Goal: Task Accomplishment & Management: Complete application form

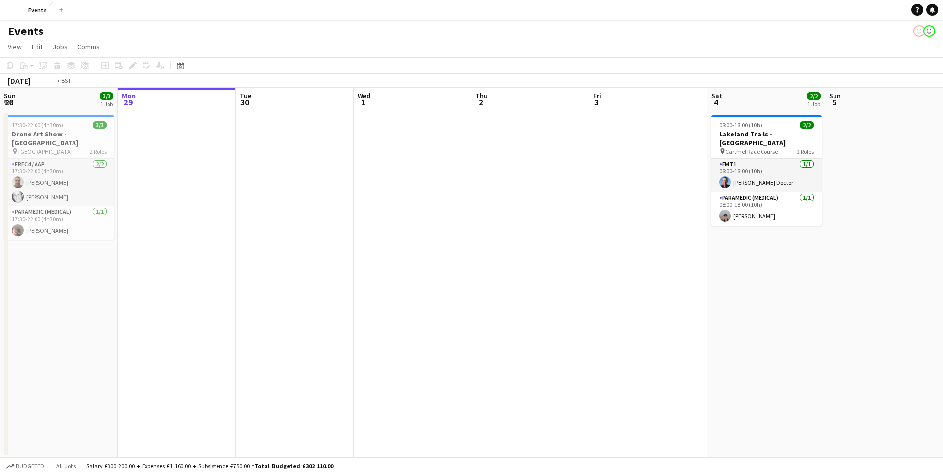
scroll to position [0, 236]
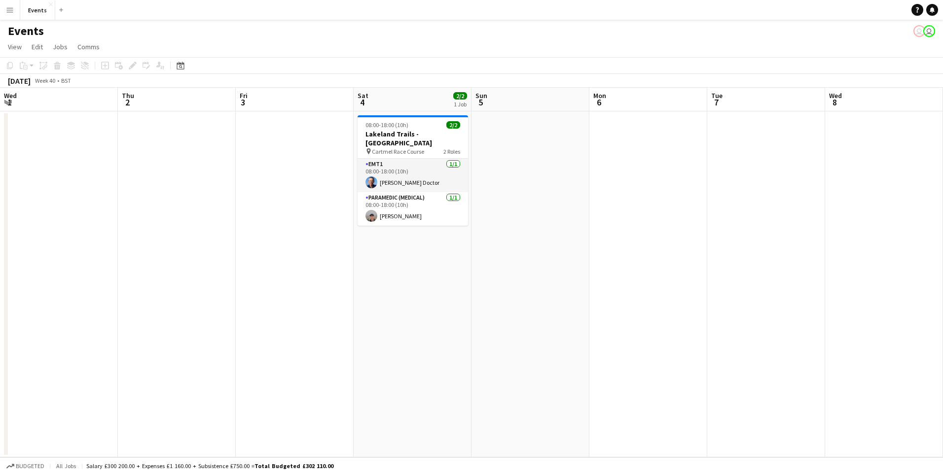
drag, startPoint x: 741, startPoint y: 247, endPoint x: 324, endPoint y: 247, distance: 416.6
click at [324, 247] on app-calendar-viewport "Mon 29 Tue 30 Wed 1 Thu 2 Fri 3 Sat 4 2/2 1 Job Sun 5 Mon 6 Tue 7 Wed 8 Thu 9 F…" at bounding box center [471, 273] width 943 height 370
click at [177, 64] on icon "Date picker" at bounding box center [181, 66] width 8 height 8
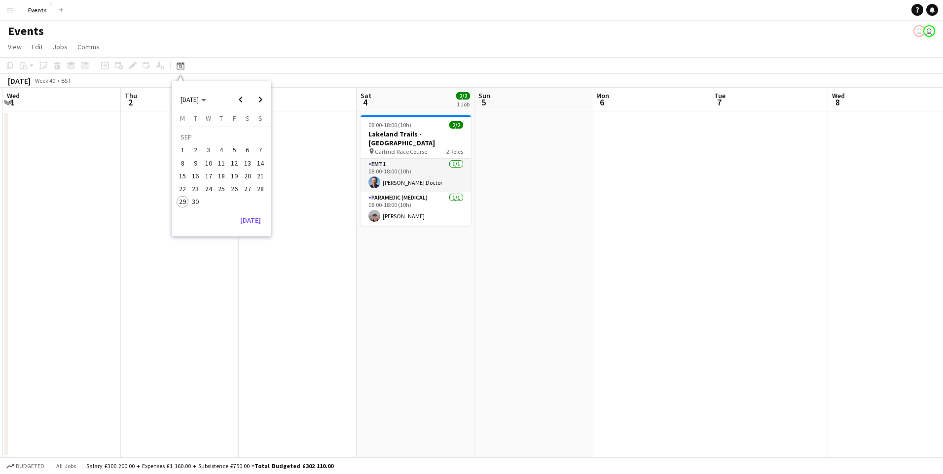
click at [493, 314] on app-calendar-viewport "Mon 29 Tue 30 Wed 1 Thu 2 Fri 3 Sat 4 2/2 1 Job Sun 5 Mon 6 Tue 7 Wed 8 Thu 9 F…" at bounding box center [471, 273] width 943 height 370
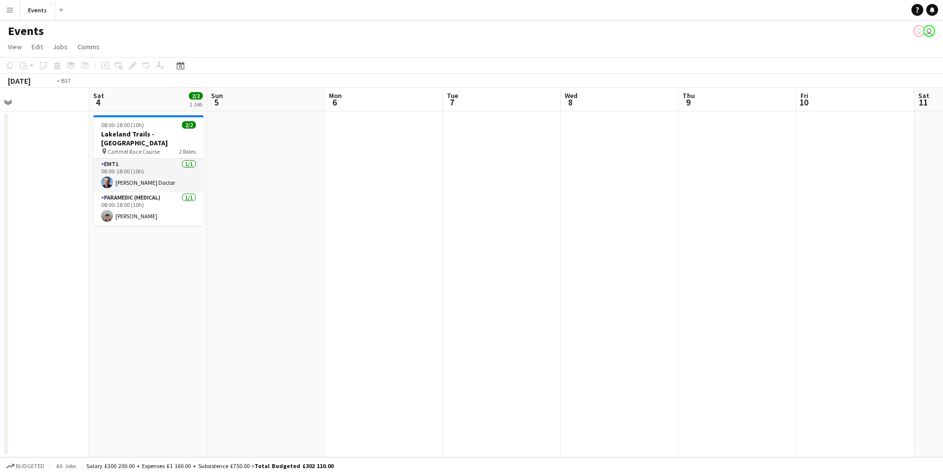
drag, startPoint x: 651, startPoint y: 310, endPoint x: 215, endPoint y: 295, distance: 436.1
click at [199, 295] on app-calendar-viewport "Tue 30 Wed 1 Thu 2 Fri 3 Sat 4 2/2 1 Job Sun 5 Mon 6 Tue 7 Wed 8 Thu 9 Fri 10 S…" at bounding box center [471, 273] width 943 height 370
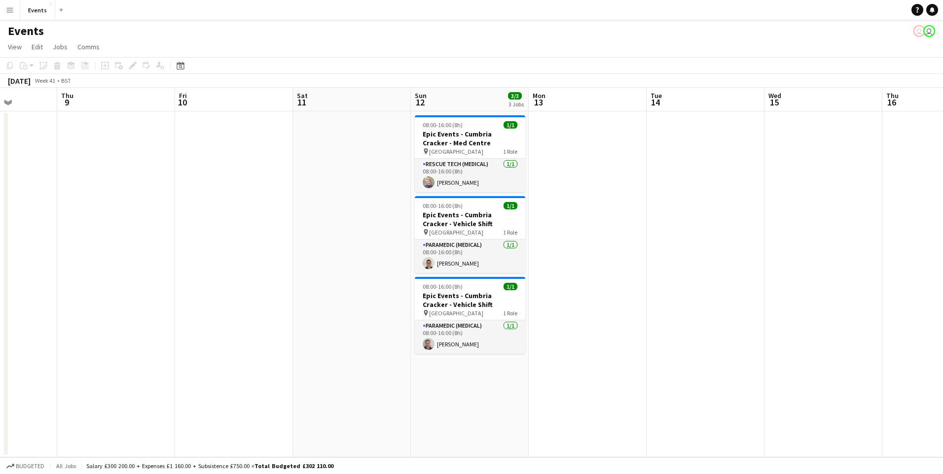
drag, startPoint x: 765, startPoint y: 349, endPoint x: 354, endPoint y: 325, distance: 411.4
click at [320, 324] on app-calendar-viewport "Mon 6 Tue 7 Wed 8 Thu 9 Fri 10 Sat 11 Sun 12 3/3 3 Jobs Mon 13 Tue 14 Wed 15 Th…" at bounding box center [471, 273] width 943 height 370
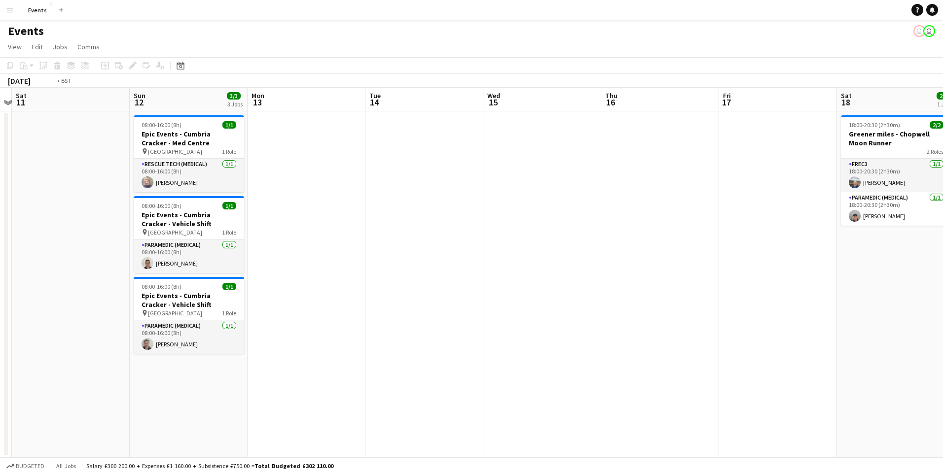
drag, startPoint x: 792, startPoint y: 348, endPoint x: 217, endPoint y: 287, distance: 578.1
click at [217, 287] on app-calendar-viewport "Wed 8 Thu 9 Fri 10 Sat 11 Sun 12 3/3 3 Jobs Mon 13 Tue 14 Wed 15 Thu 16 Fri 17 …" at bounding box center [471, 273] width 943 height 370
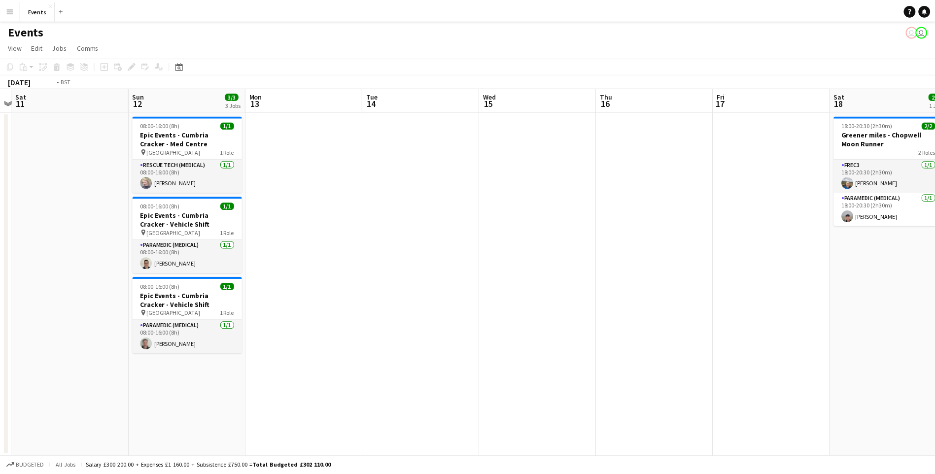
scroll to position [0, 285]
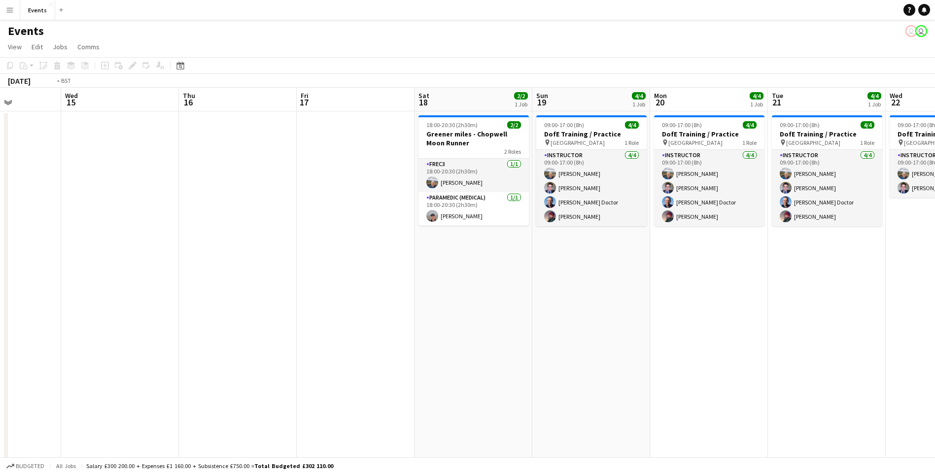
drag, startPoint x: 119, startPoint y: 295, endPoint x: 808, endPoint y: 331, distance: 690.3
click at [812, 333] on app-calendar-viewport "Sun 12 3/3 3 Jobs Mon 13 Tue 14 Wed 15 Thu 16 Fri 17 Sat 18 2/2 1 Job Sun 19 4/…" at bounding box center [467, 295] width 935 height 415
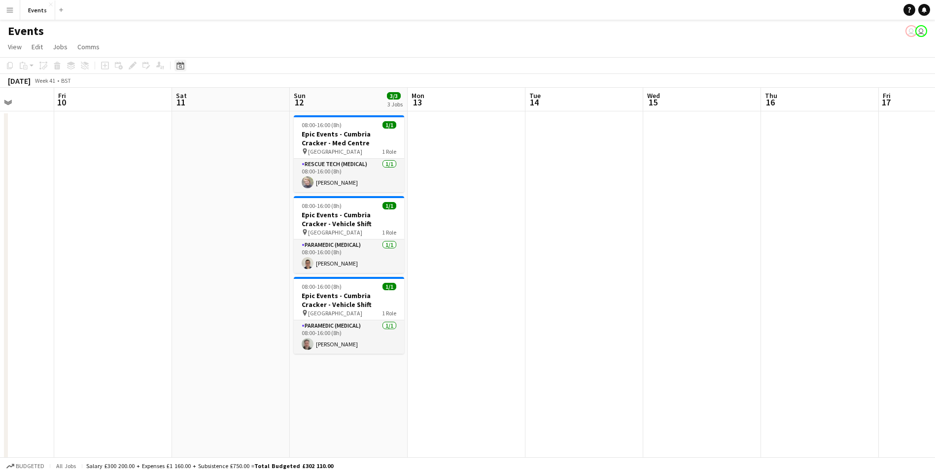
click at [177, 64] on icon at bounding box center [180, 66] width 7 height 8
click at [258, 102] on span "Next month" at bounding box center [260, 100] width 20 height 20
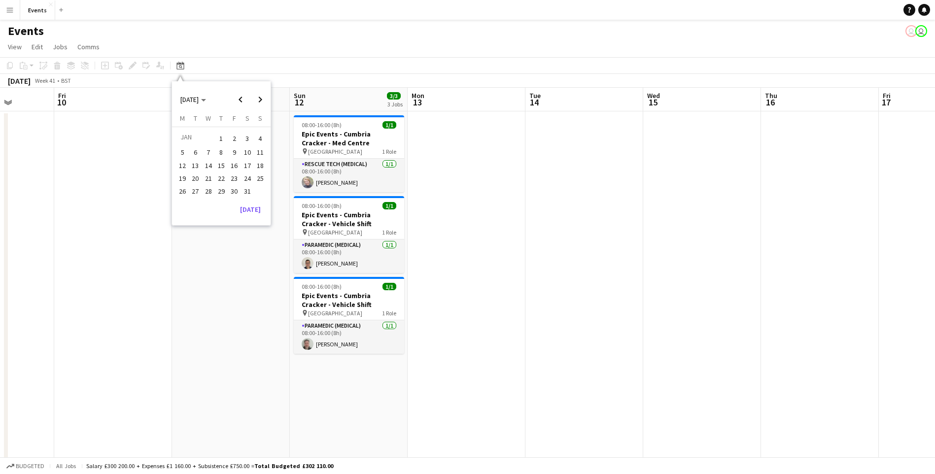
click at [250, 152] on span "10" at bounding box center [248, 153] width 12 height 12
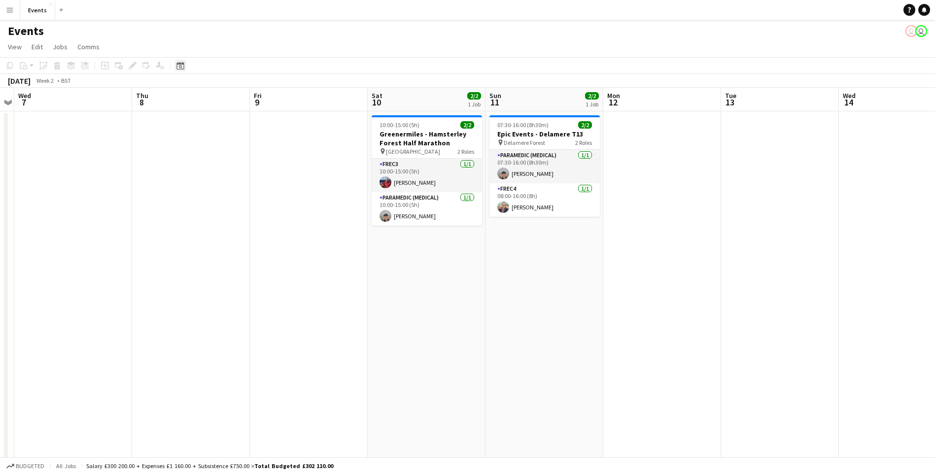
click at [182, 63] on icon at bounding box center [180, 66] width 7 height 8
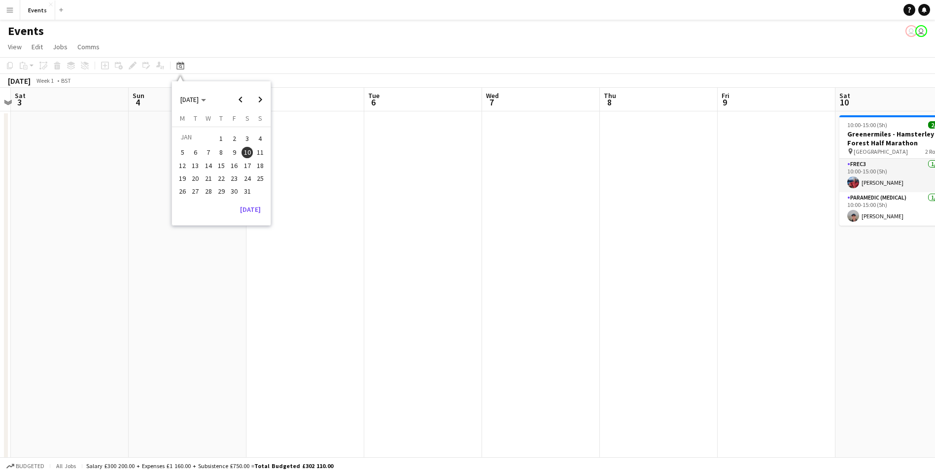
drag, startPoint x: 315, startPoint y: 313, endPoint x: 766, endPoint y: 295, distance: 451.0
click at [780, 291] on app-calendar-viewport "Thu 1 Fri 2 Sat 3 Sun 4 Mon 5 Tue 6 Wed 7 Thu 8 Fri 9 Sat 10 2/2 1 Job Sun 11 2…" at bounding box center [467, 295] width 935 height 415
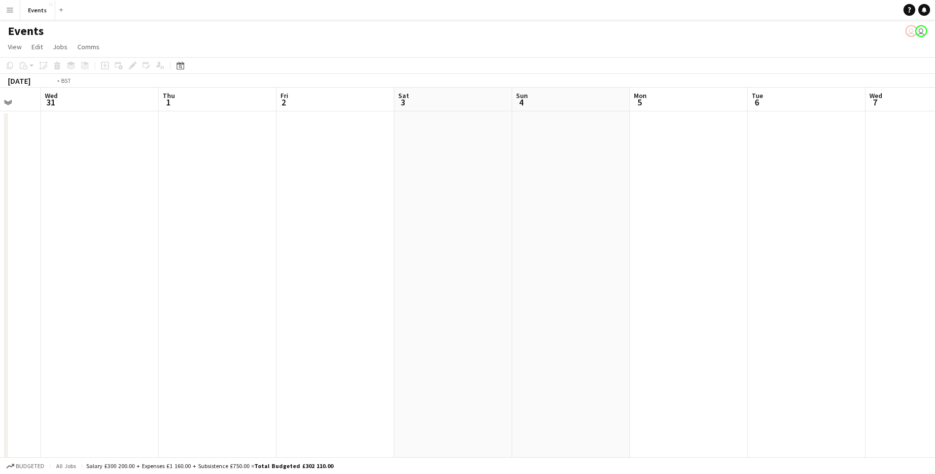
drag, startPoint x: 436, startPoint y: 307, endPoint x: 725, endPoint y: 324, distance: 289.5
click at [935, 301] on html "Menu Boards Boards Boards All jobs Status Workforce Workforce My Workforce Recr…" at bounding box center [467, 259] width 935 height 519
drag, startPoint x: 320, startPoint y: 303, endPoint x: 978, endPoint y: 321, distance: 658.0
click at [935, 321] on html "Menu Boards Boards Boards All jobs Status Workforce Workforce My Workforce Recr…" at bounding box center [467, 259] width 935 height 519
drag, startPoint x: 265, startPoint y: 320, endPoint x: 969, endPoint y: 317, distance: 703.6
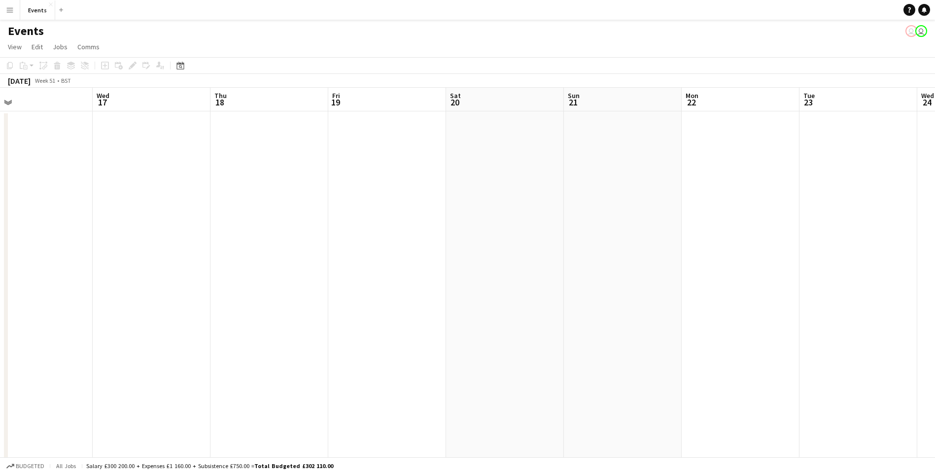
click at [935, 317] on html "Menu Boards Boards Boards All jobs Status Workforce Workforce My Workforce Recr…" at bounding box center [467, 259] width 935 height 519
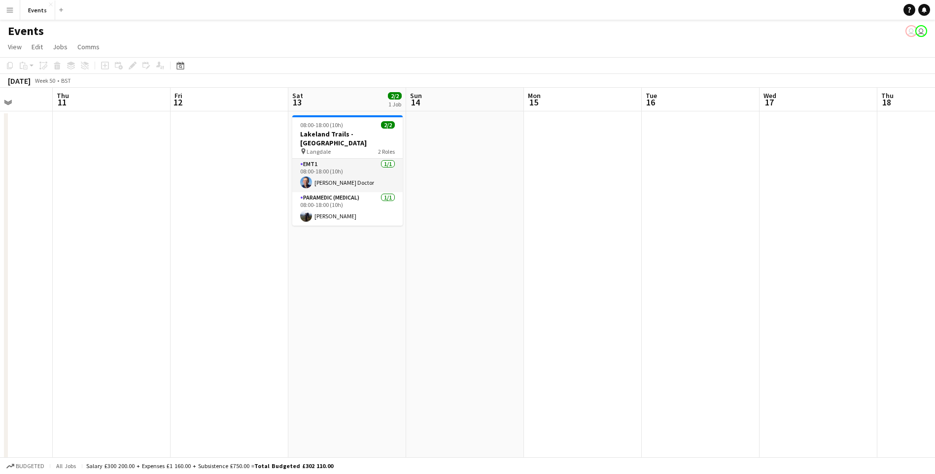
drag, startPoint x: 228, startPoint y: 343, endPoint x: 905, endPoint y: 320, distance: 677.4
click at [837, 345] on app-calendar-viewport "Mon 8 Tue 9 Wed 10 Thu 11 Fri 12 Sat 13 2/2 1 Job Sun 14 Mon 15 Tue 16 Wed 17 T…" at bounding box center [467, 295] width 935 height 415
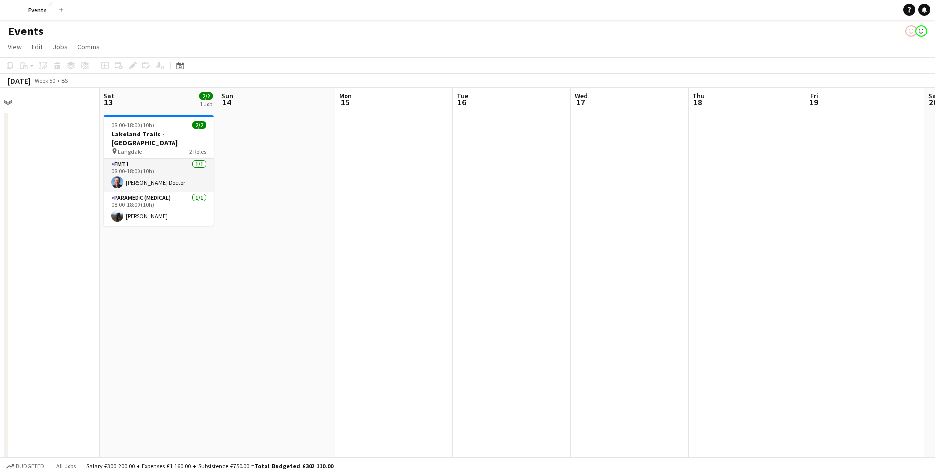
scroll to position [0, 373]
drag, startPoint x: 789, startPoint y: 249, endPoint x: 581, endPoint y: 257, distance: 207.8
click at [581, 257] on app-calendar-viewport "Tue 9 Wed 10 Thu 11 Fri 12 Sat 13 2/2 1 Job Sun 14 Mon 15 Tue 16 Wed 17 Thu 18 …" at bounding box center [467, 295] width 935 height 415
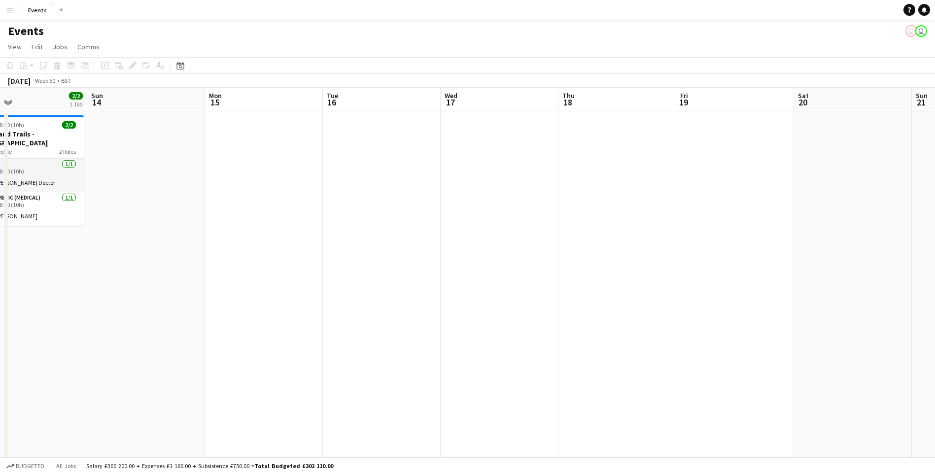
scroll to position [0, 387]
drag, startPoint x: 689, startPoint y: 254, endPoint x: 558, endPoint y: 281, distance: 134.3
click at [558, 281] on app-calendar-viewport "Wed 10 Thu 11 Fri 12 Sat 13 2/2 1 Job Sun 14 Mon 15 Tue 16 Wed 17 Thu 18 Fri 19…" at bounding box center [467, 295] width 935 height 415
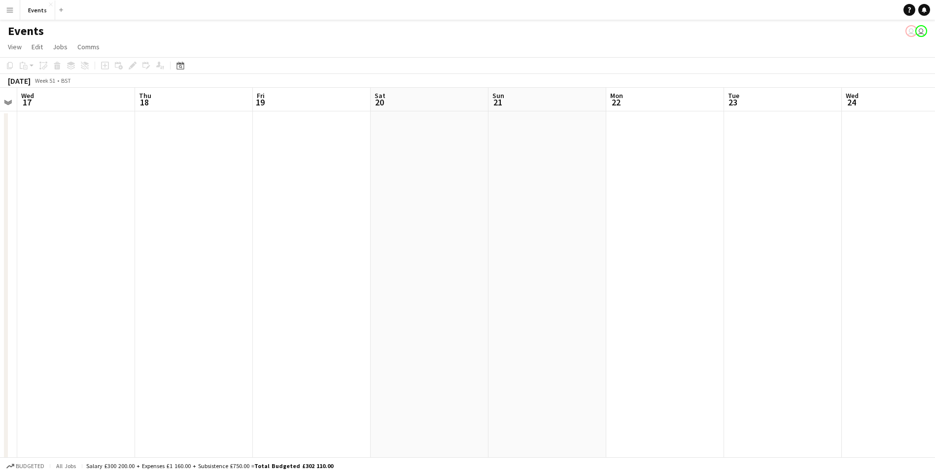
drag, startPoint x: 672, startPoint y: 258, endPoint x: 250, endPoint y: 278, distance: 421.5
click at [250, 278] on app-calendar-viewport "Sun 14 Mon 15 Tue 16 Wed 17 Thu 18 Fri 19 Sat 20 Sun 21 Mon 22 Tue 23 Wed 24 Th…" at bounding box center [467, 295] width 935 height 415
drag, startPoint x: 674, startPoint y: 275, endPoint x: 269, endPoint y: 258, distance: 405.2
click at [269, 258] on app-calendar-viewport "Sun 14 Mon 15 Tue 16 Wed 17 Thu 18 Fri 19 Sat 20 Sun 21 Mon 22 Tue 23 Wed 24 Th…" at bounding box center [467, 295] width 935 height 415
drag, startPoint x: 722, startPoint y: 280, endPoint x: 266, endPoint y: 230, distance: 458.8
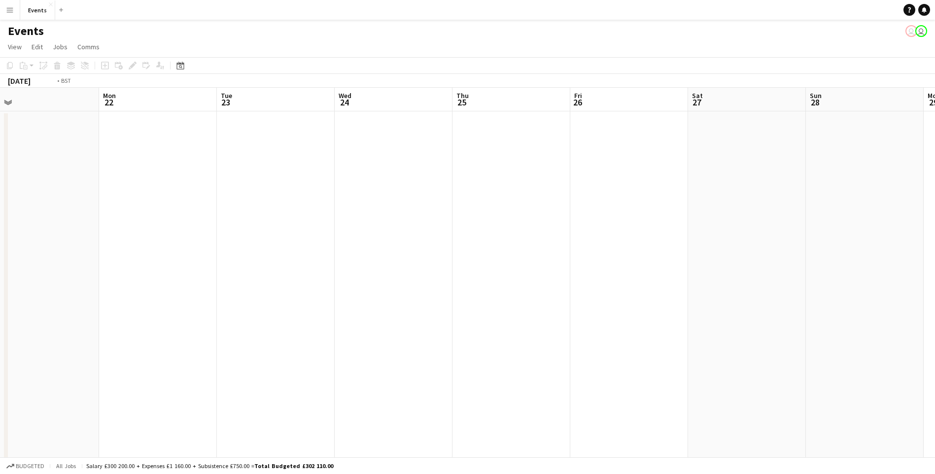
click at [248, 227] on app-calendar-viewport "Thu 18 Fri 19 Sat 20 Sun 21 Mon 22 Tue 23 Wed 24 Thu 25 Fri 26 Sat 27 Sun 28 Mo…" at bounding box center [467, 295] width 935 height 415
drag, startPoint x: 594, startPoint y: 292, endPoint x: 136, endPoint y: 218, distance: 464.5
click at [105, 222] on app-calendar-viewport "Tue 23 Wed 24 Thu 25 Fri 26 Sat 27 Sun 28 Mon 29 Tue 30 Wed 31 Thu 1 Fri 2 Sat …" at bounding box center [467, 295] width 935 height 415
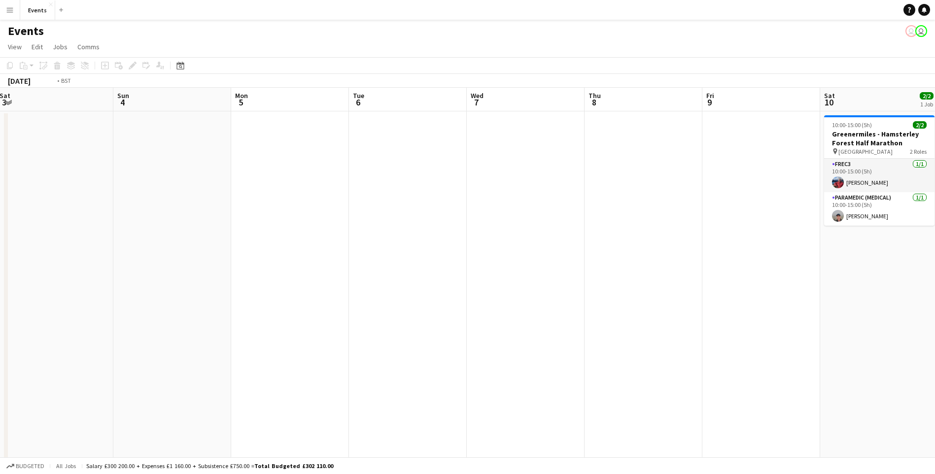
drag, startPoint x: 262, startPoint y: 301, endPoint x: 316, endPoint y: 300, distance: 53.8
click at [129, 263] on app-calendar-viewport "Wed 31 Thu 1 Fri 2 Sat 3 Sun 4 Mon 5 Tue 6 Wed 7 Thu 8 Fri 9 Sat 10 2/2 1 Job S…" at bounding box center [467, 295] width 935 height 415
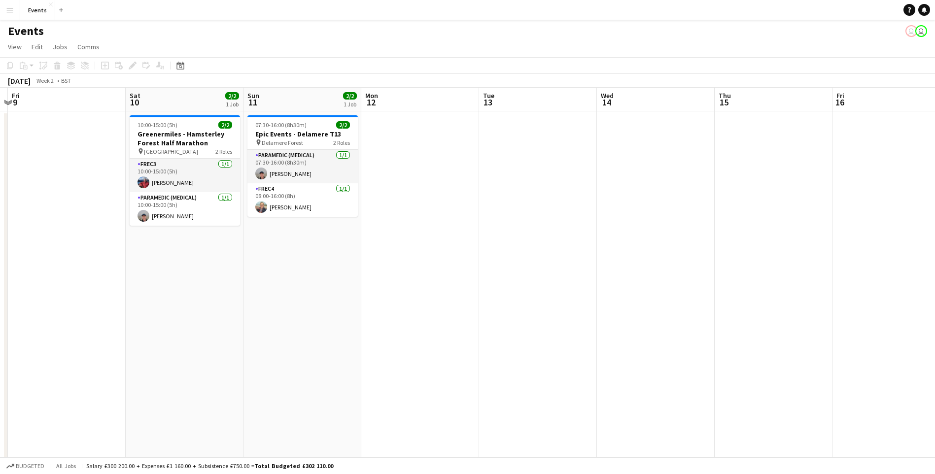
drag, startPoint x: 390, startPoint y: 313, endPoint x: 367, endPoint y: 309, distance: 23.0
click at [242, 317] on app-calendar-viewport "Tue 6 Wed 7 Thu 8 Fri 9 Sat 10 2/2 1 Job Sun 11 2/2 1 Job Mon 12 Tue 13 Wed 14 …" at bounding box center [467, 295] width 935 height 415
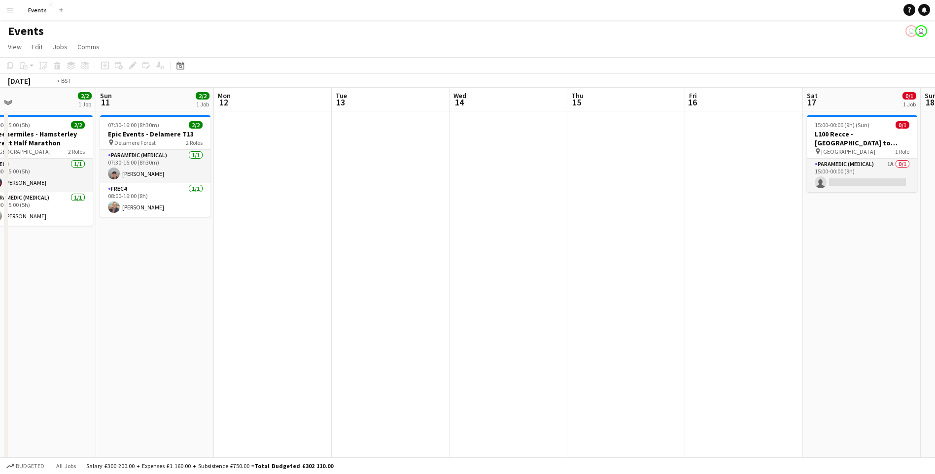
scroll to position [0, 390]
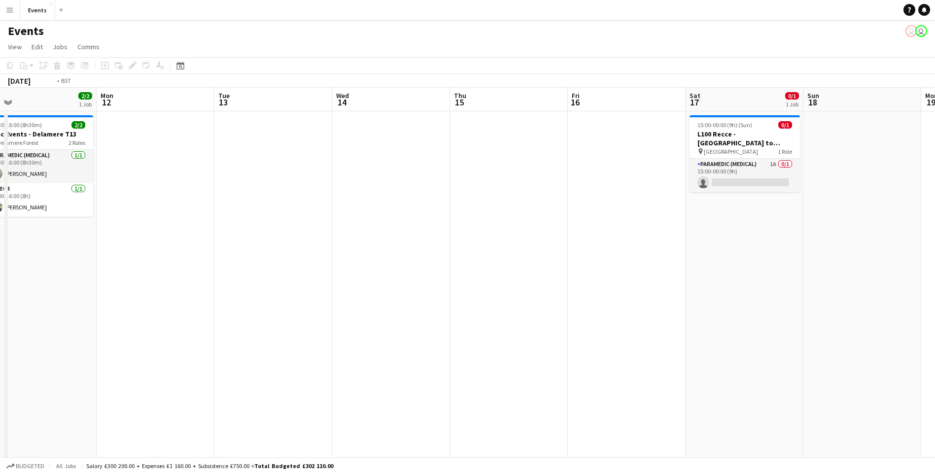
drag, startPoint x: 711, startPoint y: 339, endPoint x: 263, endPoint y: 322, distance: 448.0
click at [255, 322] on app-calendar-viewport "Thu 8 Fri 9 Sat 10 2/2 1 Job Sun 11 2/2 1 Job Mon 12 Tue 13 Wed 14 Thu 15 Fri 1…" at bounding box center [467, 295] width 935 height 415
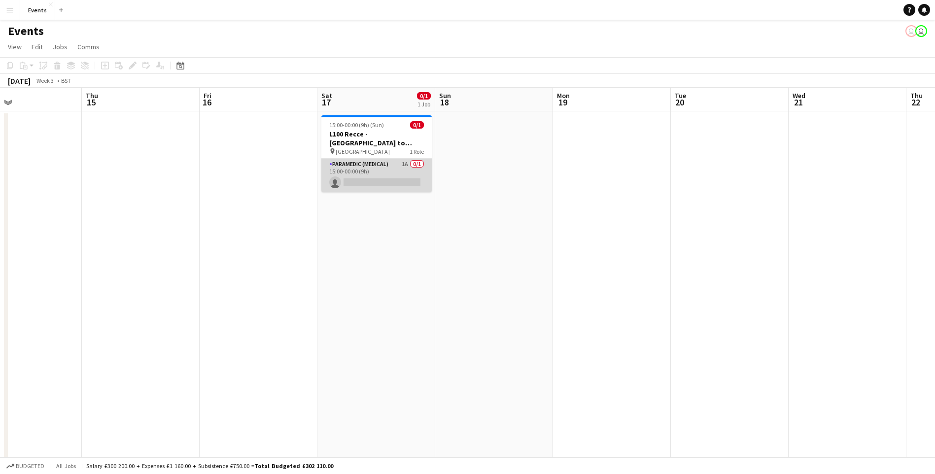
drag, startPoint x: 411, startPoint y: 178, endPoint x: 408, endPoint y: 183, distance: 6.4
click at [411, 181] on app-card-role "Paramedic (Medical) 1A 0/1 15:00-00:00 (9h) single-neutral-actions" at bounding box center [376, 176] width 110 height 34
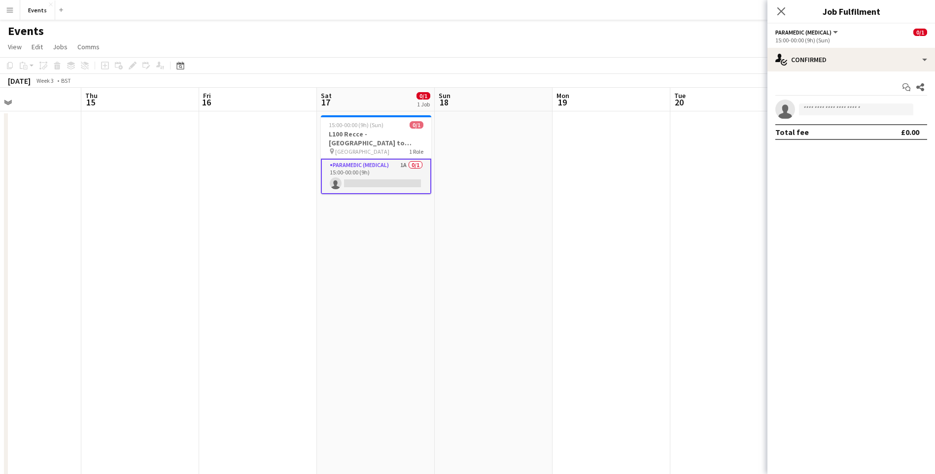
click at [406, 184] on app-card-role "Paramedic (Medical) 1A 0/1 15:00-00:00 (9h) single-neutral-actions" at bounding box center [376, 177] width 110 height 36
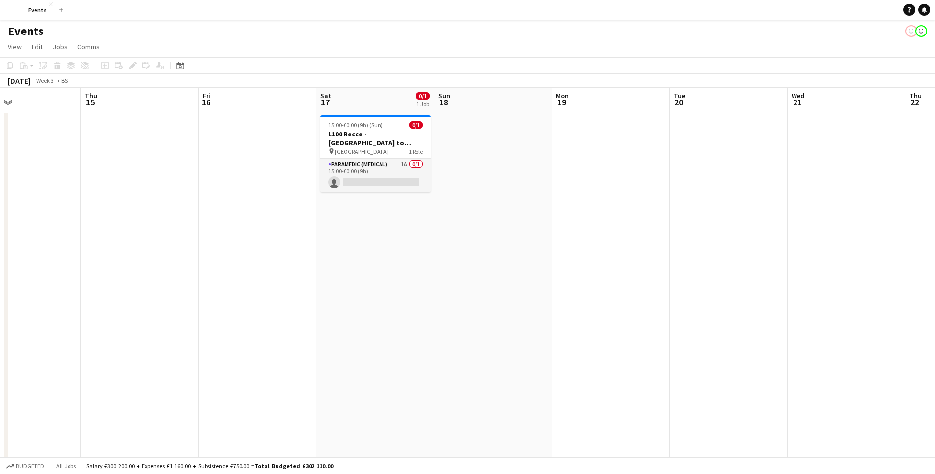
scroll to position [0, 391]
drag, startPoint x: 406, startPoint y: 184, endPoint x: 446, endPoint y: 183, distance: 40.5
click at [405, 185] on app-card-role "Paramedic (Medical) 1A 0/1 15:00-00:00 (9h) single-neutral-actions" at bounding box center [375, 176] width 110 height 34
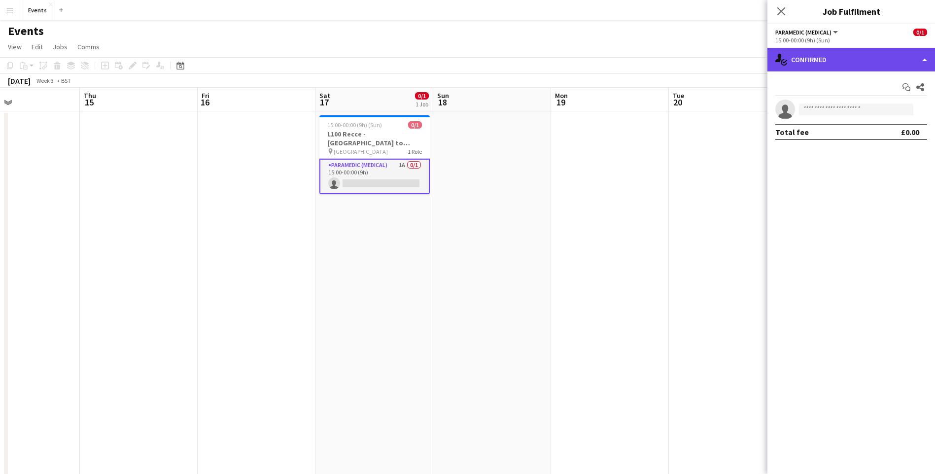
drag, startPoint x: 825, startPoint y: 63, endPoint x: 828, endPoint y: 67, distance: 5.2
click at [824, 63] on div "single-neutral-actions-check-2 Confirmed" at bounding box center [852, 60] width 168 height 24
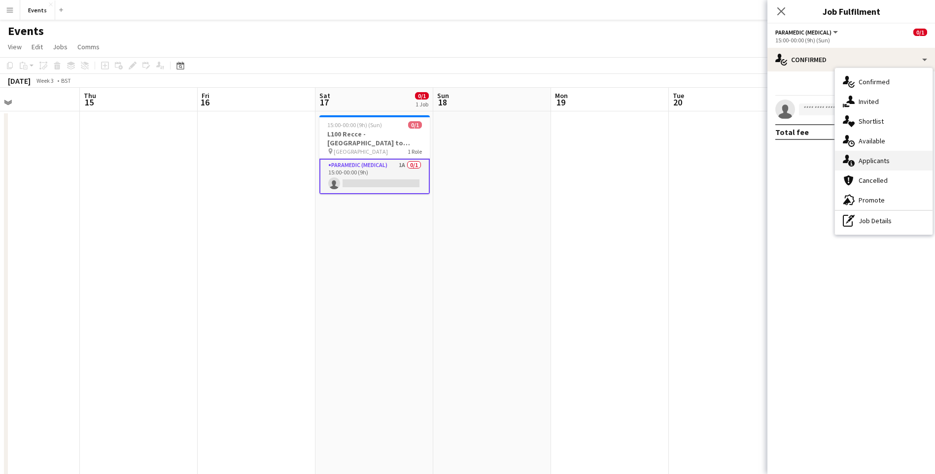
click at [875, 161] on span "Applicants" at bounding box center [874, 160] width 31 height 9
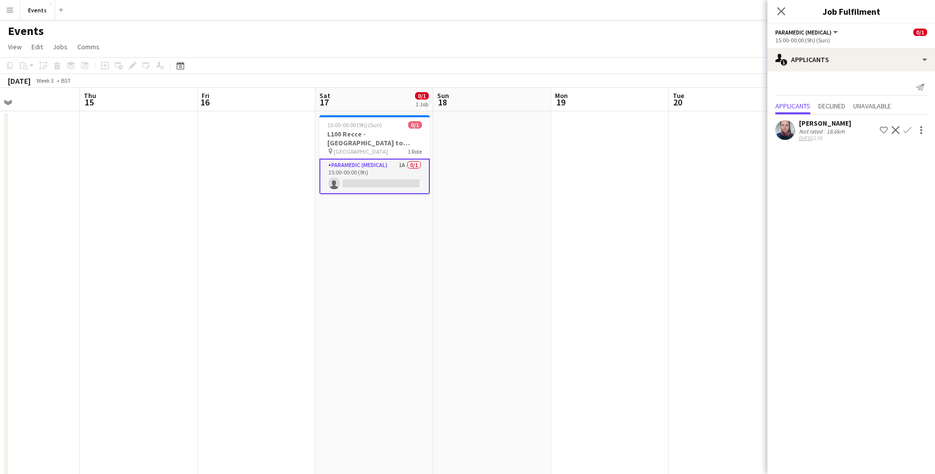
click at [904, 134] on app-icon "Confirm" at bounding box center [908, 130] width 8 height 8
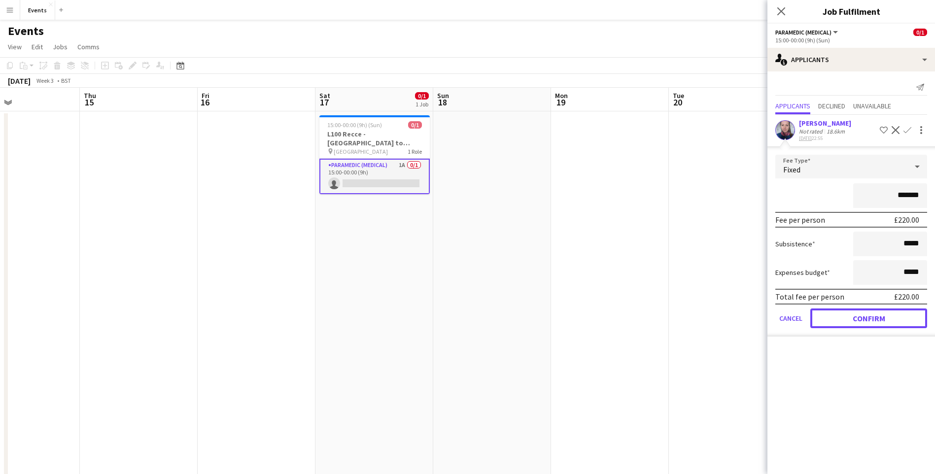
click at [869, 324] on button "Confirm" at bounding box center [869, 319] width 117 height 20
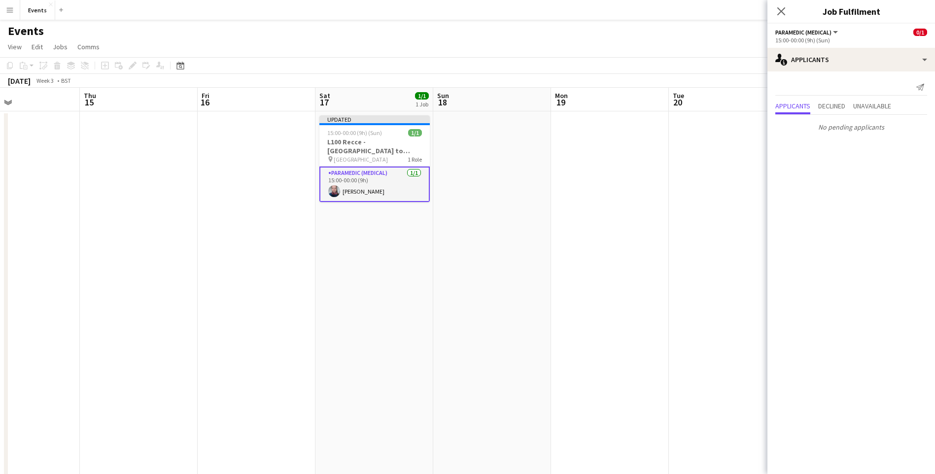
click at [779, 13] on icon "Close pop-in" at bounding box center [782, 11] width 8 height 8
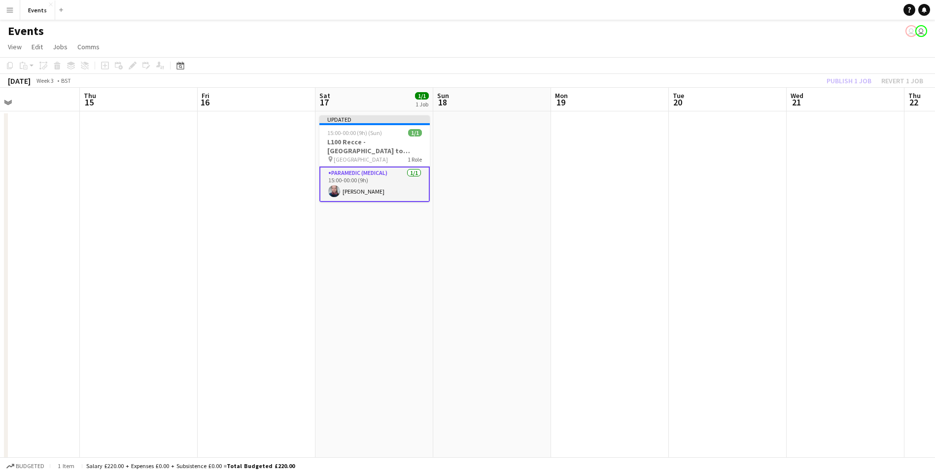
click at [853, 79] on div "Publish 1 job Revert 1 job" at bounding box center [875, 80] width 120 height 13
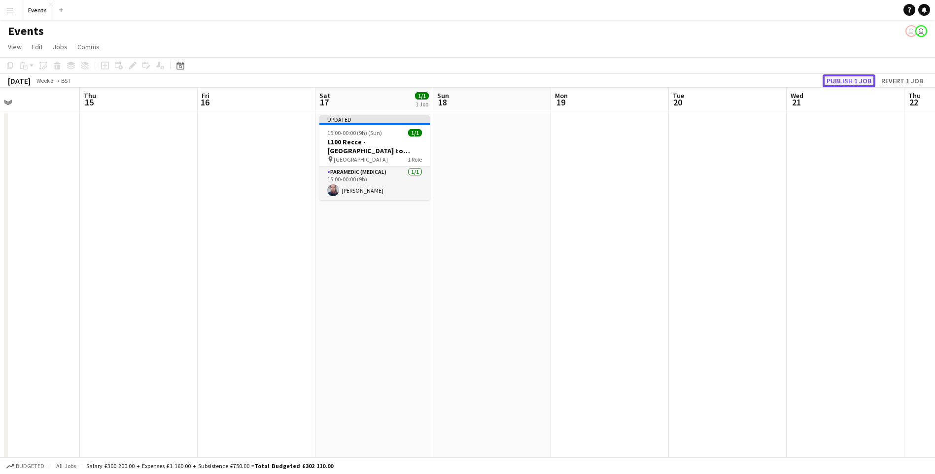
click at [853, 80] on button "Publish 1 job" at bounding box center [849, 80] width 53 height 13
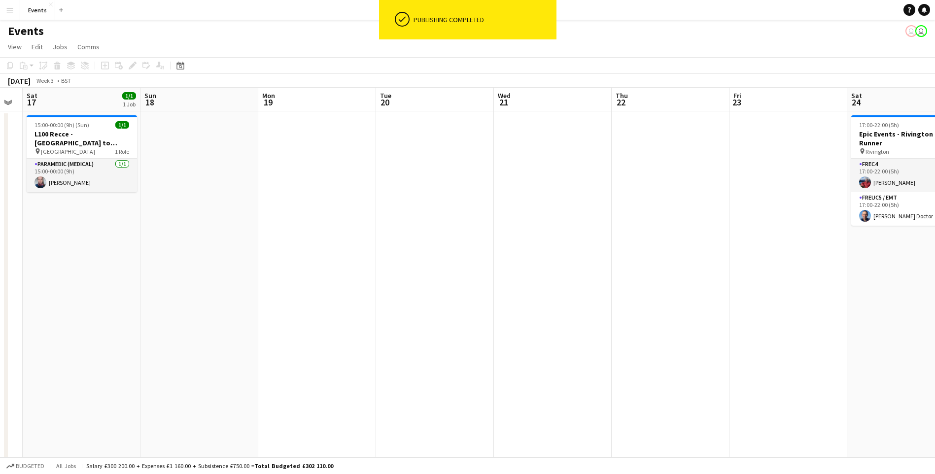
drag, startPoint x: 812, startPoint y: 258, endPoint x: 552, endPoint y: 251, distance: 260.4
click at [552, 251] on app-calendar-viewport "Wed 14 Thu 15 Fri 16 Sat 17 1/1 1 Job Sun 18 Mon 19 Tue 20 Wed 21 Thu 22 Fri 23…" at bounding box center [467, 295] width 935 height 415
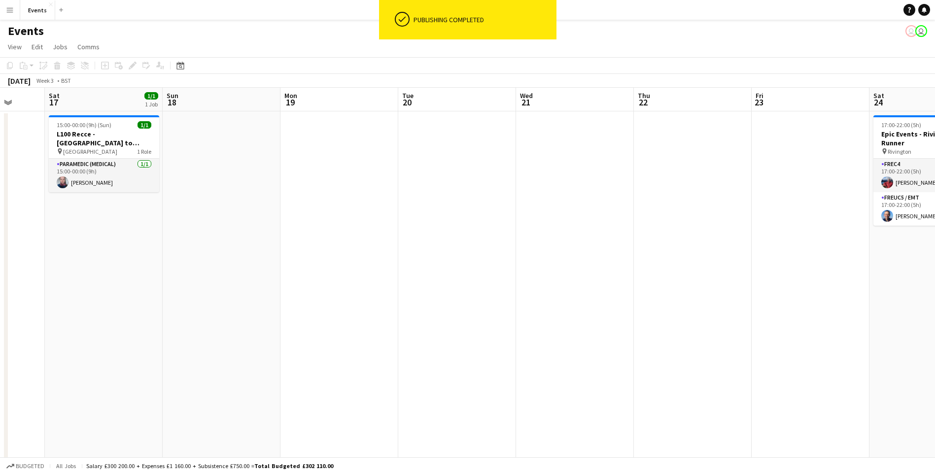
drag, startPoint x: 560, startPoint y: 235, endPoint x: 541, endPoint y: 232, distance: 18.9
click at [543, 231] on app-calendar-viewport "Wed 14 Thu 15 Fri 16 Sat 17 1/1 1 Job Sun 18 Mon 19 Tue 20 Wed 21 Thu 22 Fri 23…" at bounding box center [467, 295] width 935 height 415
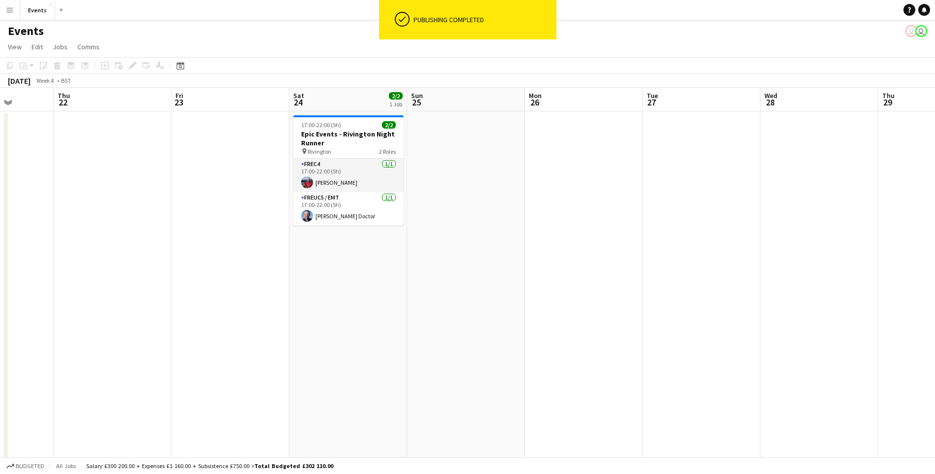
drag, startPoint x: 564, startPoint y: 231, endPoint x: 486, endPoint y: 199, distance: 84.4
click at [484, 200] on app-calendar-viewport "Mon 19 Tue 20 Wed 21 Thu 22 Fri 23 Sat 24 2/2 1 Job Sun 25 Mon 26 Tue 27 Wed 28…" at bounding box center [467, 295] width 935 height 415
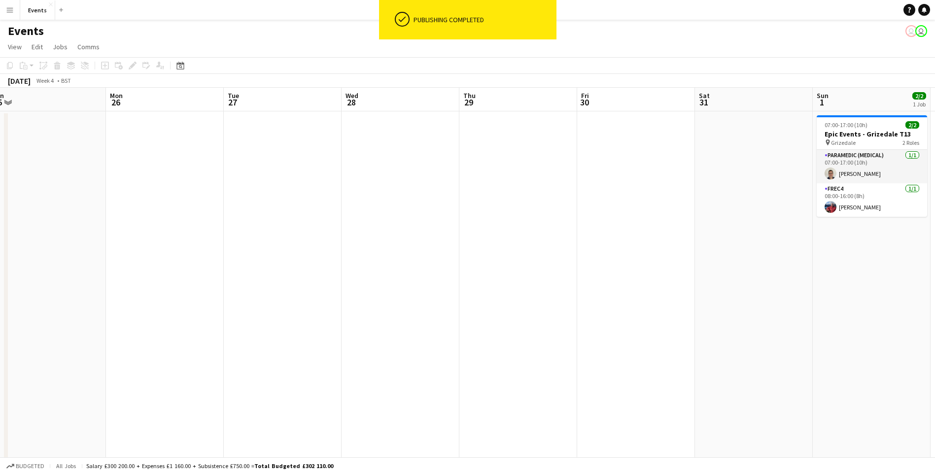
drag, startPoint x: 841, startPoint y: 214, endPoint x: 421, endPoint y: 219, distance: 420.1
click at [421, 219] on app-calendar-viewport "Thu 22 Fri 23 Sat 24 2/2 1 Job Sun 25 Mon 26 Tue 27 Wed 28 Thu 29 Fri 30 Sat 31…" at bounding box center [467, 295] width 935 height 415
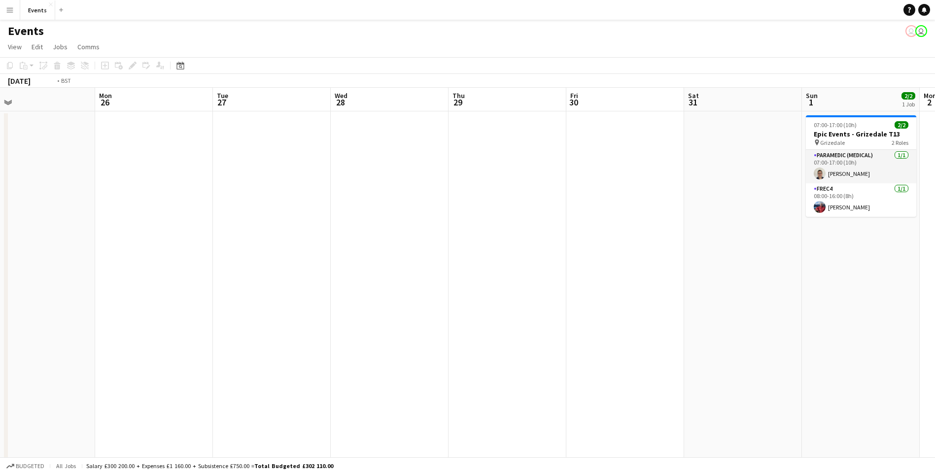
scroll to position [0, 314]
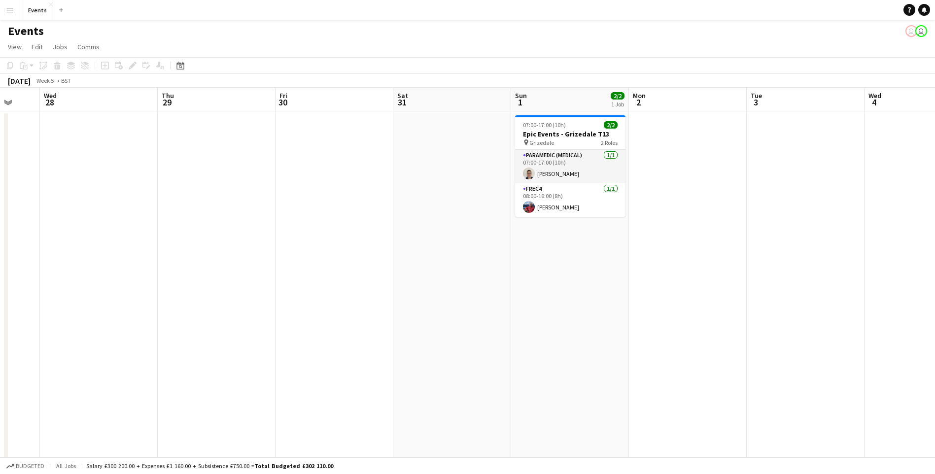
drag, startPoint x: 766, startPoint y: 256, endPoint x: 464, endPoint y: 234, distance: 302.6
click at [464, 234] on app-calendar-viewport "Sun 25 Mon 26 Tue 27 Wed 28 Thu 29 Fri 30 Sat 31 Sun 1 2/2 1 Job Mon 2 Tue 3 We…" at bounding box center [467, 295] width 935 height 415
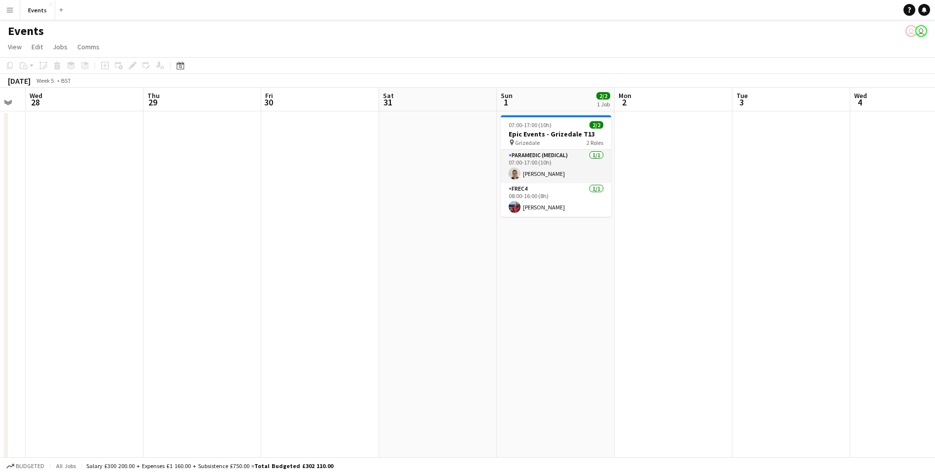
drag, startPoint x: 605, startPoint y: 235, endPoint x: 244, endPoint y: 237, distance: 361.9
click at [228, 242] on app-calendar-viewport "Sun 25 Mon 26 Tue 27 Wed 28 Thu 29 Fri 30 Sat 31 Sun 1 2/2 1 Job Mon 2 Tue 3 We…" at bounding box center [467, 295] width 935 height 415
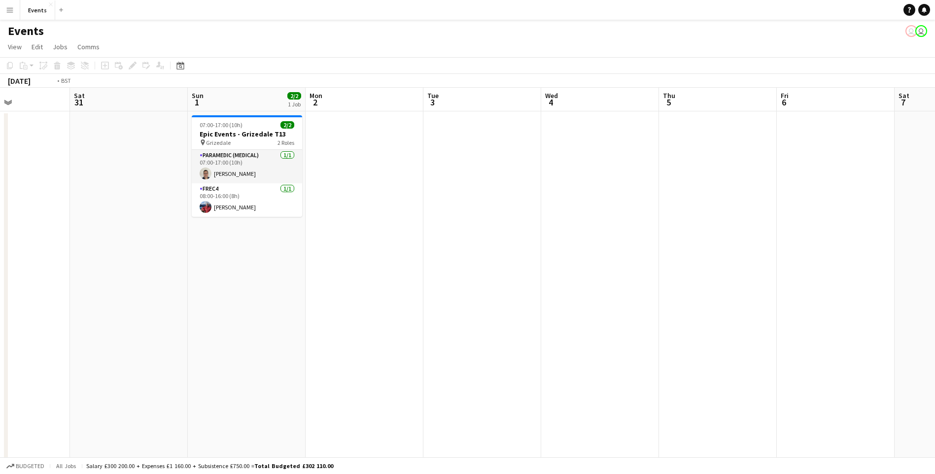
drag, startPoint x: 642, startPoint y: 245, endPoint x: 231, endPoint y: 247, distance: 411.2
click at [225, 248] on app-calendar-viewport "Wed 28 Thu 29 Fri 30 Sat 31 Sun 1 2/2 1 Job Mon 2 Tue 3 Wed 4 Thu 5 Fri 6 Sat 7…" at bounding box center [467, 295] width 935 height 415
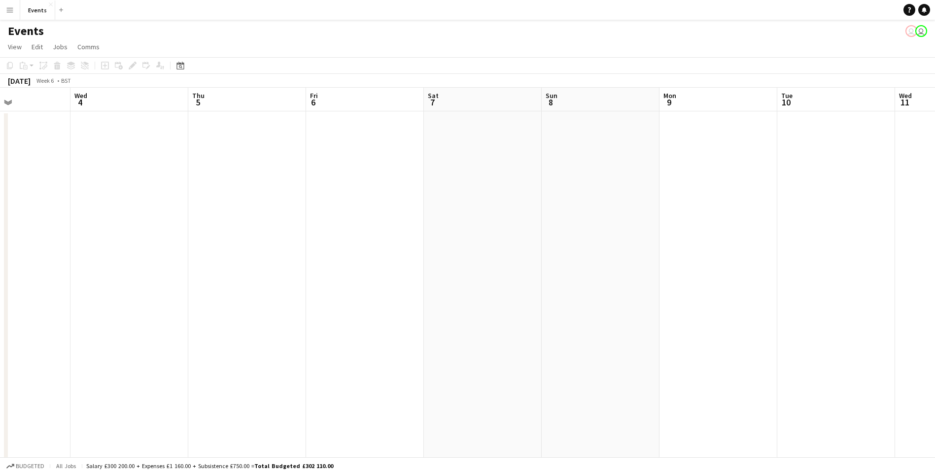
scroll to position [0, 318]
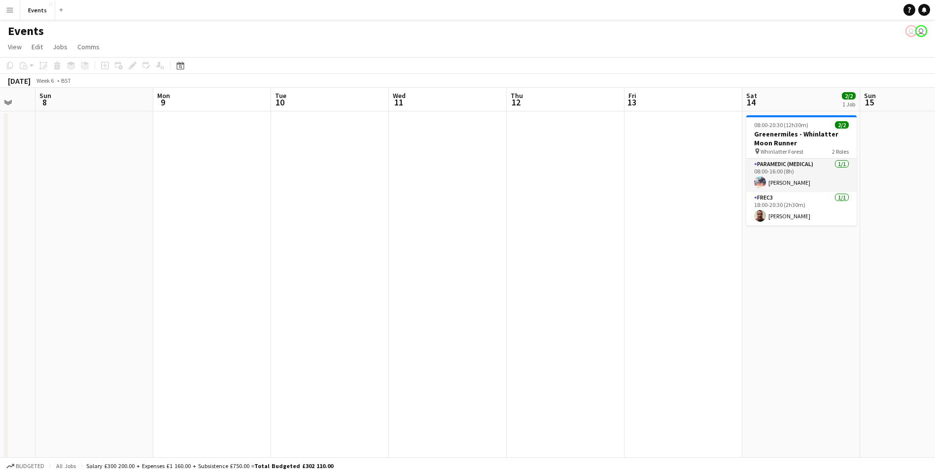
drag, startPoint x: 642, startPoint y: 292, endPoint x: 200, endPoint y: 256, distance: 443.8
click at [200, 256] on app-calendar-viewport "Thu 5 Fri 6 Sat 7 Sun 8 Mon 9 Tue 10 Wed 11 Thu 12 Fri 13 Sat 14 2/2 1 Job Sun …" at bounding box center [467, 295] width 935 height 415
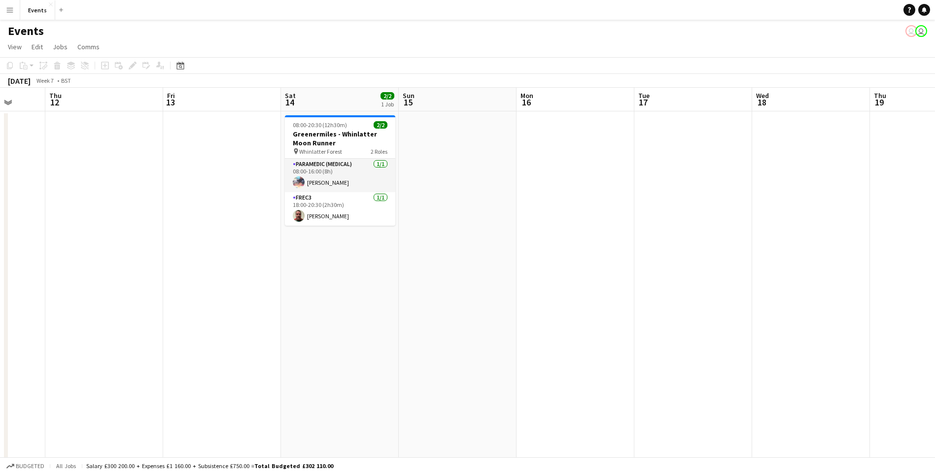
drag, startPoint x: 849, startPoint y: 337, endPoint x: 388, endPoint y: 358, distance: 461.5
click at [388, 358] on app-calendar-viewport "Mon 9 Tue 10 Wed 11 Thu 12 Fri 13 Sat 14 2/2 1 Job Sun 15 Mon 16 Tue 17 Wed 18 …" at bounding box center [467, 295] width 935 height 415
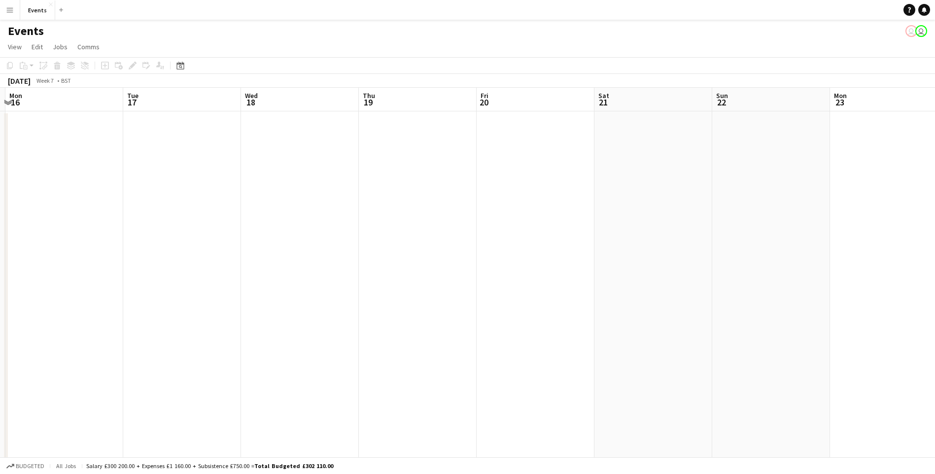
drag, startPoint x: 752, startPoint y: 292, endPoint x: 241, endPoint y: 282, distance: 511.4
click at [241, 282] on app-calendar-viewport "Fri 13 Sat 14 2/2 1 Job Sun 15 Mon 16 Tue 17 Wed 18 Thu 19 Fri 20 Sat 21 Sun 22…" at bounding box center [467, 295] width 935 height 415
drag, startPoint x: 382, startPoint y: 335, endPoint x: 251, endPoint y: 341, distance: 130.8
click at [251, 341] on app-calendar-viewport "Tue 17 Wed 18 Thu 19 Fri 20 Sat 21 Sun 22 Mon 23 Tue 24 Wed 25 Thu 26 Fri 27 Sa…" at bounding box center [467, 295] width 935 height 415
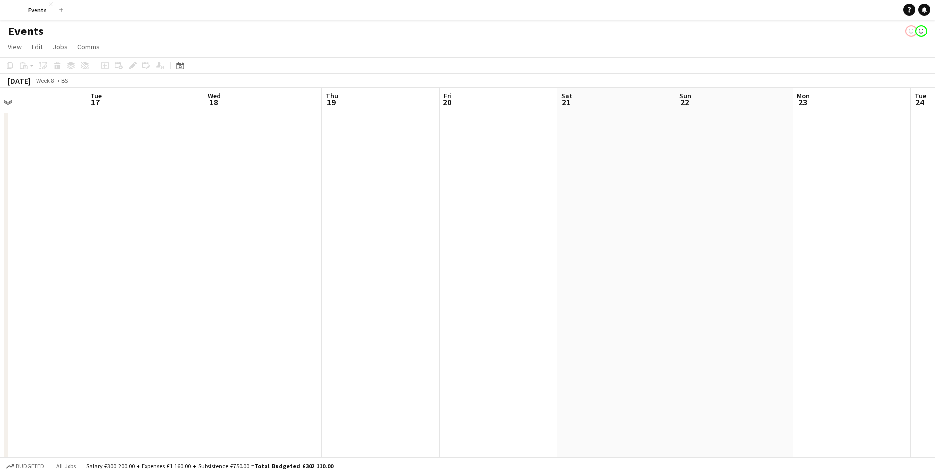
drag, startPoint x: 699, startPoint y: 294, endPoint x: 660, endPoint y: 334, distance: 55.4
click at [660, 334] on app-calendar-viewport "Sat 14 2/2 1 Job Sun 15 Mon 16 Tue 17 Wed 18 Thu 19 Fri 20 Sat 21 Sun 22 Mon 23…" at bounding box center [467, 295] width 935 height 415
drag, startPoint x: 488, startPoint y: 280, endPoint x: 527, endPoint y: 286, distance: 39.5
click at [527, 286] on app-calendar-viewport "Fri 13 Sat 14 2/2 1 Job Sun 15 Mon 16 Tue 17 Wed 18 Thu 19 Fri 20 Sat 21 Sun 22…" at bounding box center [467, 295] width 935 height 415
drag
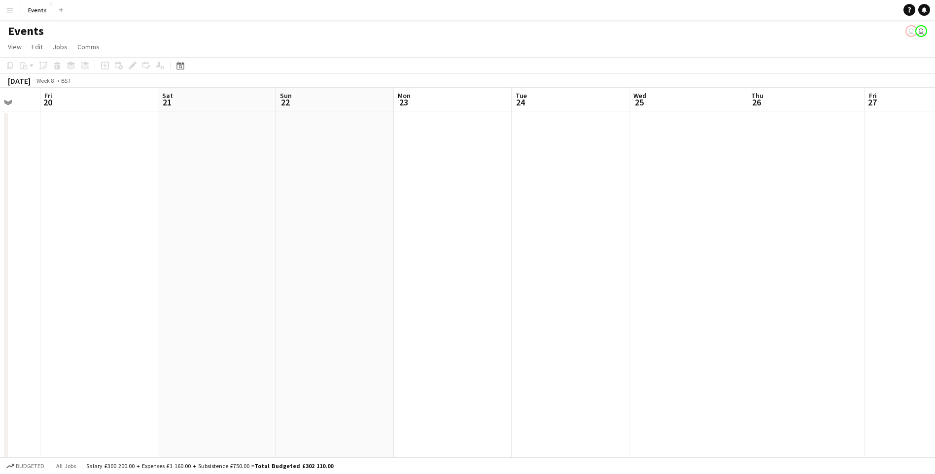
click at [322, 284] on app-calendar-viewport "Tue 17 Wed 18 Thu 19 Fri 20 Sat 21 Sun 22 Mon 23 Tue 24 Wed 25 Thu 26 Fri 27 Sa…" at bounding box center [467, 295] width 935 height 415
click at [244, 273] on app-calendar-viewport "Tue 17 Wed 18 Thu 19 Fri 20 Sat 21 Sun 22 Mon 23 Tue 24 Wed 25 Thu 26 Fri 27 Sa…" at bounding box center [467, 295] width 935 height 415
click at [254, 279] on app-calendar-viewport "Wed 25 Thu 26 Fri 27 Sat 28 Sun 1 Mon 2 Tue 3 Wed 4 Thu 5 Fri 6 Sat 7 Sun 8 Mon…" at bounding box center [467, 295] width 935 height 415
click at [179, 287] on app-calendar-viewport "Mon 2 Tue 3 Wed 4 Thu 5 Fri 6 Sat 7 Sun 8 Mon 9 Tue 10 Wed 11 Thu 12 Fri 13 Sat…" at bounding box center [467, 295] width 935 height 415
click at [708, 298] on app-calendar-viewport "Mon 2 Tue 3 Wed 4 Thu 5 Fri 6 Sat 7 Sun 8 Mon 9 Tue 10 Wed 11 Thu 12 Fri 13 Sat…" at bounding box center [467, 295] width 935 height 415
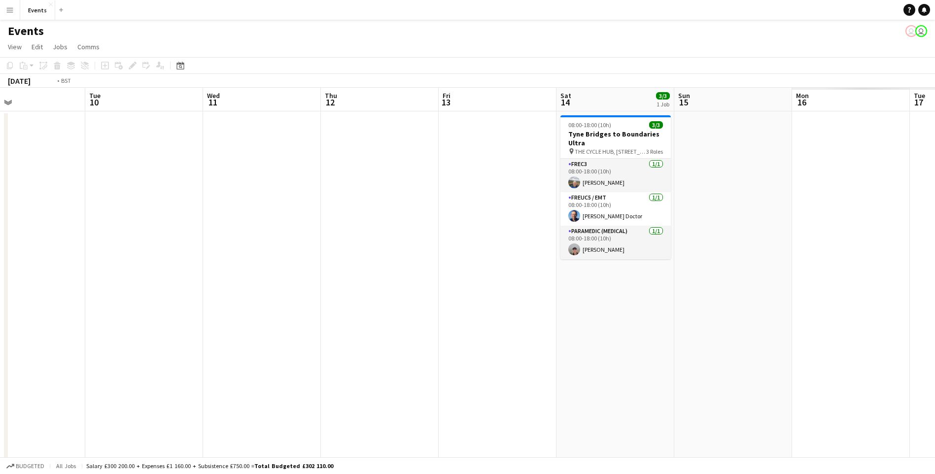
click at [227, 368] on app-calendar-viewport "Fri 6 Sat 7 Sun 8 Mon 9 Tue 10 Wed 11 Thu 12 Fri 13 Sat 14 3/3 1 Job Sun 15 Mon…" at bounding box center [467, 295] width 935 height 415
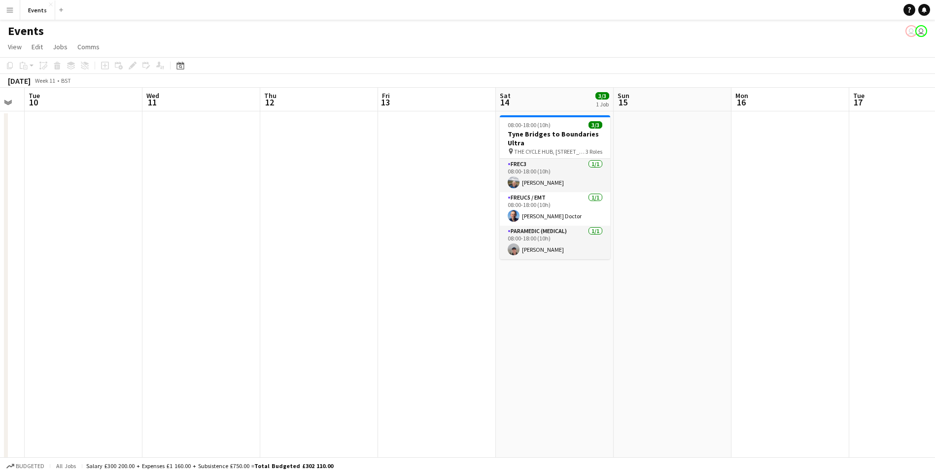
scroll to position [0, 330]
click at [605, 359] on app-calendar-viewport "Sat 7 Sun 8 Mon 9 Tue 10 Wed 11 Thu 12 Fri 13 Sat 14 3/3 1 Job Sun 15 Mon 16 Tu…" at bounding box center [467, 295] width 935 height 415
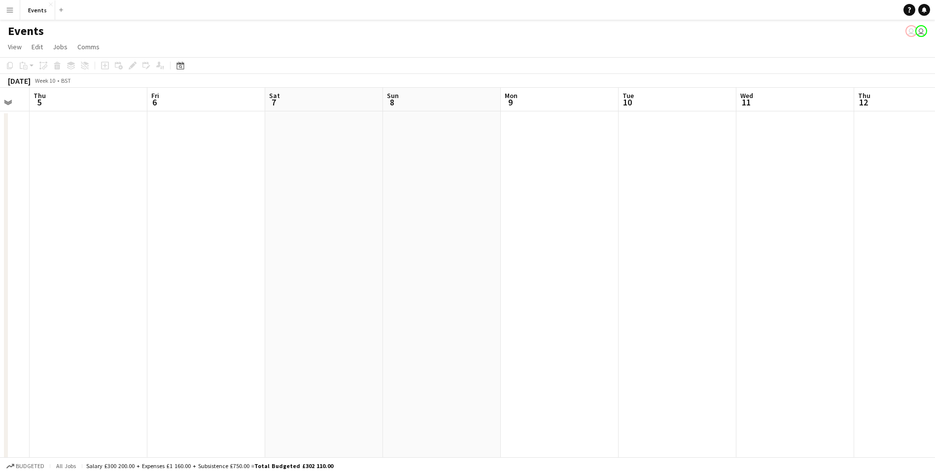
click at [935, 235] on html "Menu Boards Boards Boards All jobs Status Workforce Workforce My Workforce Recr…" at bounding box center [467, 259] width 935 height 519
click at [935, 271] on html "Menu Boards Boards Boards All jobs Status Workforce Workforce My Workforce Recr…" at bounding box center [467, 259] width 935 height 519
click at [259, 302] on app-calendar-viewport "Sun 1 Mon 2 Tue 3 Wed 4 Thu 5 Fri 6 Sat 7 Sun 8 Mon 9 Tue 10 Wed 11 Thu 12 Fri …" at bounding box center [467, 295] width 935 height 415
click at [519, 257] on app-calendar-viewport "Tue 3 Wed 4 Thu 5 Fri 6 Sat 7 Sun 8 Mon 9 Tue 10 Wed 11 Thu 12 Fri 13 Sat 14 3/…" at bounding box center [467, 295] width 935 height 415
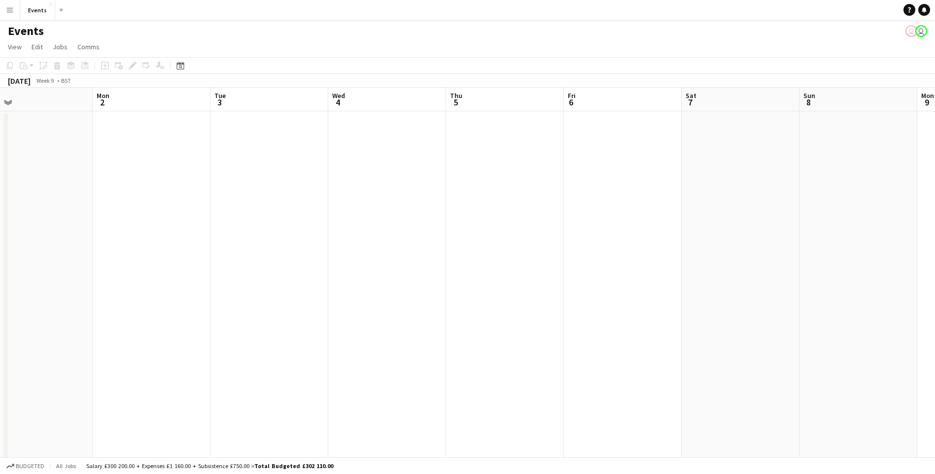
click at [677, 281] on app-calendar-viewport "Fri 27 Sat 28 Sun 1 Mon 2 Tue 3 Wed 4 Thu 5 Fri 6 Sat 7 Sun 8 Mon 9 Tue 10 Wed …" at bounding box center [467, 295] width 935 height 415
click at [828, 247] on app-calendar-viewport "Sat 21 Sun 22 Mon 23 Tue 24 Wed 25 Thu 26 Fri 27 Sat 28 Sun 1 Mon 2 Tue 3 Wed 4…" at bounding box center [467, 295] width 935 height 415
click at [685, 268] on app-calendar-viewport "Mon 16 Tue 17 Wed 18 Thu 19 Fri 20 Sat 21 Sun 22 Mon 23 Tue 24 Wed 25 Thu 26 Fr…" at bounding box center [467, 295] width 935 height 415
click at [1, 295] on app-calendar-viewport "Sat 14 2/2 1 Job Sun 15 Mon 16 Tue 17 Wed 18 Thu 19 Fri 20 Sat 21 Sun 22 Mon 23…" at bounding box center [467, 295] width 935 height 415
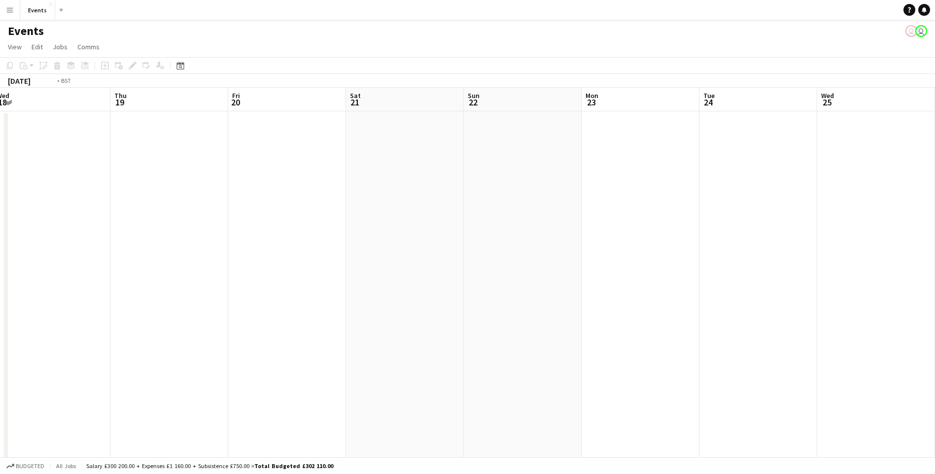
click at [1, 296] on app-calendar-viewport "Mon 16 Tue 17 Wed 18 Thu 19 Fri 20 Sat 21 Sun 22 Mon 23 Tue 24 Wed 25 Thu 26 Fr…" at bounding box center [467, 295] width 935 height 415
click at [12, 346] on app-calendar-viewport "Mon 23 Tue 24 Wed 25 Thu 26 Fri 27 Sat 28 Sun 1 Mon 2 Tue 3 Wed 4 Thu 5 Fri 6 S…" at bounding box center [467, 295] width 935 height 415
click at [56, 358] on app-calendar-viewport "Sun 1 Mon 2 Tue 3 Wed 4 Thu 5 Fri 6 Sat 7 Sun 8 Mon 9 Tue 10 Wed 11 Thu 12 Fri …" at bounding box center [467, 295] width 935 height 415
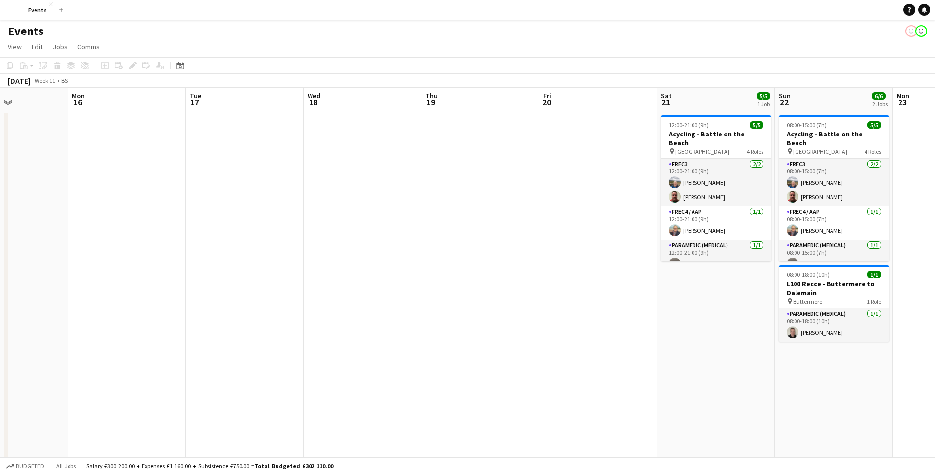
click at [69, 353] on app-calendar-viewport "Fri 13 Sat 14 3/3 1 Job Sun 15 Mon 16 Tue 17 Wed 18 Thu 19 Fri 20 Sat 21 5/5 1 …" at bounding box center [467, 295] width 935 height 415
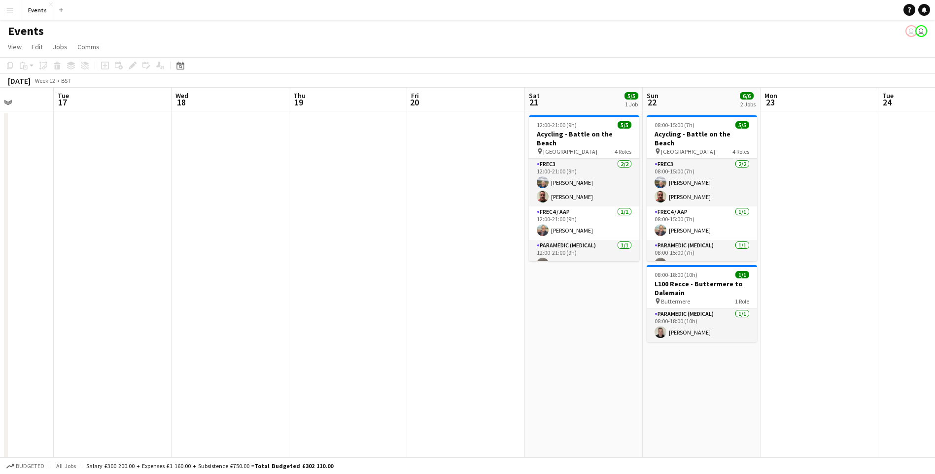
scroll to position [0, 341]
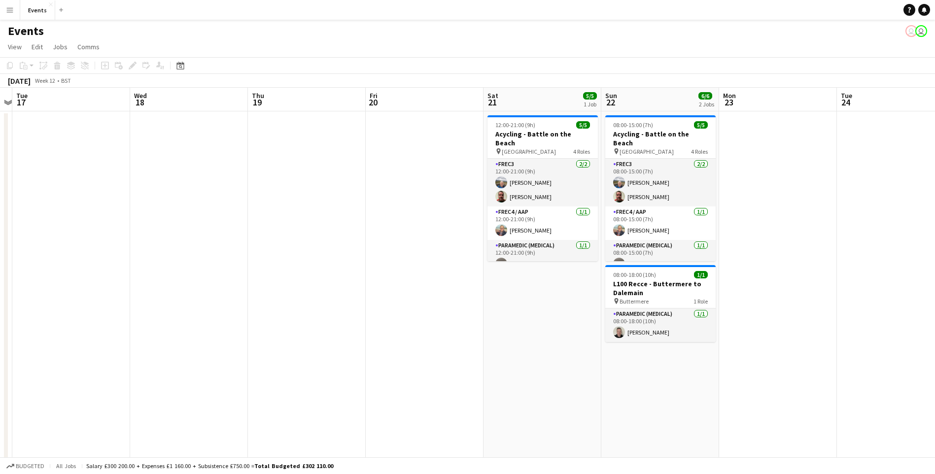
click at [526, 341] on app-calendar-viewport "Sat 14 3/3 1 Job Sun 15 Mon 16 Tue 17 Wed 18 Thu 19 Fri 20 Sat 21 5/5 1 Job Sun…" at bounding box center [467, 295] width 935 height 415
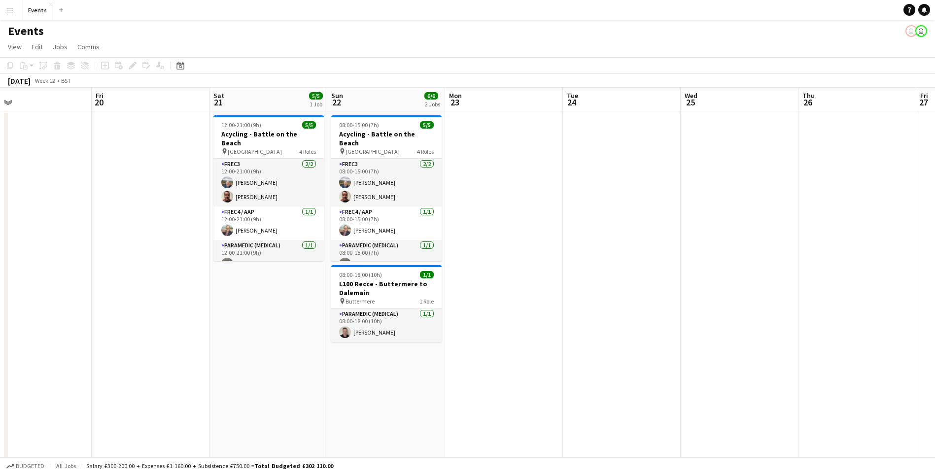
click at [347, 404] on app-calendar-viewport "Mon 16 Tue 17 Wed 18 Thu 19 Fri 20 Sat 21 5/5 1 Job Sun 22 6/6 2 Jobs Mon 23 Tu…" at bounding box center [467, 295] width 935 height 415
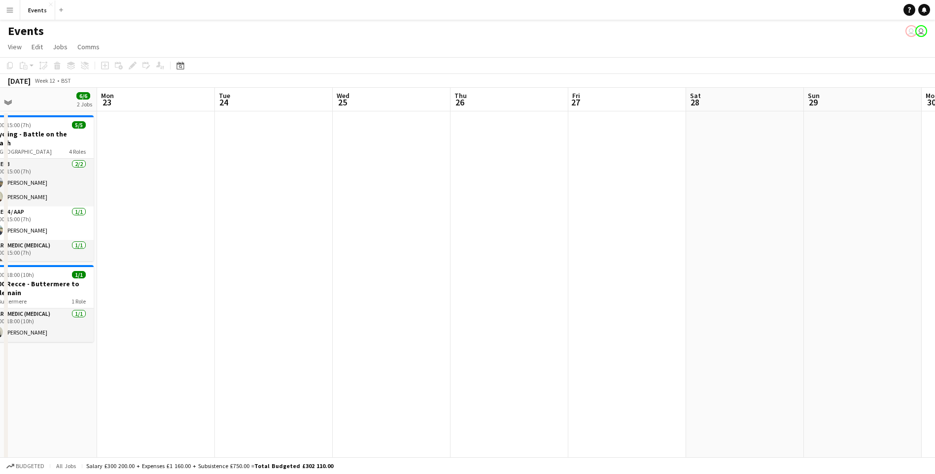
scroll to position [0, 378]
click at [367, 400] on app-calendar-viewport "Thu 19 Fri 20 Sat 21 5/5 1 Job Sun 22 6/6 2 Jobs Mon 23 Tue 24 Wed 25 Thu 26 Fr…" at bounding box center [467, 295] width 935 height 415
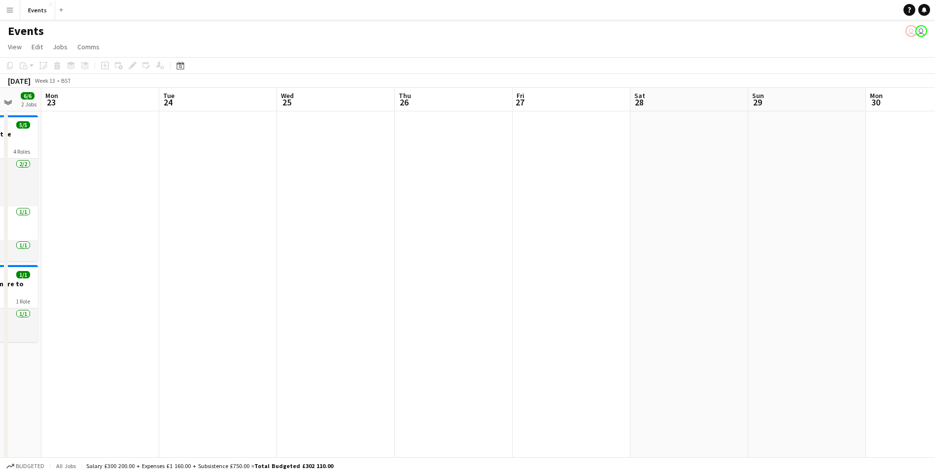
drag, startPoint x: 788, startPoint y: 281, endPoint x: 620, endPoint y: 294, distance: 168.7
click at [619, 295] on app-calendar-viewport "Fri 20 Sat 21 5/5 1 Job Sun 22 6/6 2 Jobs Mon 23 Tue 24 Wed 25 Thu 26 Fri 27 Sa…" at bounding box center [467, 295] width 935 height 415
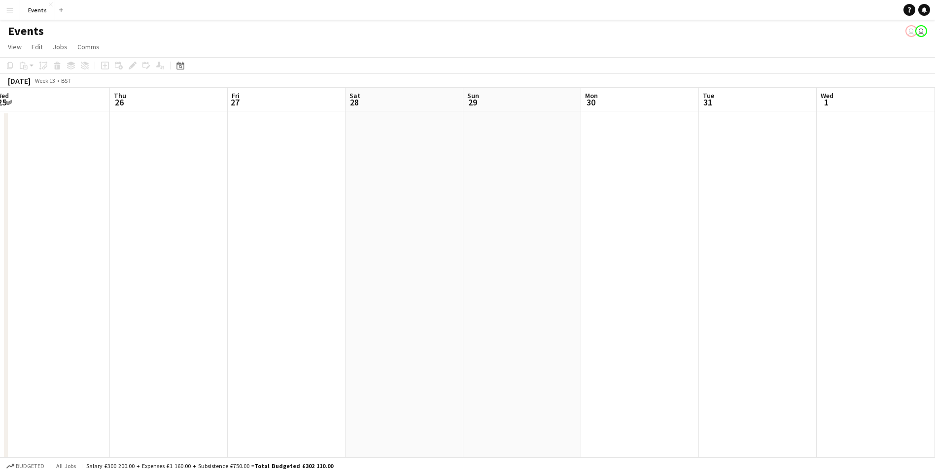
scroll to position [0, 294]
drag, startPoint x: 862, startPoint y: 255, endPoint x: 646, endPoint y: 280, distance: 217.4
click at [644, 291] on app-calendar-viewport "Sun 22 6/6 2 Jobs Mon 23 Tue 24 Wed 25 Thu 26 Fri 27 Sat 28 Sun 29 Mon 30 Tue 3…" at bounding box center [467, 295] width 935 height 415
click at [178, 67] on icon "Date picker" at bounding box center [181, 66] width 8 height 8
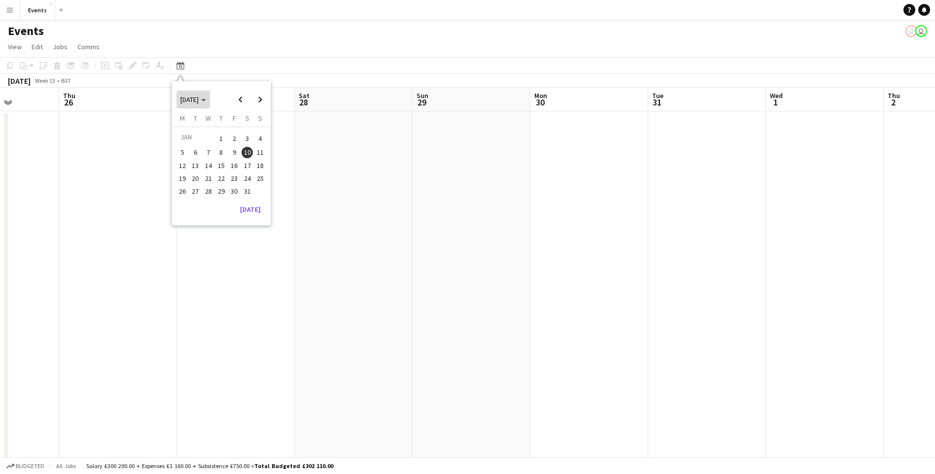
click at [199, 97] on span "[DATE]" at bounding box center [189, 99] width 18 height 9
click at [231, 151] on span "2026" at bounding box center [232, 150] width 20 height 12
click at [204, 149] on span "JUN" at bounding box center [210, 150] width 20 height 12
click at [249, 176] on span "20" at bounding box center [248, 176] width 12 height 12
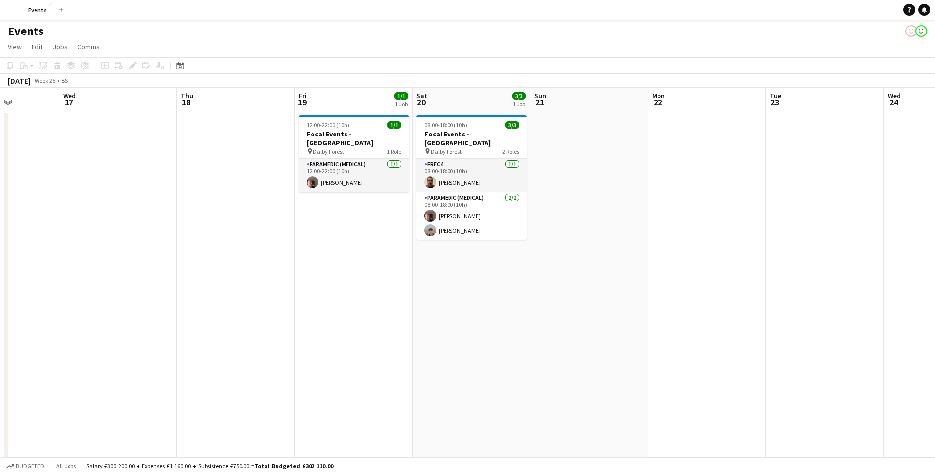
scroll to position [0, 339]
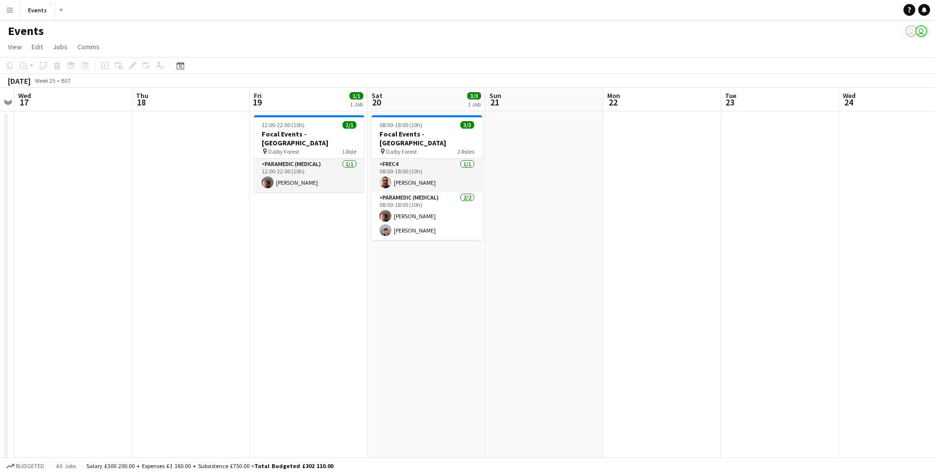
click at [294, 248] on app-date-cell "12:00-22:00 (10h) 1/1 Focal Events - [GEOGRAPHIC_DATA] pin Dalby Forest 1 Role …" at bounding box center [309, 306] width 118 height 391
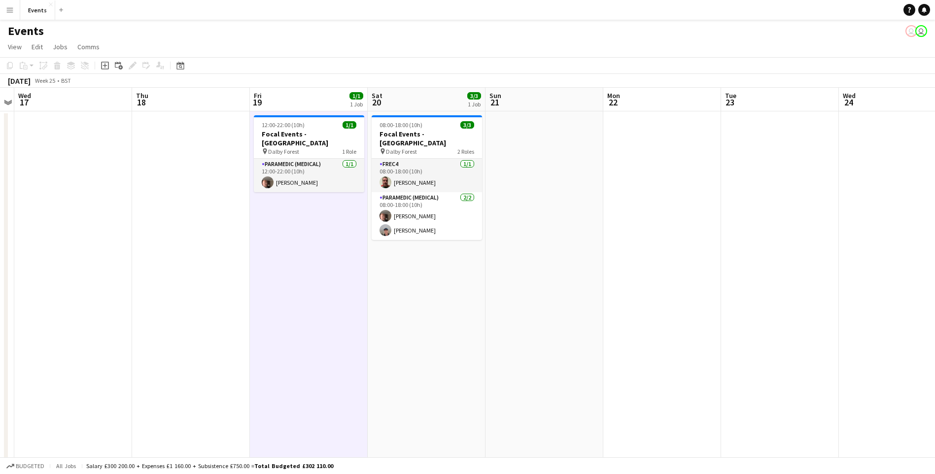
click at [422, 258] on app-date-cell "08:00-18:00 (10h) 3/3 Focal Events - [GEOGRAPHIC_DATA] pin Dalby Forest 2 Roles…" at bounding box center [427, 306] width 118 height 391
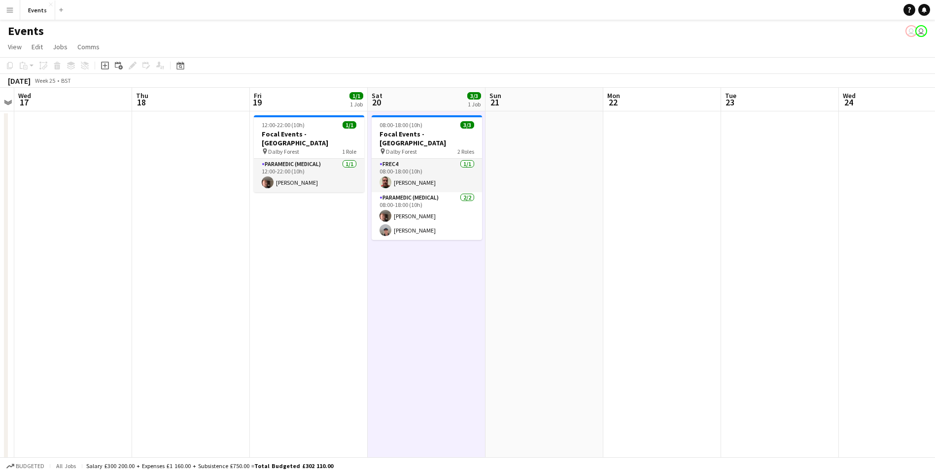
drag, startPoint x: 439, startPoint y: 300, endPoint x: 401, endPoint y: 289, distance: 40.0
click at [401, 289] on app-date-cell "08:00-18:00 (10h) 3/3 Focal Events - [GEOGRAPHIC_DATA] pin Dalby Forest 2 Roles…" at bounding box center [427, 306] width 118 height 391
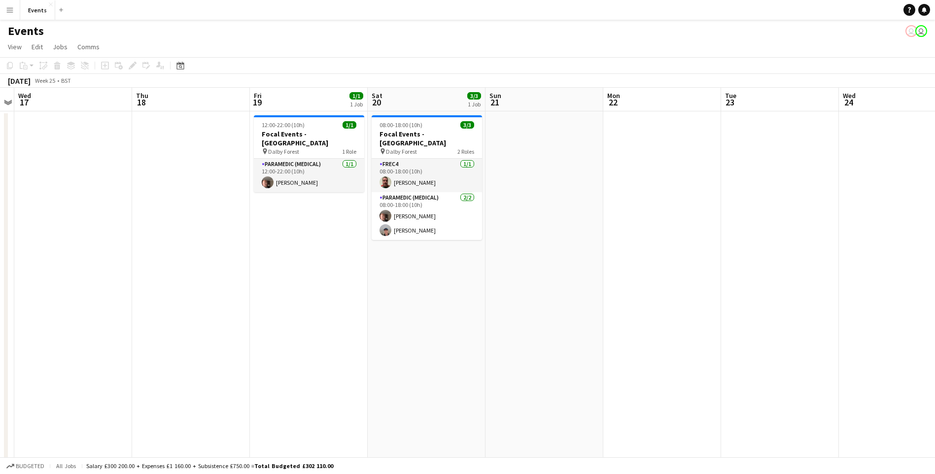
click at [417, 240] on app-date-cell "08:00-18:00 (10h) 3/3 Focal Events - [GEOGRAPHIC_DATA] pin Dalby Forest 2 Roles…" at bounding box center [427, 306] width 118 height 391
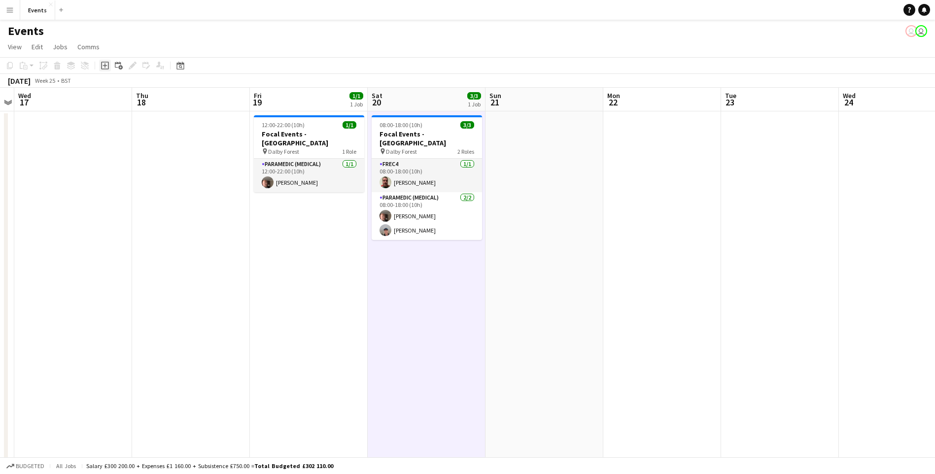
click at [106, 65] on icon "Add job" at bounding box center [105, 66] width 8 height 8
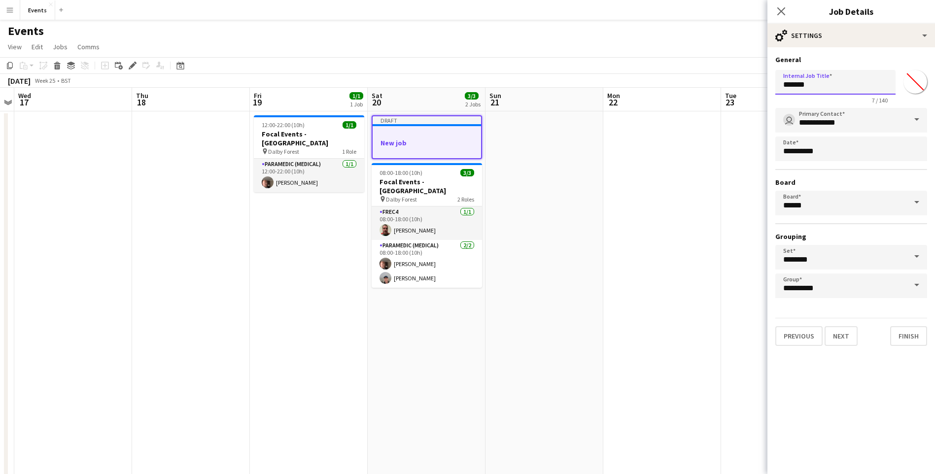
click at [839, 90] on input "*******" at bounding box center [836, 82] width 120 height 25
click at [838, 91] on input "*******" at bounding box center [836, 82] width 120 height 25
type input "**********"
click at [860, 344] on div "Previous Next Finish" at bounding box center [852, 332] width 152 height 28
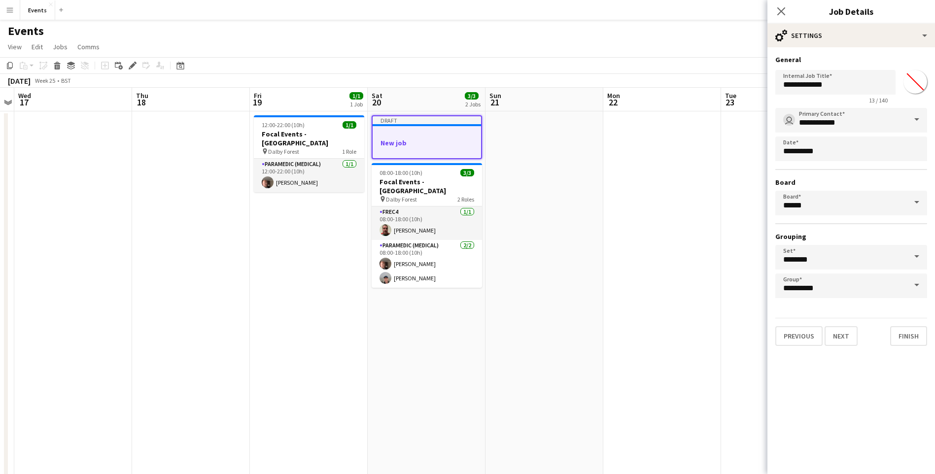
click at [858, 342] on div "Previous Next Finish" at bounding box center [852, 332] width 152 height 28
drag, startPoint x: 858, startPoint y: 342, endPoint x: 805, endPoint y: 332, distance: 54.6
click at [808, 335] on div "Previous Next Finish" at bounding box center [852, 332] width 152 height 28
click at [805, 332] on button "Previous" at bounding box center [799, 336] width 47 height 20
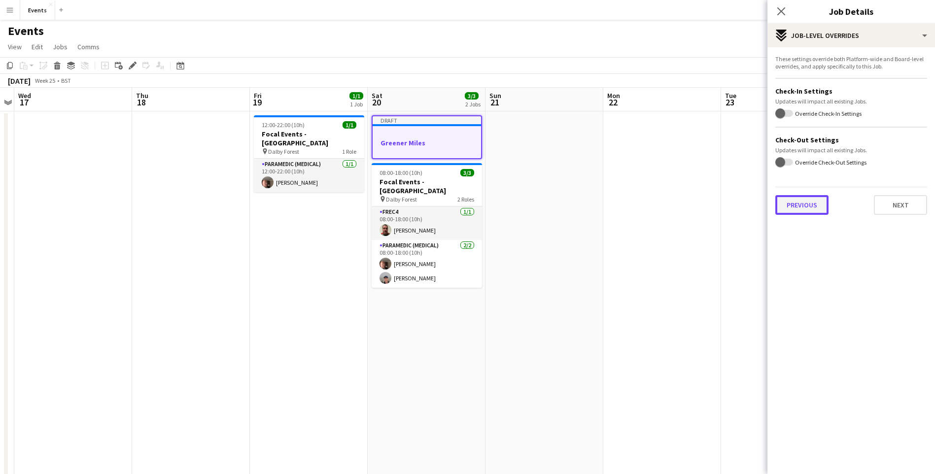
click at [822, 208] on button "Previous" at bounding box center [802, 205] width 53 height 20
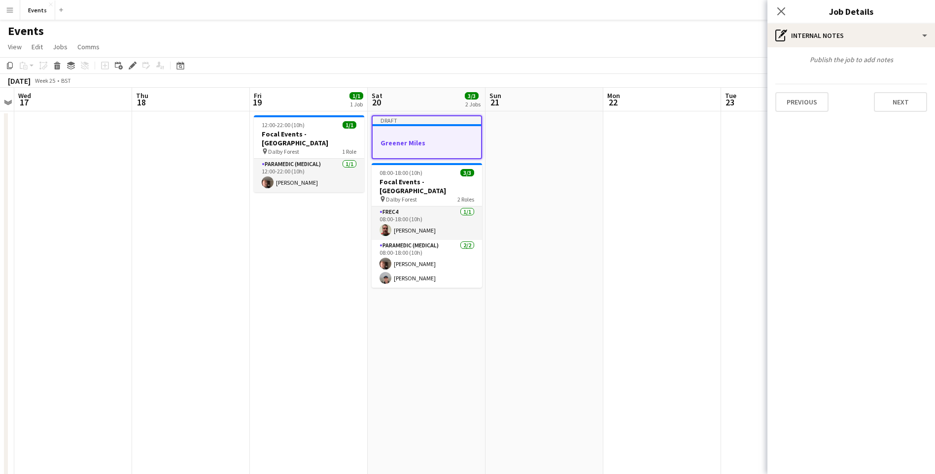
click at [825, 59] on div "Publish the job to add notes" at bounding box center [852, 59] width 168 height 9
click at [803, 108] on button "Previous" at bounding box center [802, 102] width 53 height 20
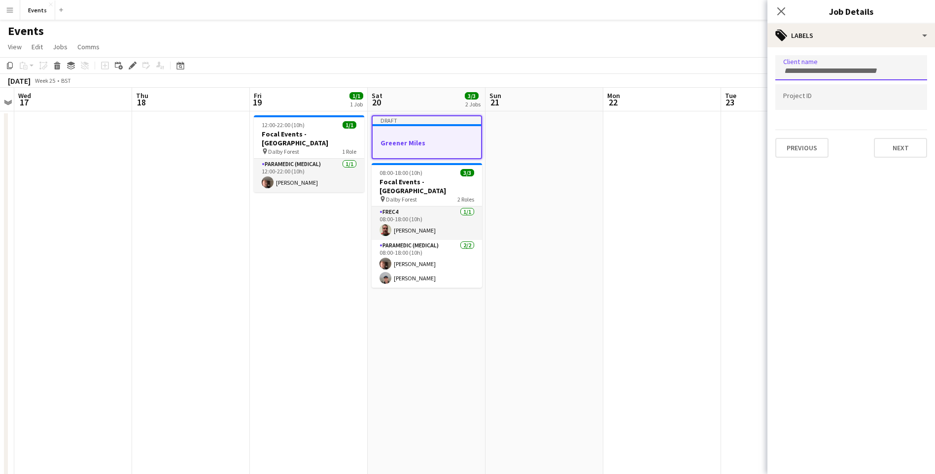
click at [804, 64] on div at bounding box center [852, 67] width 152 height 25
type input "****"
click at [813, 97] on div "Greenermiles" at bounding box center [852, 98] width 152 height 24
click at [898, 151] on button "Next" at bounding box center [900, 148] width 53 height 20
type input "*******"
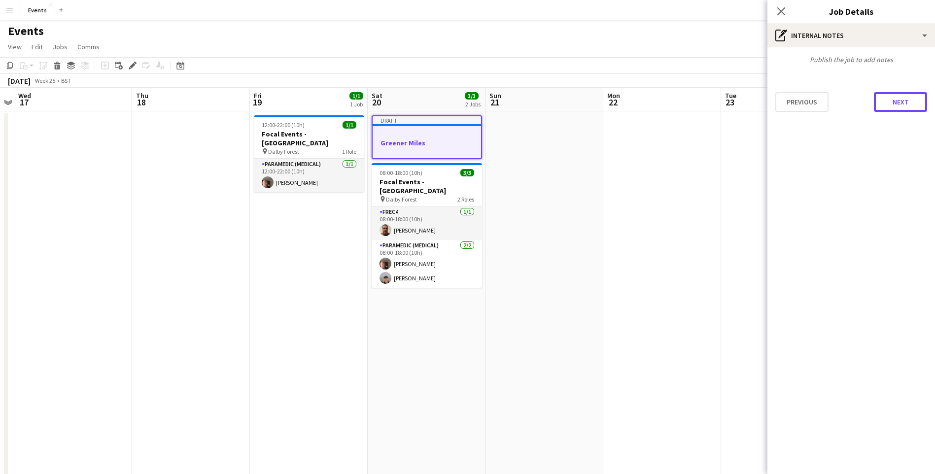
click at [905, 109] on button "Next" at bounding box center [900, 102] width 53 height 20
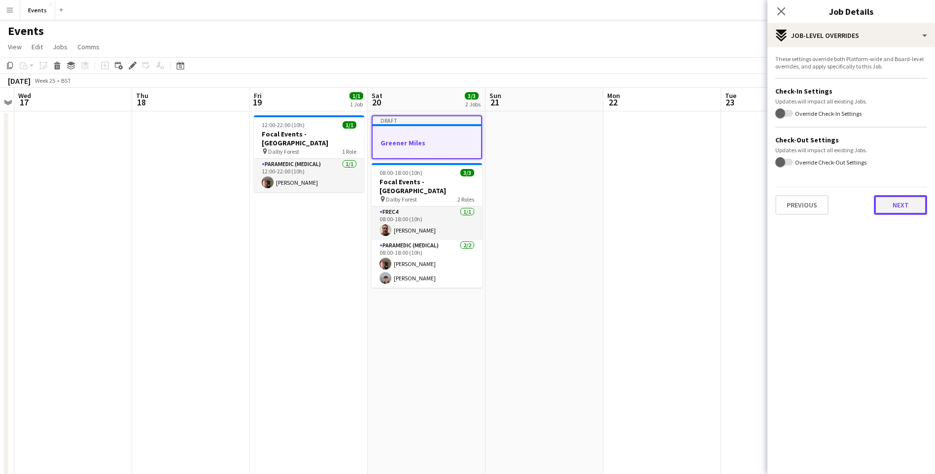
click at [892, 204] on button "Next" at bounding box center [900, 205] width 53 height 20
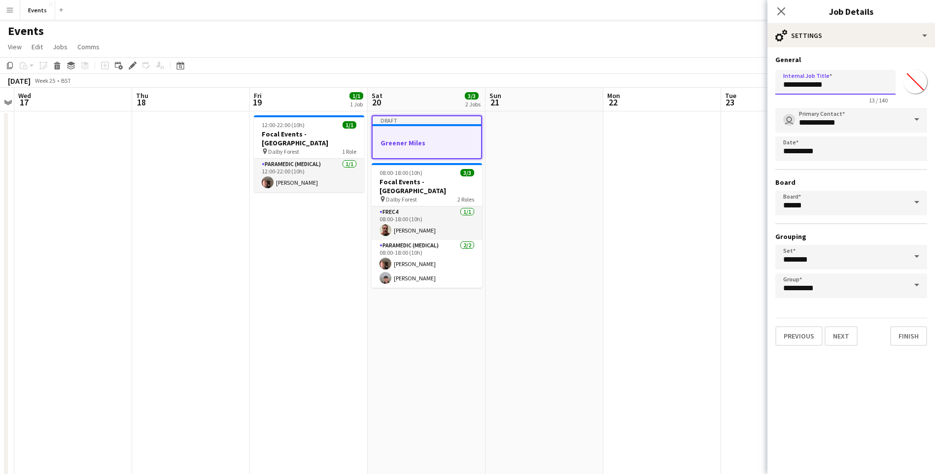
click at [846, 83] on input "**********" at bounding box center [836, 82] width 120 height 25
type input "**********"
click at [844, 341] on button "Next" at bounding box center [841, 336] width 33 height 20
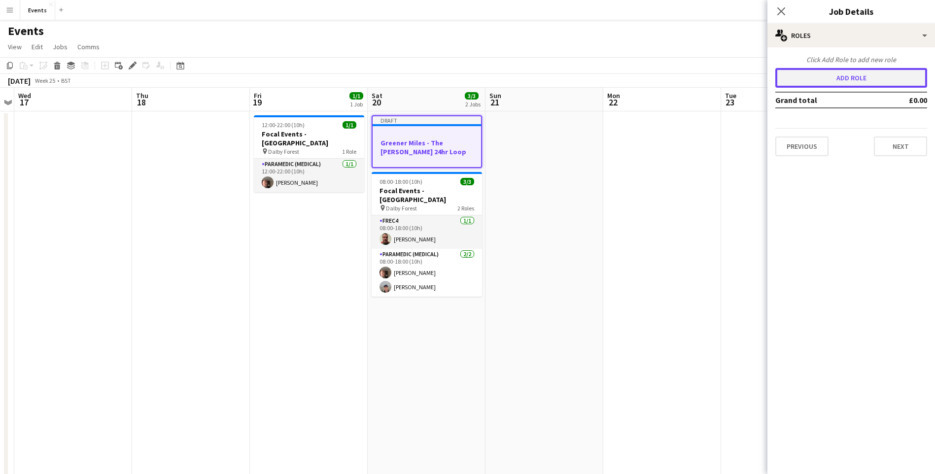
click at [859, 79] on button "Add role" at bounding box center [852, 78] width 152 height 20
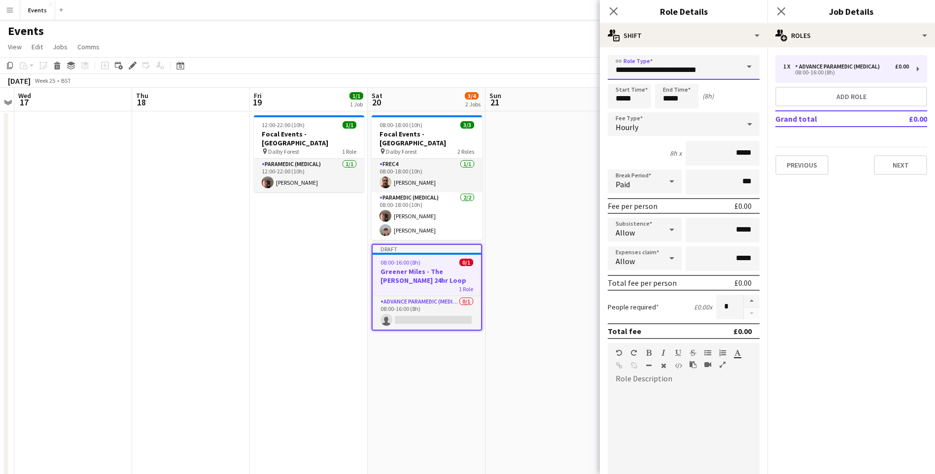
click at [679, 65] on input "**********" at bounding box center [684, 67] width 152 height 25
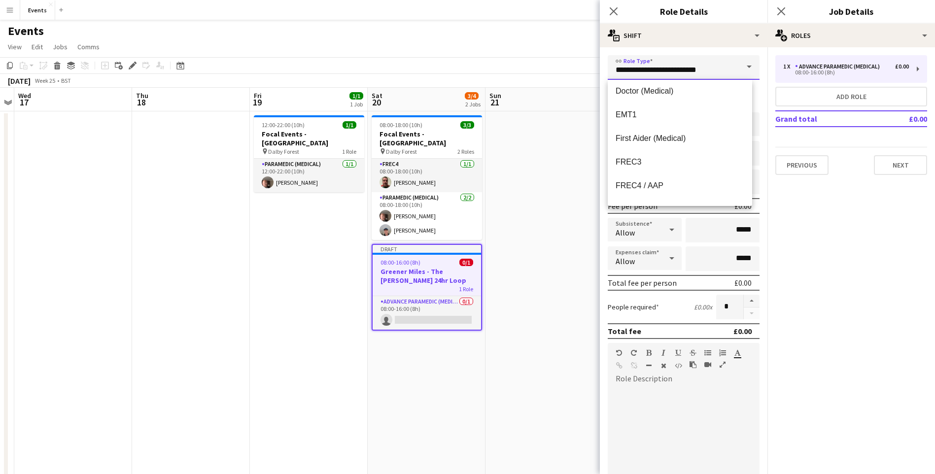
scroll to position [103, 0]
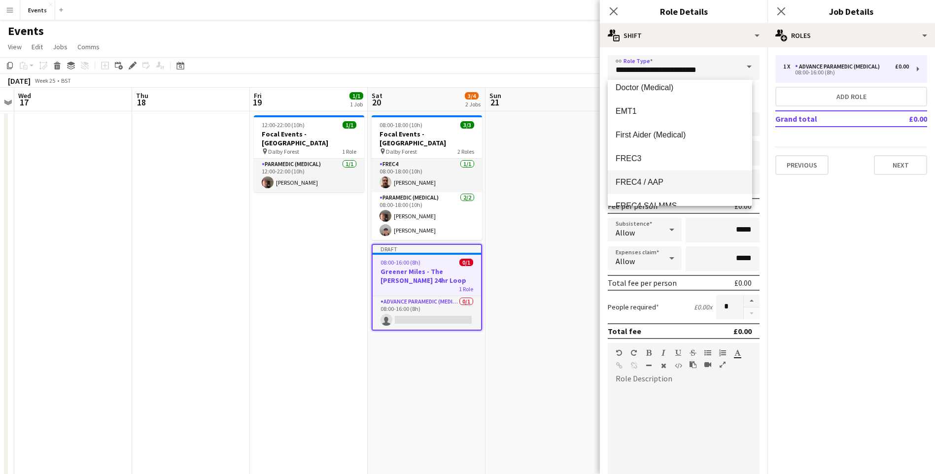
click at [698, 180] on span "FREC4 / AAP" at bounding box center [680, 182] width 129 height 9
type input "**********"
type input "*******"
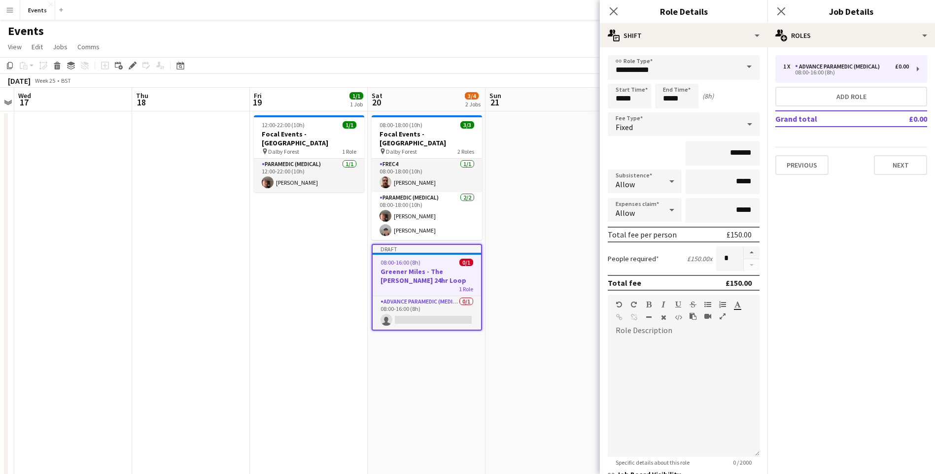
drag, startPoint x: 847, startPoint y: 279, endPoint x: 673, endPoint y: 143, distance: 220.6
click at [847, 279] on mat-expansion-panel "pencil3 General details 1 x Advance Paramedic (Medical) £0.00 08:00-16:00 (8h) …" at bounding box center [852, 260] width 168 height 427
drag, startPoint x: 636, startPoint y: 95, endPoint x: 605, endPoint y: 106, distance: 32.9
click at [605, 106] on form "**********" at bounding box center [684, 337] width 168 height 565
type input "*****"
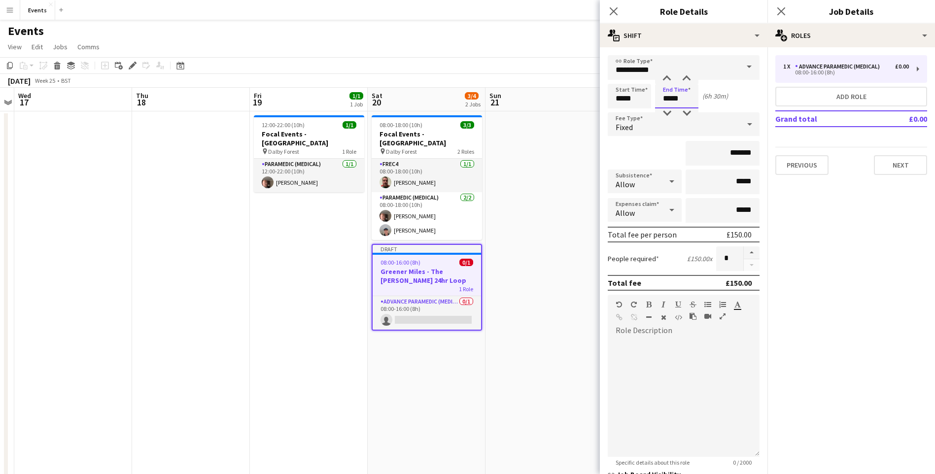
click at [682, 101] on input "*****" at bounding box center [676, 96] width 43 height 25
drag, startPoint x: 666, startPoint y: 94, endPoint x: 640, endPoint y: 90, distance: 26.9
click at [640, 90] on div "Start Time ***** End Time ***** (6h 30m)" at bounding box center [684, 96] width 152 height 25
type input "*****"
click at [844, 221] on mat-expansion-panel "pencil3 General details 1 x Advance Paramedic (Medical) £0.00 08:00-16:00 (8h) …" at bounding box center [852, 260] width 168 height 427
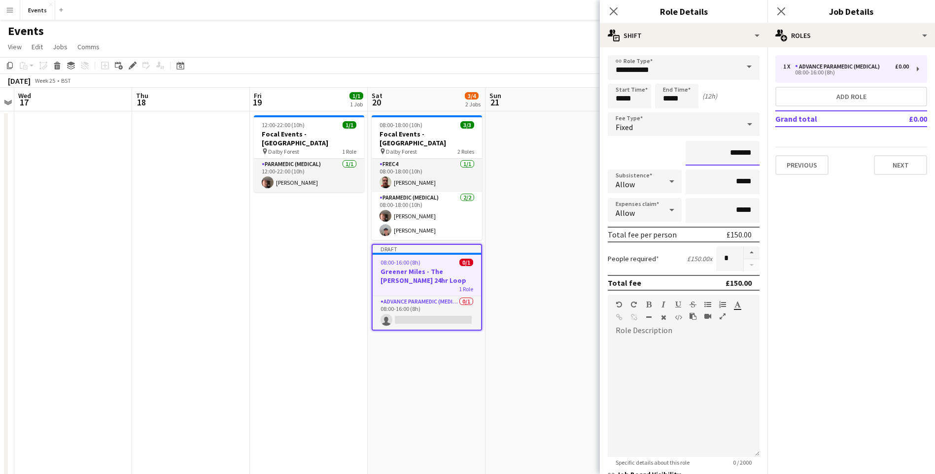
click at [723, 153] on input "*******" at bounding box center [723, 153] width 74 height 25
click at [727, 154] on input "*******" at bounding box center [723, 153] width 74 height 25
type input "*******"
click at [877, 369] on mat-expansion-panel "pencil3 General details 1 x Advance Paramedic (Medical) £0.00 08:00-16:00 (8h) …" at bounding box center [852, 260] width 168 height 427
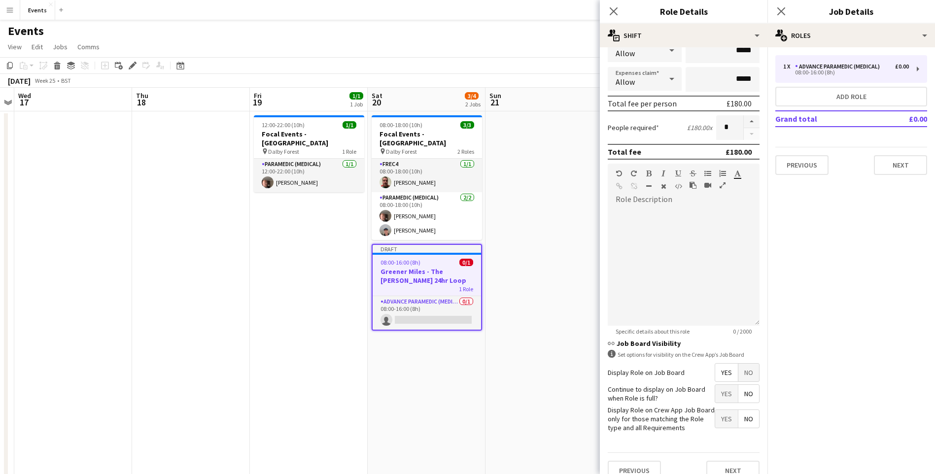
scroll to position [145, 0]
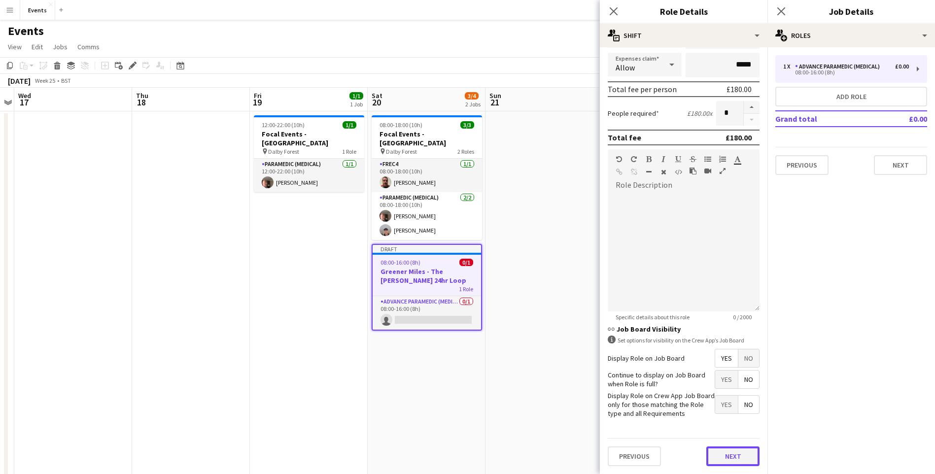
click at [734, 449] on button "Next" at bounding box center [733, 457] width 53 height 20
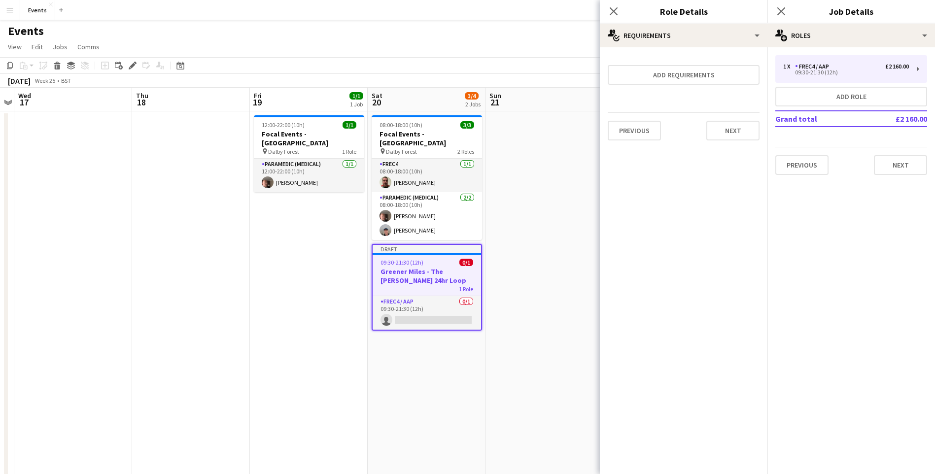
click at [616, 14] on icon "Close pop-in" at bounding box center [614, 11] width 8 height 8
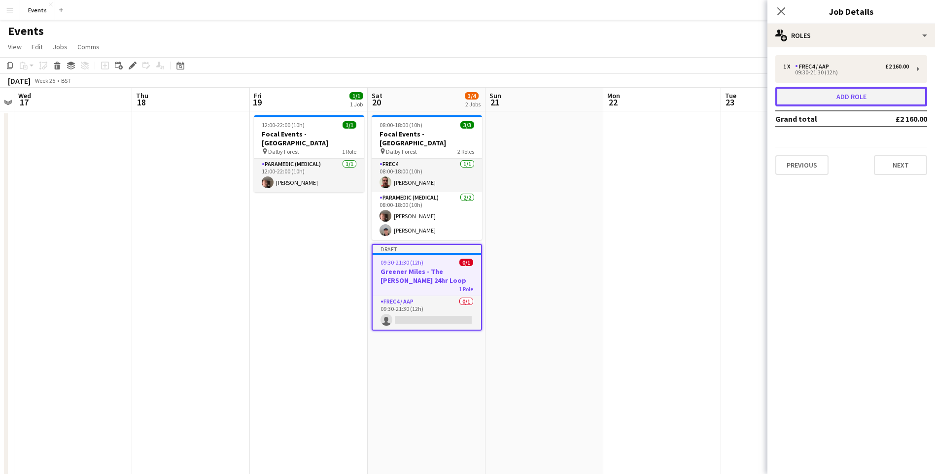
click at [868, 93] on button "Add role" at bounding box center [852, 97] width 152 height 20
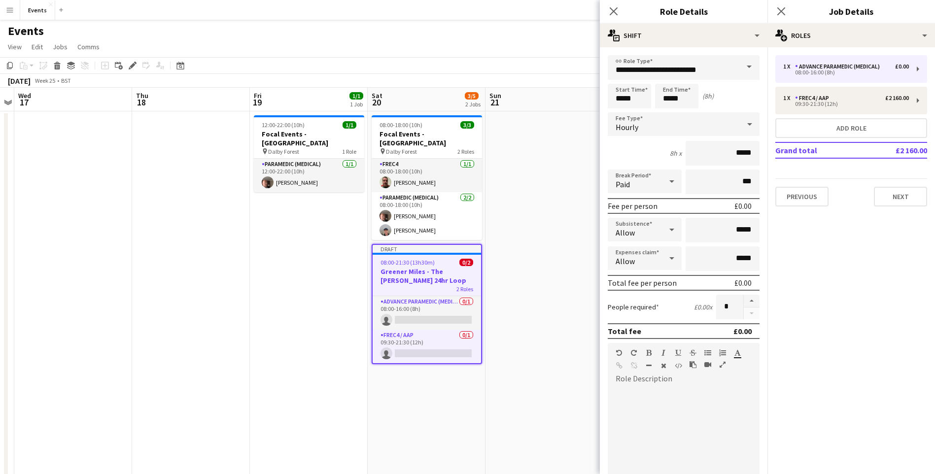
click at [739, 71] on span at bounding box center [749, 67] width 21 height 24
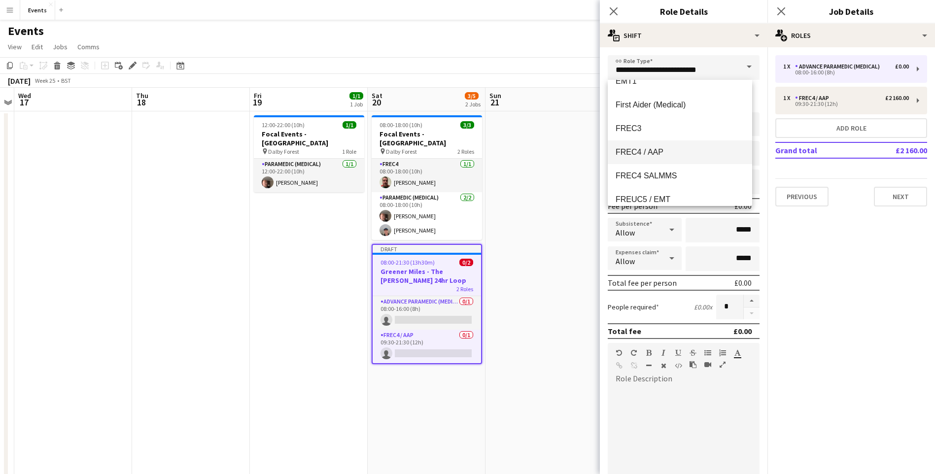
scroll to position [148, 0]
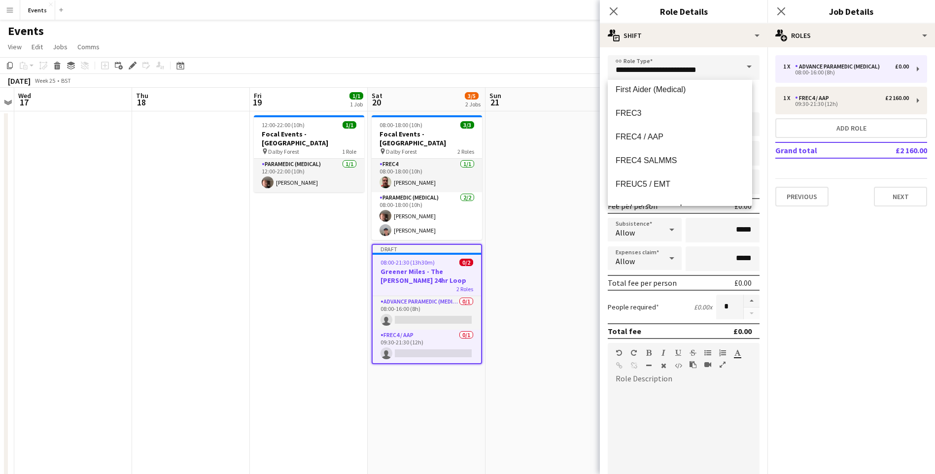
drag, startPoint x: 810, startPoint y: 256, endPoint x: 805, endPoint y: 253, distance: 5.6
click at [808, 254] on mat-expansion-panel "pencil3 General details 1 x Advance Paramedic (Medical) £0.00 08:00-16:00 (8h) …" at bounding box center [852, 260] width 168 height 427
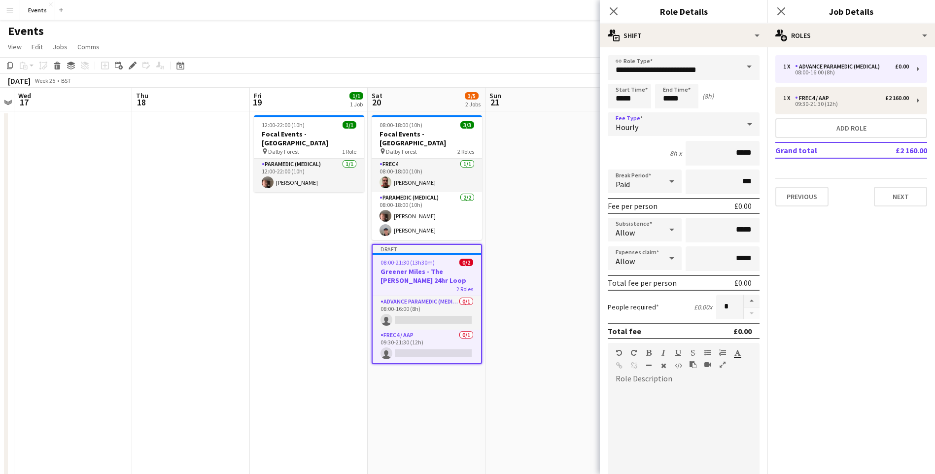
click at [644, 136] on div "Hourly" at bounding box center [674, 124] width 132 height 24
drag, startPoint x: 816, startPoint y: 84, endPoint x: 819, endPoint y: 92, distance: 8.4
click at [818, 90] on div at bounding box center [467, 237] width 935 height 474
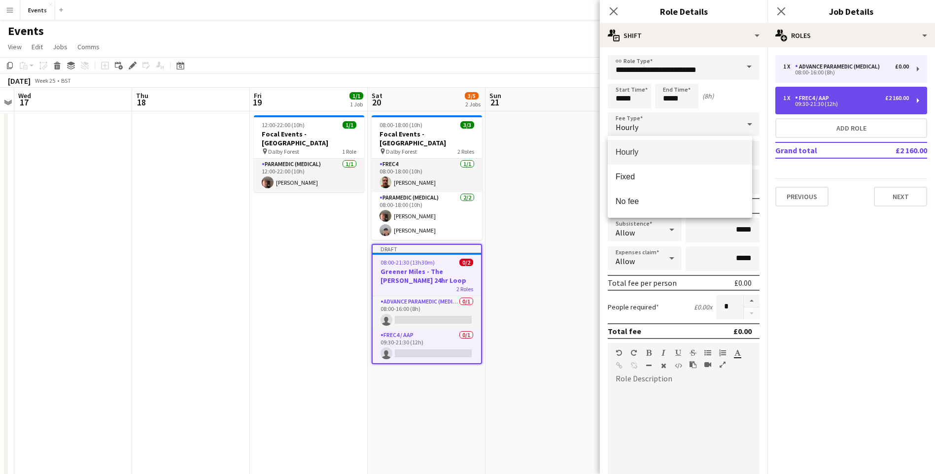
click at [830, 98] on div "FREC4 / AAP" at bounding box center [814, 98] width 38 height 7
type input "**********"
type input "*****"
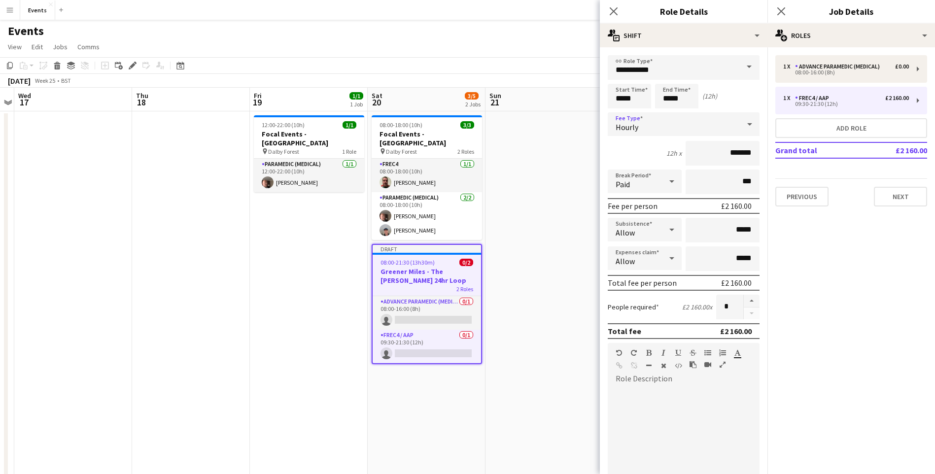
click at [654, 128] on div "Hourly" at bounding box center [674, 124] width 132 height 24
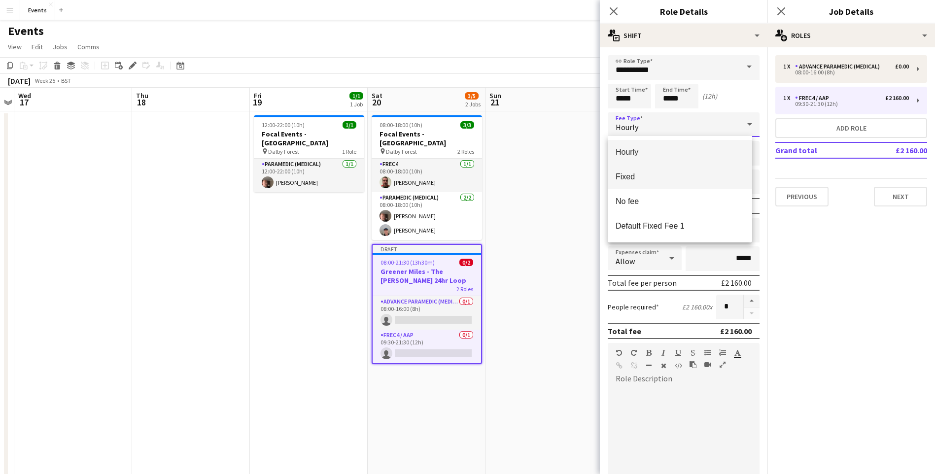
click at [653, 173] on span "Fixed" at bounding box center [680, 176] width 129 height 9
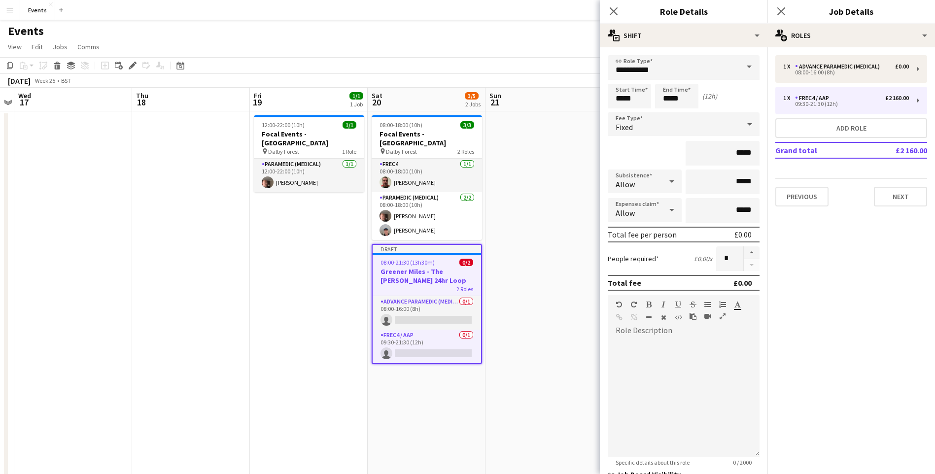
drag, startPoint x: 893, startPoint y: 273, endPoint x: 689, endPoint y: 109, distance: 261.4
click at [889, 269] on mat-expansion-panel "pencil3 General details 1 x Advance Paramedic (Medical) £0.00 08:00-16:00 (8h) …" at bounding box center [852, 260] width 168 height 427
click at [717, 119] on div "Fixed" at bounding box center [674, 124] width 132 height 24
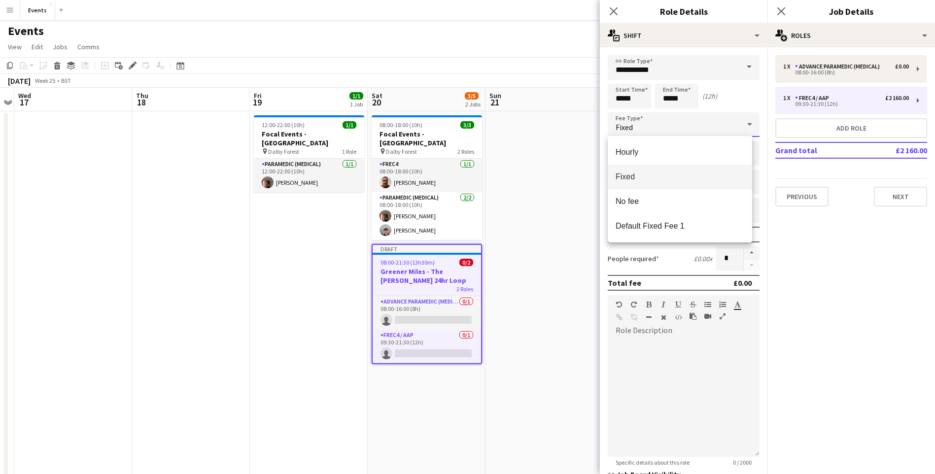
drag, startPoint x: 913, startPoint y: 284, endPoint x: 715, endPoint y: 165, distance: 231.1
click at [910, 282] on div at bounding box center [467, 237] width 935 height 474
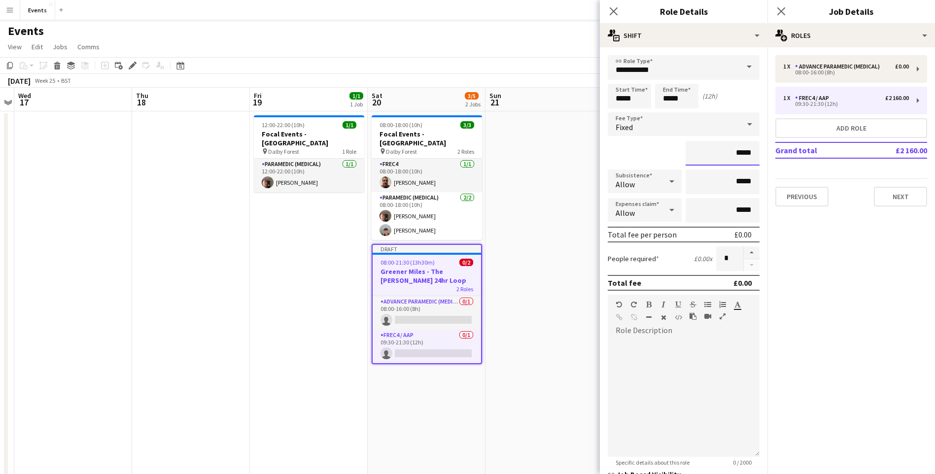
click at [736, 151] on input "*****" at bounding box center [723, 153] width 74 height 25
type input "*******"
drag, startPoint x: 745, startPoint y: 398, endPoint x: 746, endPoint y: 405, distance: 6.9
click at [747, 403] on div at bounding box center [684, 398] width 152 height 118
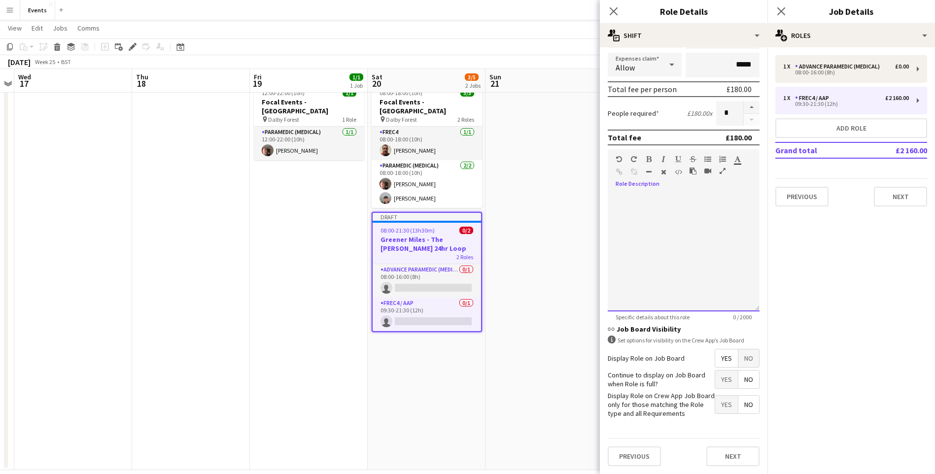
scroll to position [44, 0]
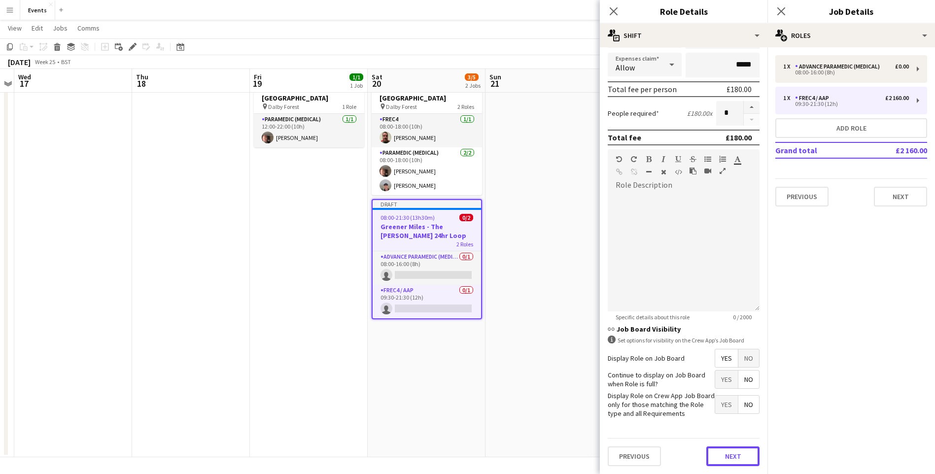
click at [729, 448] on button "Next" at bounding box center [733, 457] width 53 height 20
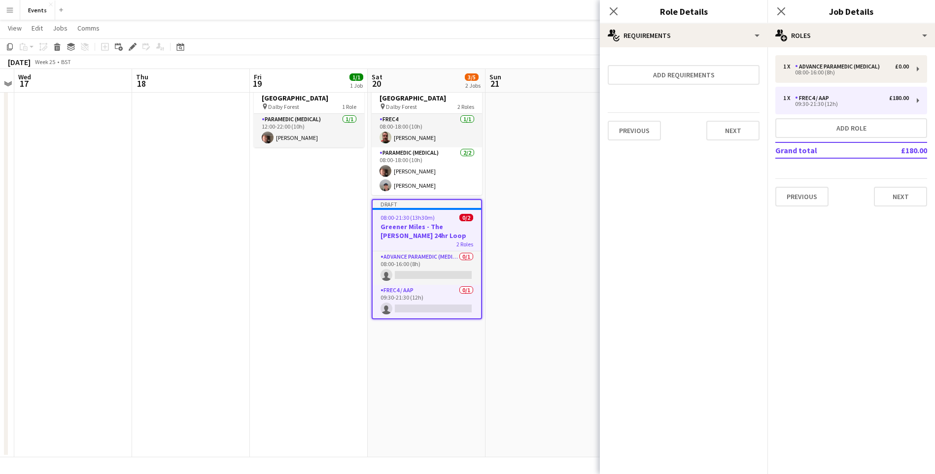
scroll to position [0, 0]
click at [834, 71] on div "08:00-16:00 (8h)" at bounding box center [846, 72] width 126 height 5
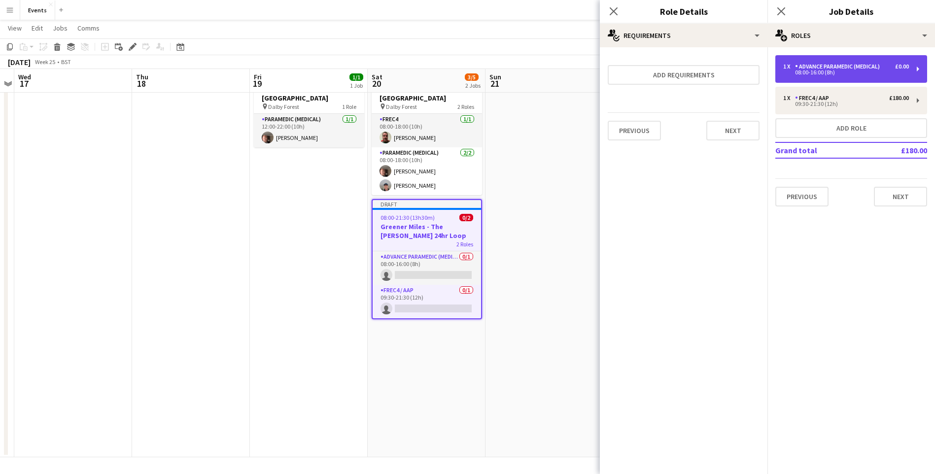
type input "**********"
type input "*****"
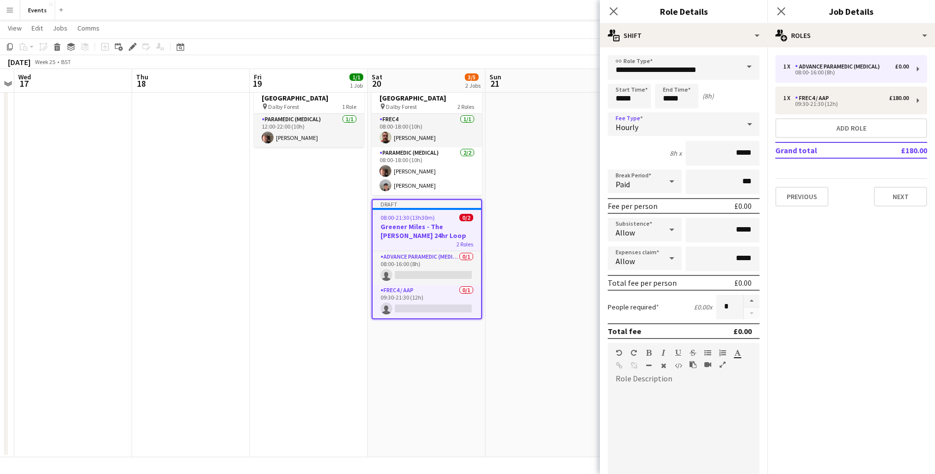
click at [635, 128] on span "Hourly" at bounding box center [627, 127] width 23 height 10
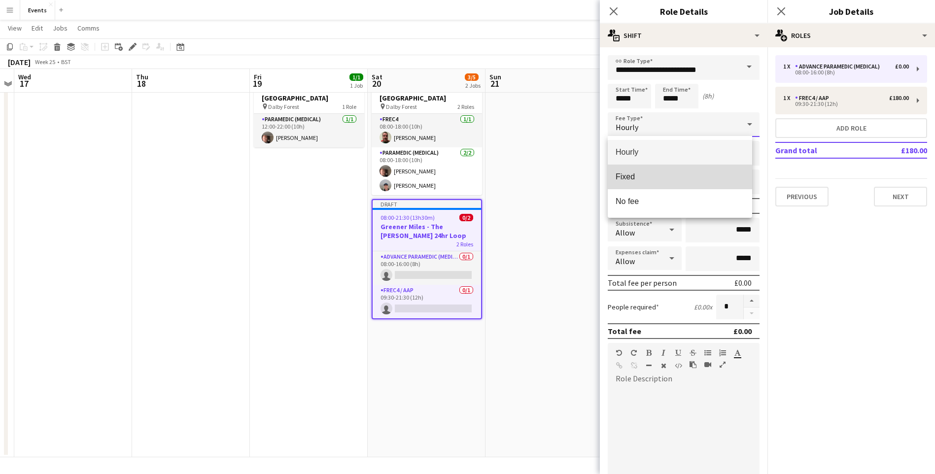
click at [632, 182] on mat-option "Fixed" at bounding box center [680, 177] width 144 height 25
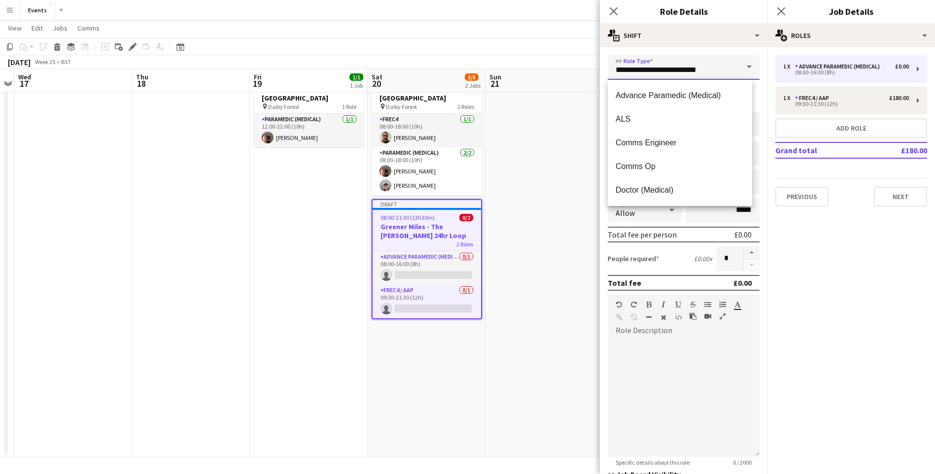
click at [662, 75] on input "**********" at bounding box center [684, 67] width 152 height 25
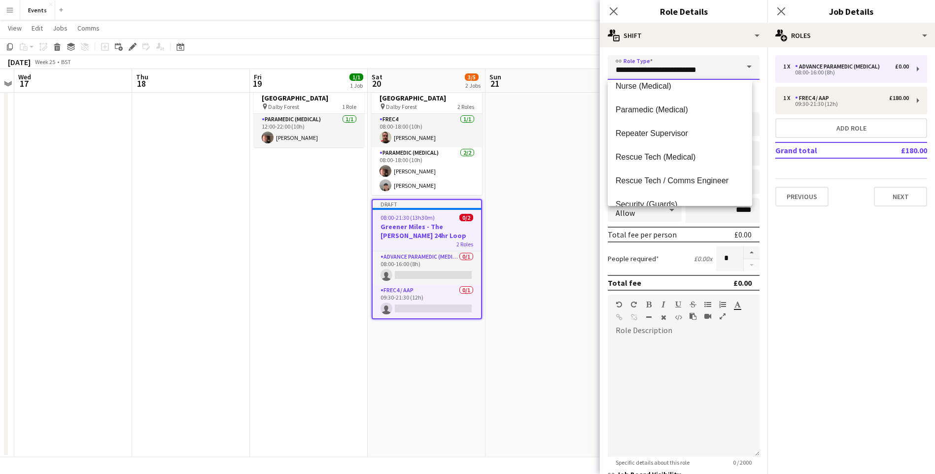
scroll to position [347, 0]
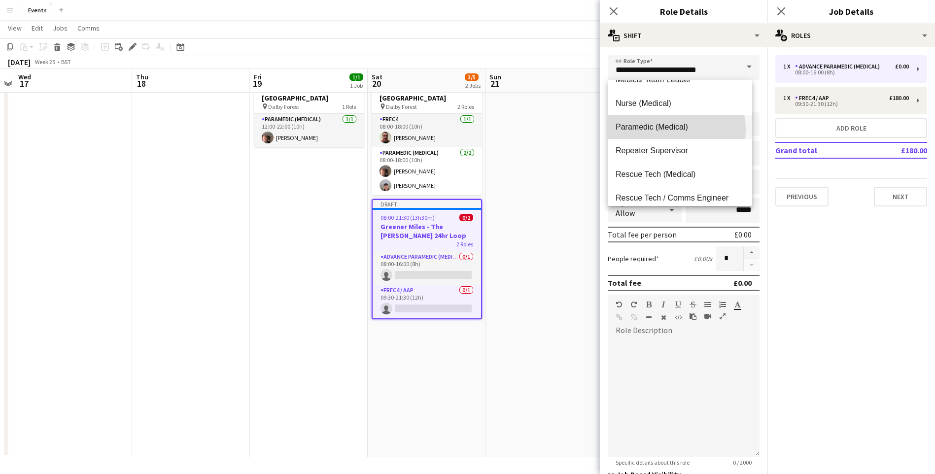
click at [656, 130] on span "Paramedic (Medical)" at bounding box center [680, 126] width 129 height 9
type input "**********"
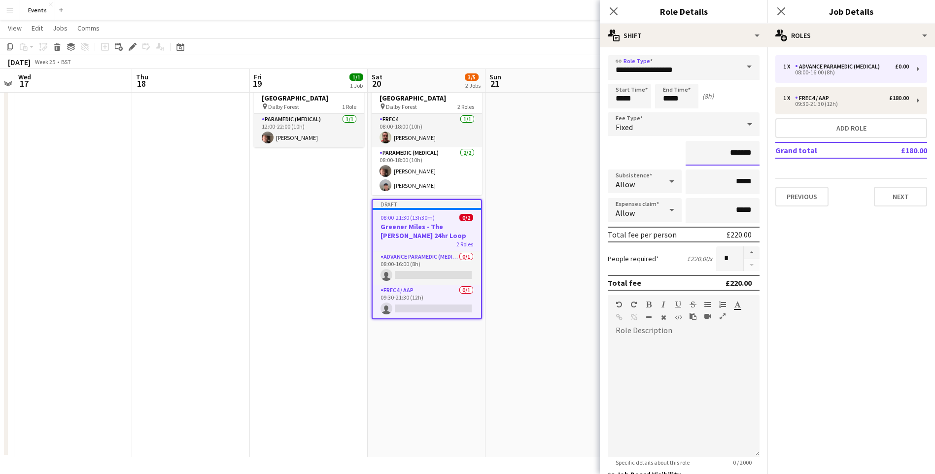
click at [731, 153] on input "*******" at bounding box center [723, 153] width 74 height 25
click at [837, 258] on mat-expansion-panel "pencil3 General details 1 x Advance Paramedic (Medical) £0.00 08:00-16:00 (8h) …" at bounding box center [852, 260] width 168 height 427
click at [741, 162] on input "****" at bounding box center [723, 153] width 74 height 25
type input "****"
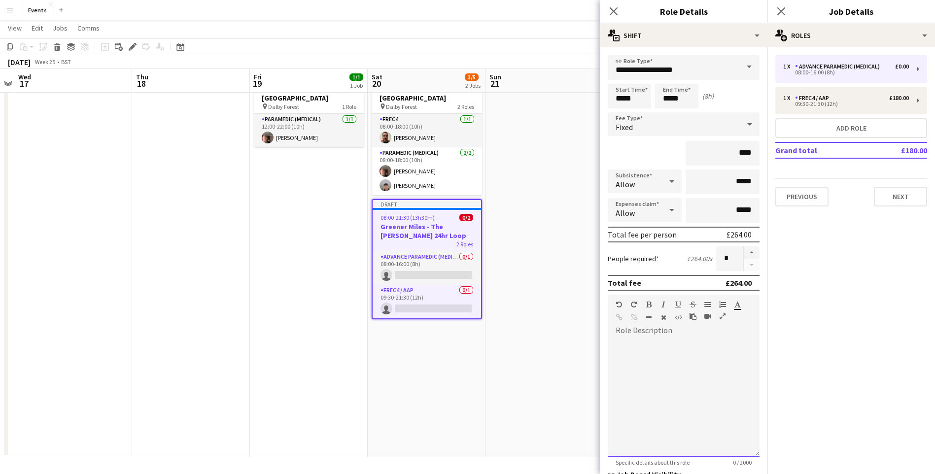
click at [703, 393] on div at bounding box center [684, 398] width 152 height 118
click at [614, 10] on icon at bounding box center [613, 10] width 9 height 9
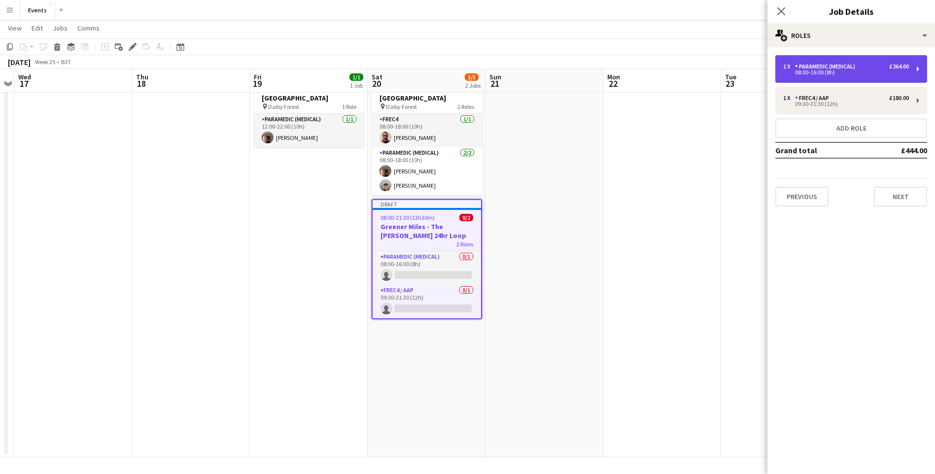
click at [813, 72] on div "08:00-16:00 (8h)" at bounding box center [846, 72] width 126 height 5
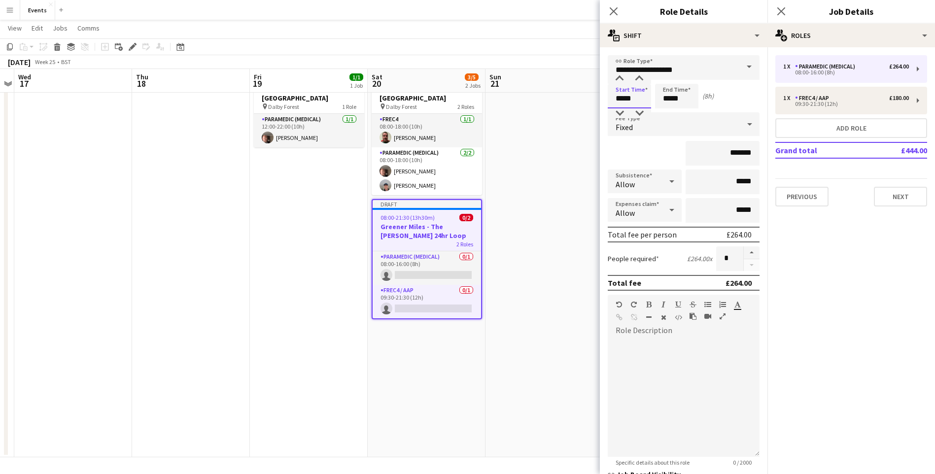
drag, startPoint x: 635, startPoint y: 101, endPoint x: 558, endPoint y: 90, distance: 77.6
click at [558, 90] on body "Menu Boards Boards Boards All jobs Status Workforce Workforce My Workforce Recr…" at bounding box center [467, 215] width 935 height 518
type input "*****"
click at [675, 99] on input "*****" at bounding box center [676, 96] width 43 height 25
drag, startPoint x: 671, startPoint y: 100, endPoint x: 633, endPoint y: 90, distance: 39.6
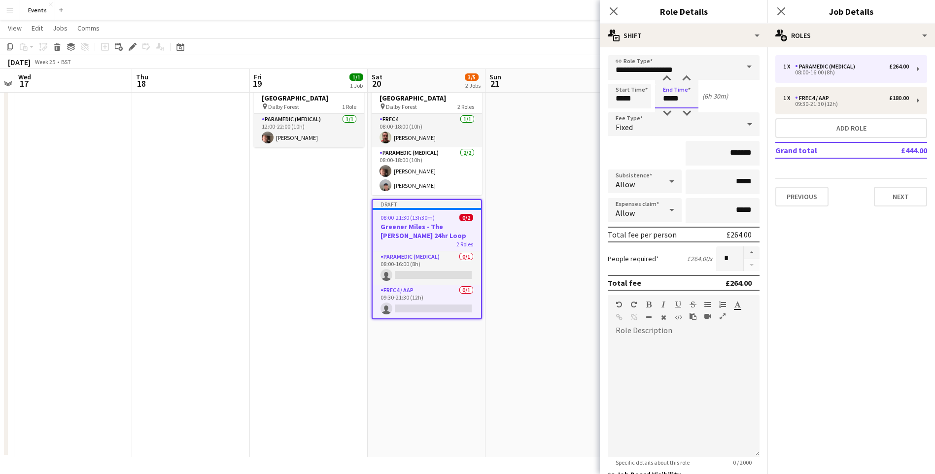
click at [633, 90] on div "Start Time ***** End Time ***** (6h 30m)" at bounding box center [684, 96] width 152 height 25
type input "*****"
drag, startPoint x: 857, startPoint y: 262, endPoint x: 634, endPoint y: 223, distance: 226.6
click at [858, 262] on mat-expansion-panel "pencil3 General details 1 x Paramedic (Medical) £264.00 08:00-16:00 (8h) 1 x FR…" at bounding box center [852, 260] width 168 height 427
click at [612, 15] on icon "Close pop-in" at bounding box center [613, 10] width 9 height 9
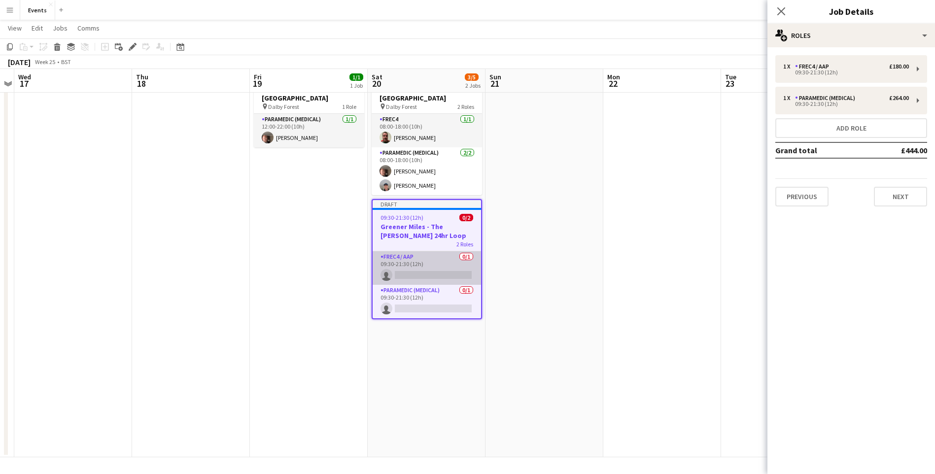
drag, startPoint x: 471, startPoint y: 376, endPoint x: 452, endPoint y: 248, distance: 129.7
click at [469, 370] on app-date-cell "08:00-18:00 (10h) 3/3 Focal Events - [GEOGRAPHIC_DATA] pin Dalby Forest 2 Roles…" at bounding box center [427, 262] width 118 height 391
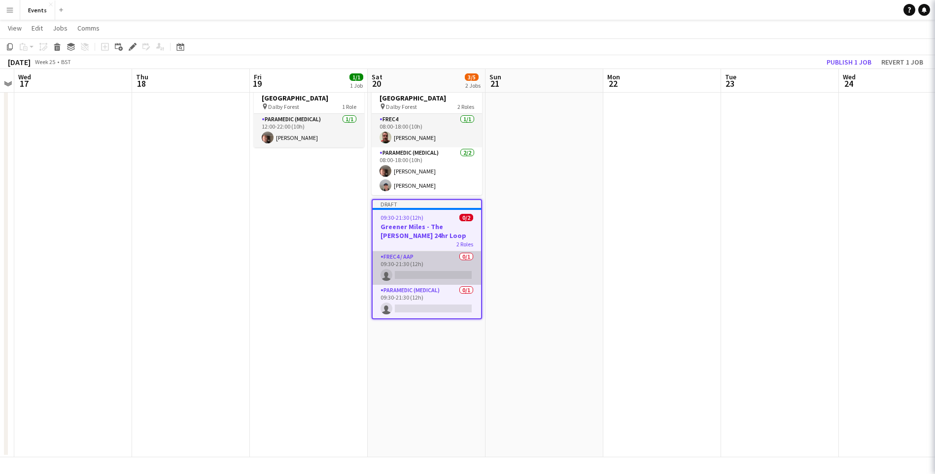
scroll to position [0, 341]
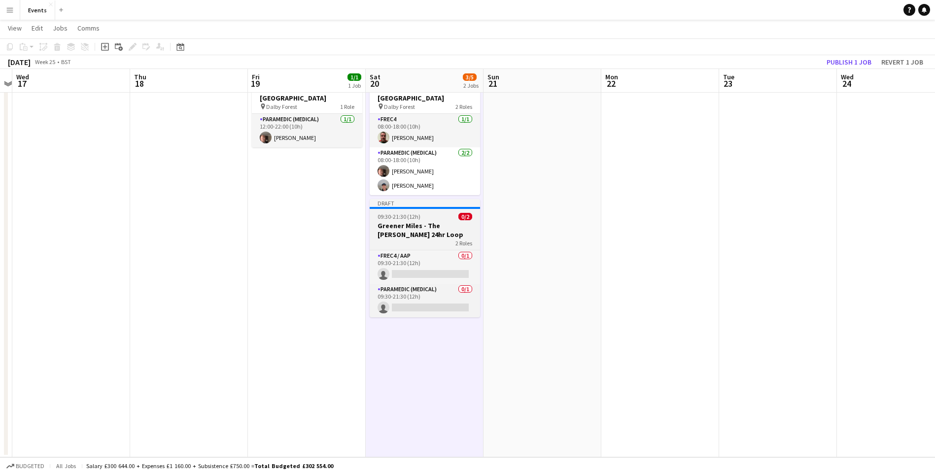
click at [430, 221] on h3 "Greener Miles - The [PERSON_NAME] 24hr Loop" at bounding box center [425, 230] width 110 height 18
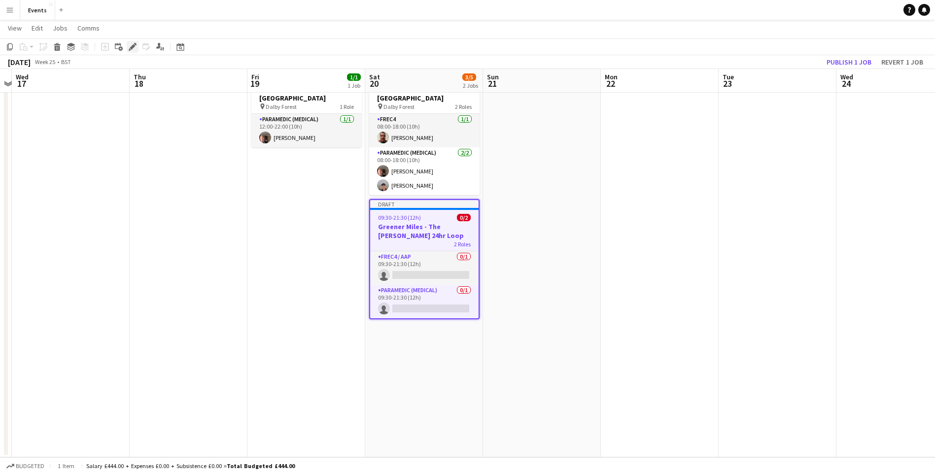
click at [132, 49] on icon at bounding box center [132, 46] width 5 height 5
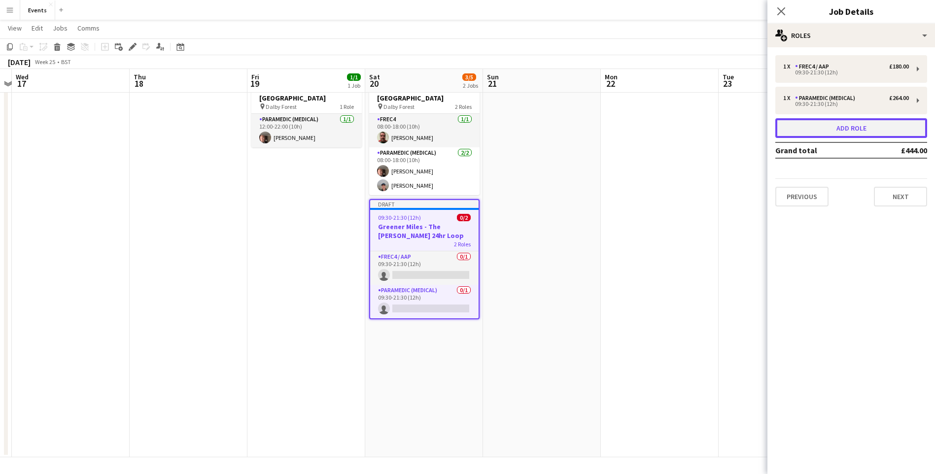
click at [834, 132] on button "Add role" at bounding box center [852, 128] width 152 height 20
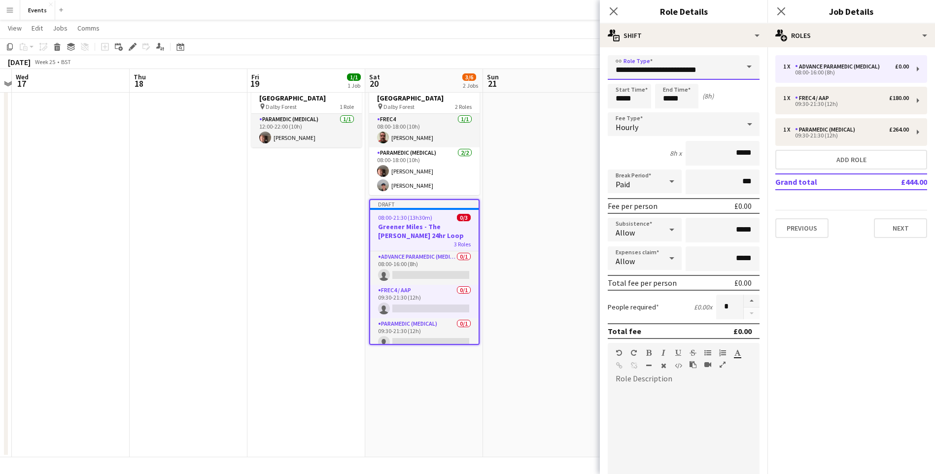
click at [707, 71] on input "**********" at bounding box center [684, 67] width 152 height 25
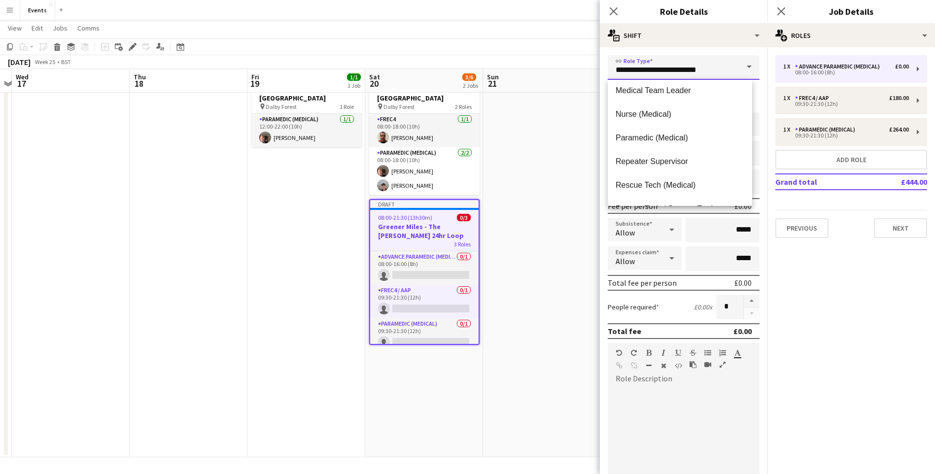
scroll to position [339, 0]
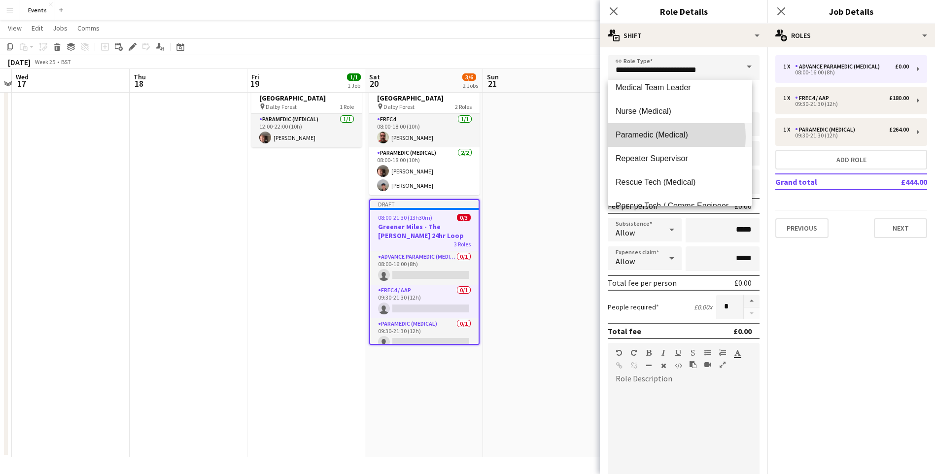
click at [663, 137] on span "Paramedic (Medical)" at bounding box center [680, 134] width 129 height 9
type input "**********"
type input "*******"
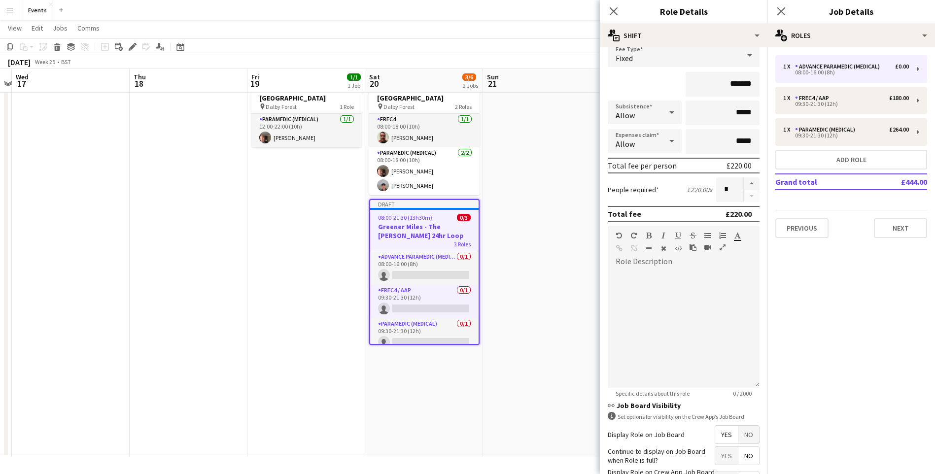
scroll to position [8, 0]
click at [728, 167] on div "£220.00" at bounding box center [739, 166] width 25 height 10
click at [727, 213] on div "£220.00" at bounding box center [739, 214] width 26 height 10
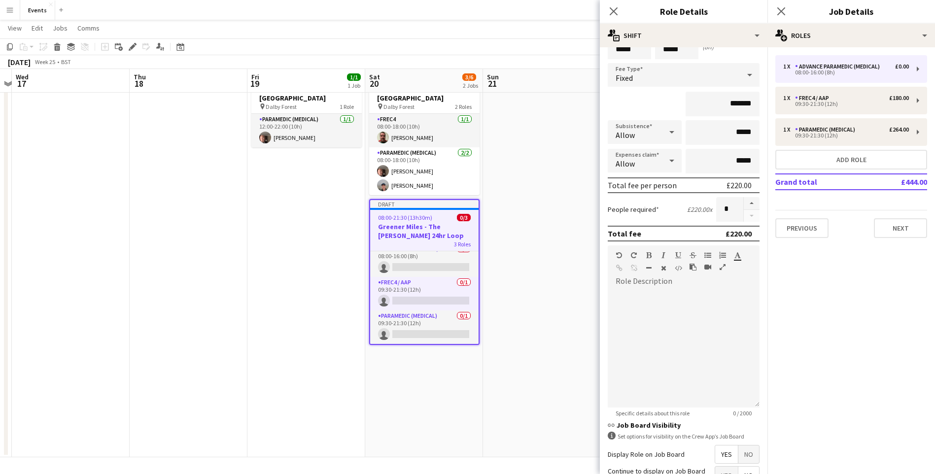
scroll to position [0, 0]
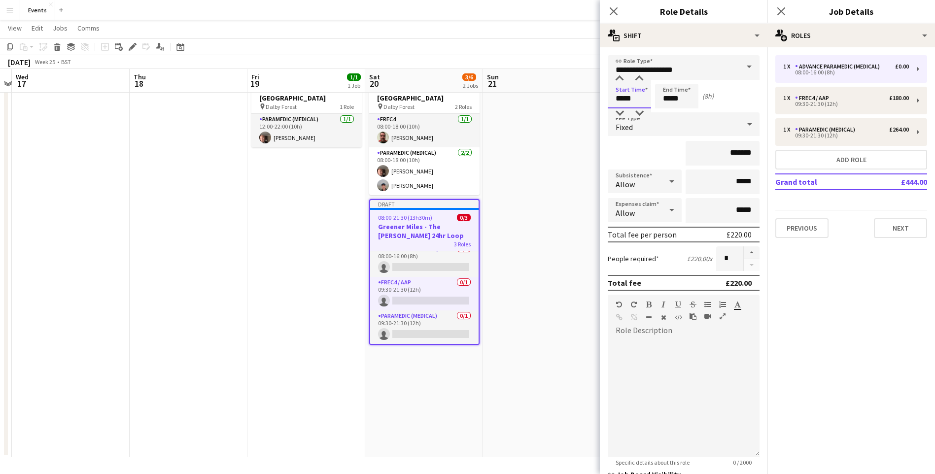
drag, startPoint x: 635, startPoint y: 101, endPoint x: 519, endPoint y: 85, distance: 117.5
click at [519, 85] on body "Menu Boards Boards Boards All jobs Status Workforce Workforce My Workforce Recr…" at bounding box center [467, 215] width 935 height 518
type input "*****"
drag, startPoint x: 671, startPoint y: 98, endPoint x: 659, endPoint y: 94, distance: 12.5
click at [659, 94] on input "*****" at bounding box center [676, 96] width 43 height 25
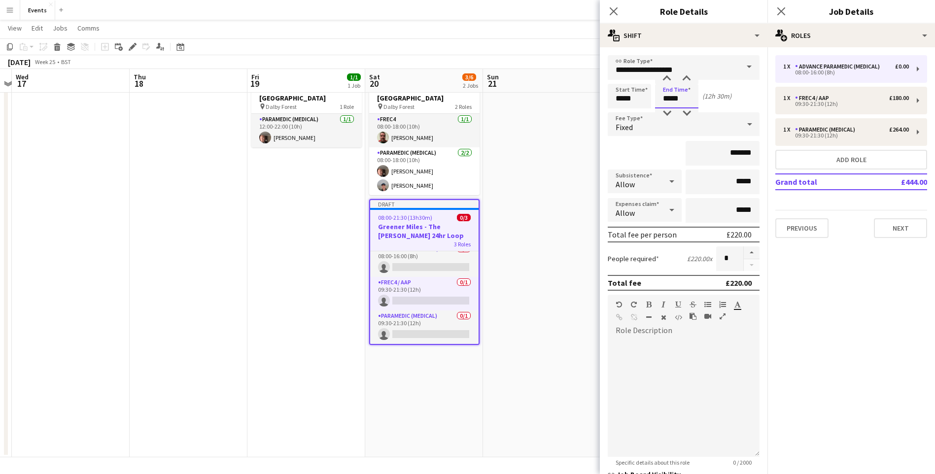
type input "*****"
click at [734, 149] on input "*******" at bounding box center [723, 153] width 74 height 25
click at [734, 146] on input "*******" at bounding box center [723, 153] width 74 height 25
type input "*******"
click at [725, 380] on div at bounding box center [684, 398] width 152 height 118
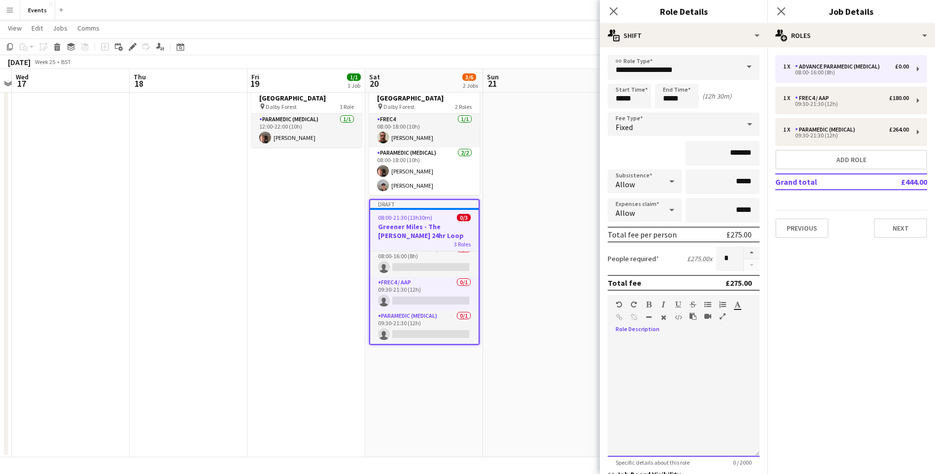
scroll to position [145, 0]
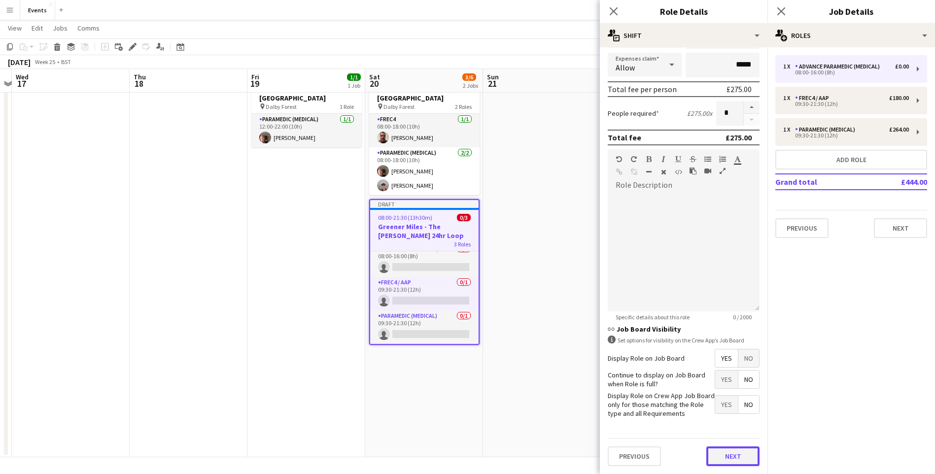
click at [726, 451] on button "Next" at bounding box center [733, 457] width 53 height 20
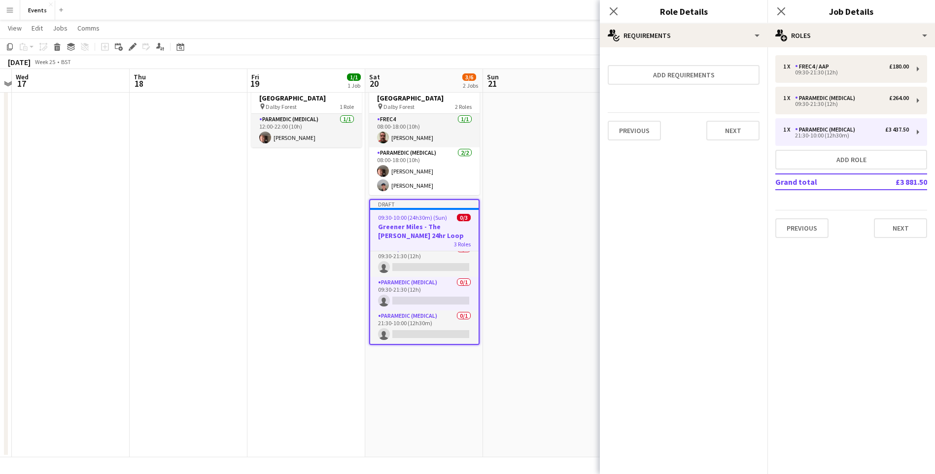
scroll to position [0, 0]
click at [614, 16] on app-icon "Close pop-in" at bounding box center [614, 11] width 14 height 14
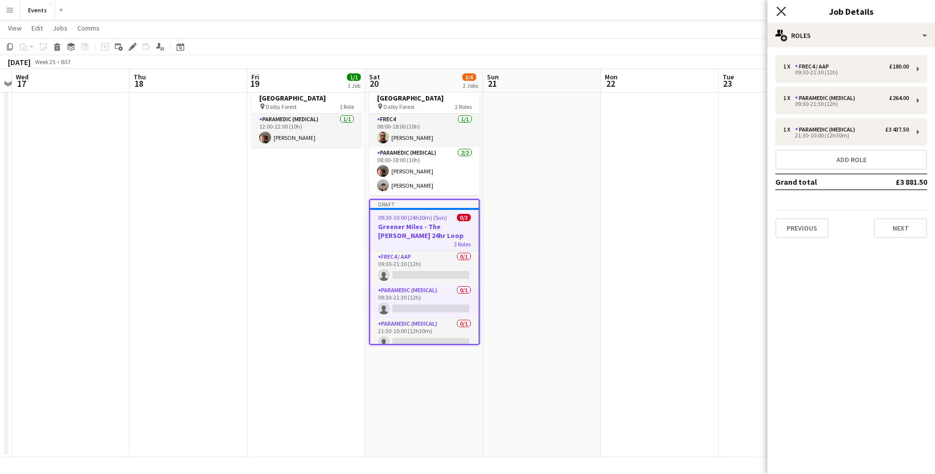
click at [780, 11] on icon "Close pop-in" at bounding box center [781, 10] width 9 height 9
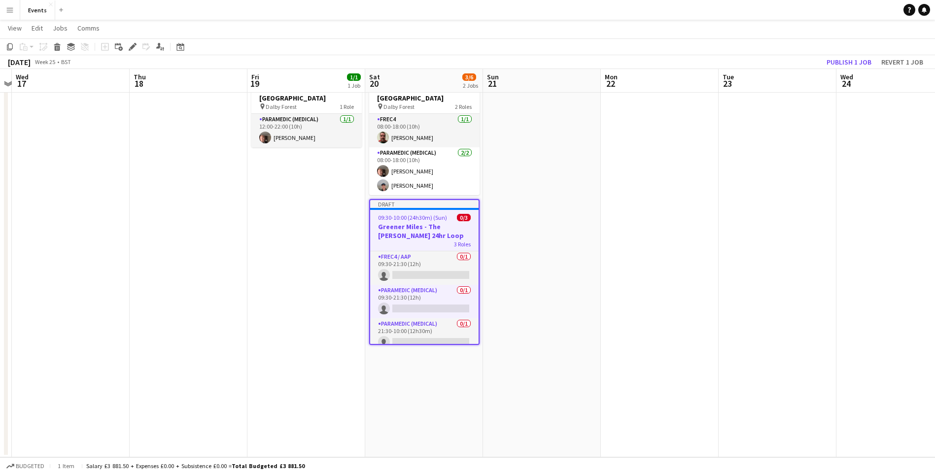
click at [413, 228] on h3 "Greener Miles - The [PERSON_NAME] 24hr Loop" at bounding box center [424, 231] width 108 height 18
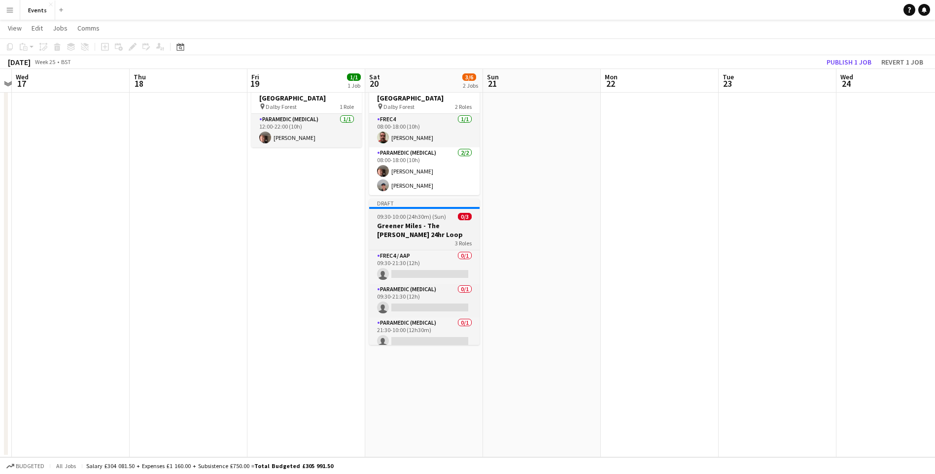
click at [413, 228] on h3 "Greener Miles - The [PERSON_NAME] 24hr Loop" at bounding box center [424, 230] width 110 height 18
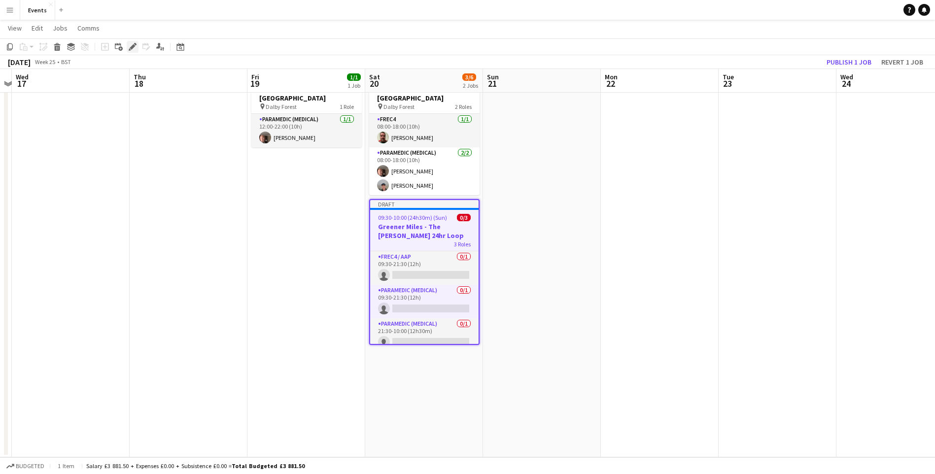
click at [131, 47] on icon at bounding box center [132, 46] width 5 height 5
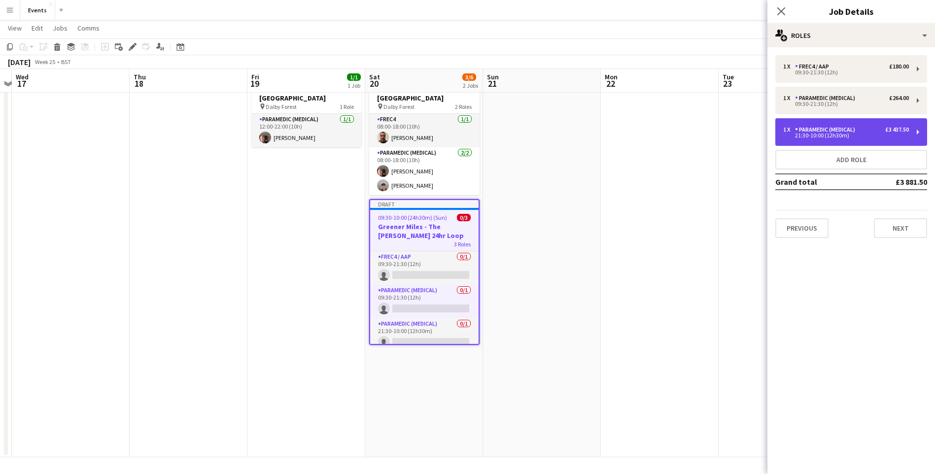
click at [900, 131] on div "£3 437.50" at bounding box center [898, 129] width 24 height 7
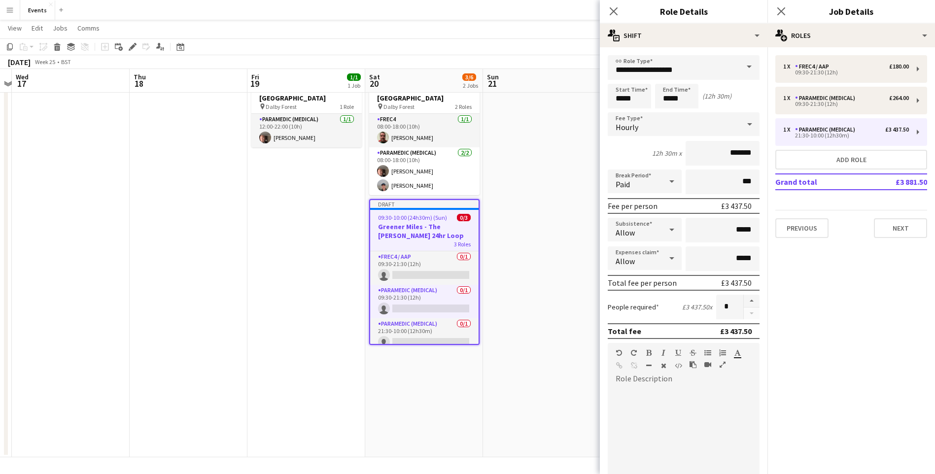
click at [635, 129] on span "Hourly" at bounding box center [627, 127] width 23 height 10
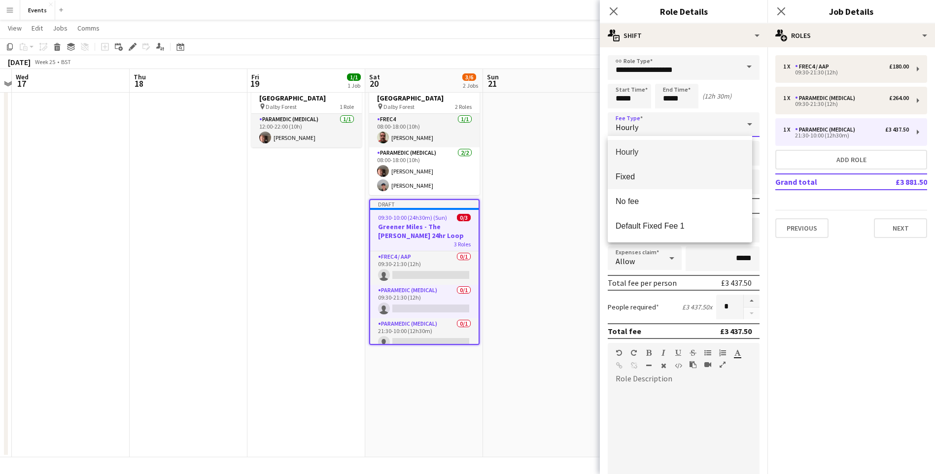
click at [660, 180] on span "Fixed" at bounding box center [680, 176] width 129 height 9
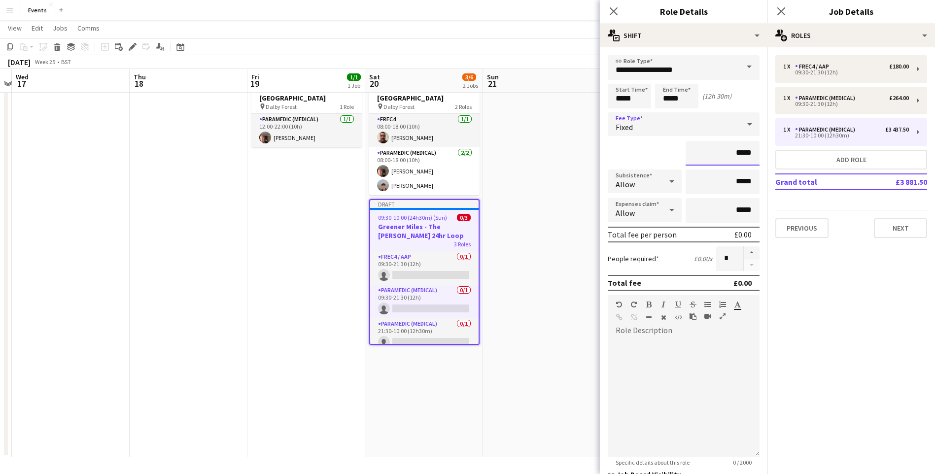
drag, startPoint x: 732, startPoint y: 154, endPoint x: 880, endPoint y: 244, distance: 173.0
click at [733, 154] on input "*****" at bounding box center [723, 153] width 74 height 25
type input "*******"
click at [692, 423] on div at bounding box center [684, 398] width 152 height 118
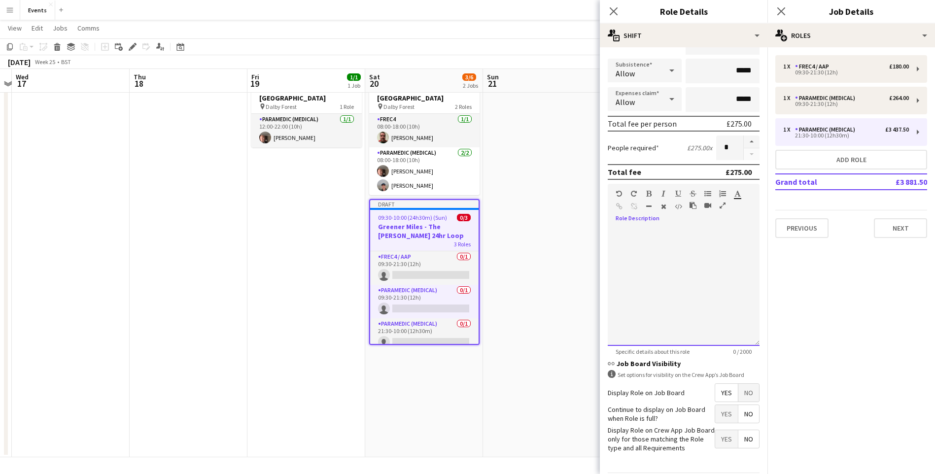
scroll to position [145, 0]
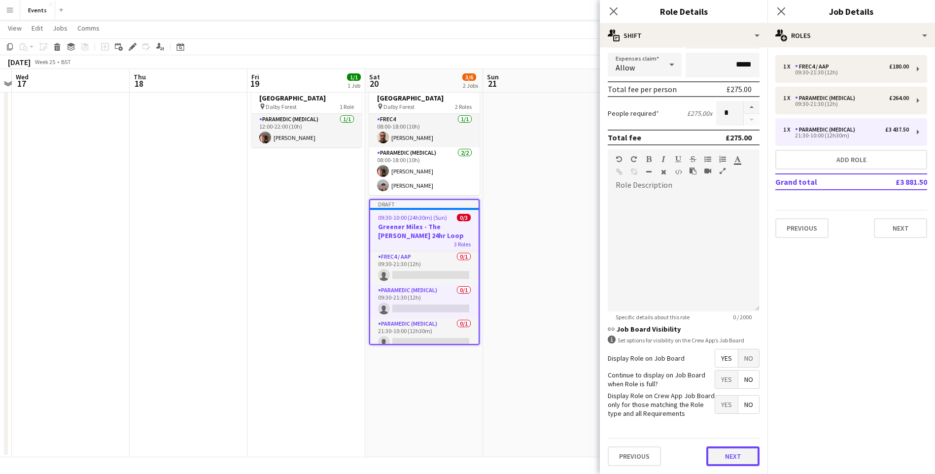
drag, startPoint x: 725, startPoint y: 457, endPoint x: 732, endPoint y: 449, distance: 11.2
click at [726, 457] on button "Next" at bounding box center [733, 457] width 53 height 20
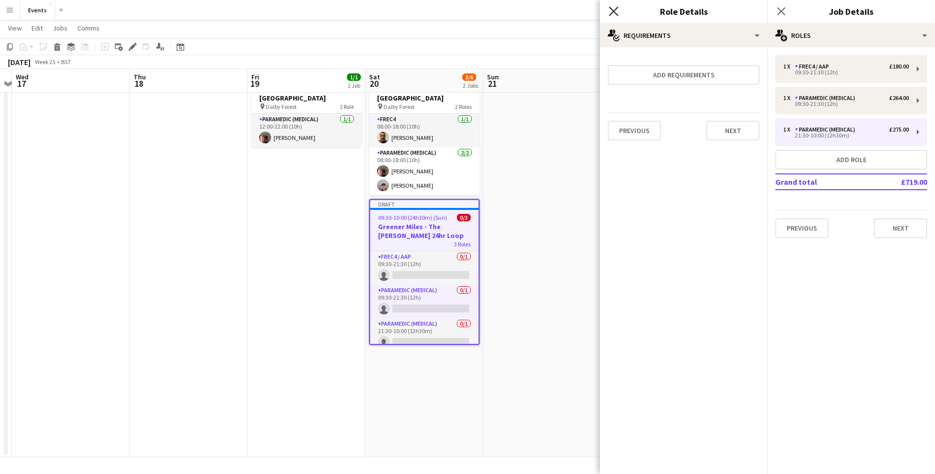
click at [613, 8] on icon "Close pop-in" at bounding box center [613, 10] width 9 height 9
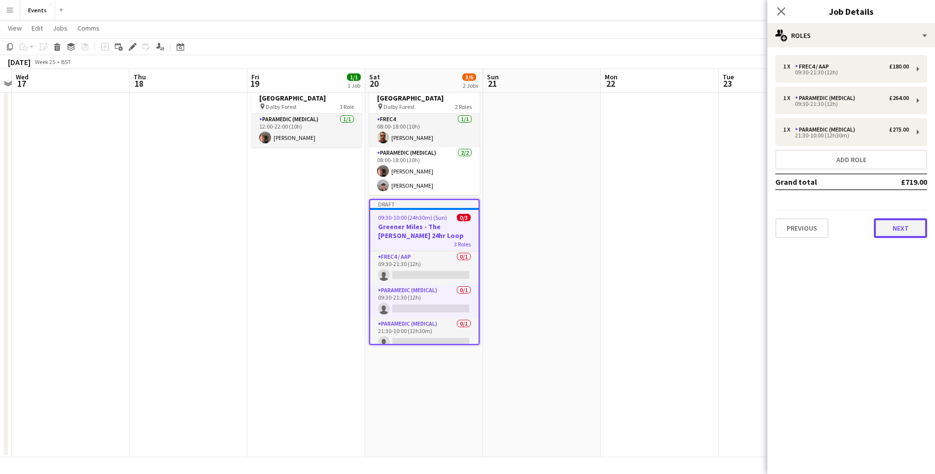
click at [892, 225] on button "Next" at bounding box center [900, 228] width 53 height 20
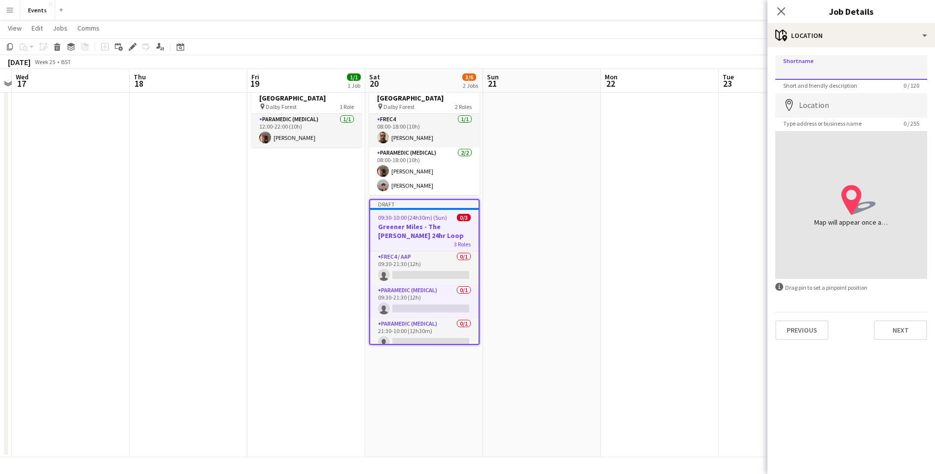
click at [846, 55] on input "Shortname" at bounding box center [852, 67] width 152 height 25
click at [826, 73] on input "Shortname" at bounding box center [852, 67] width 152 height 25
type input "**********"
click at [835, 106] on input "Location" at bounding box center [852, 105] width 152 height 25
click at [819, 106] on input "Location" at bounding box center [852, 105] width 152 height 25
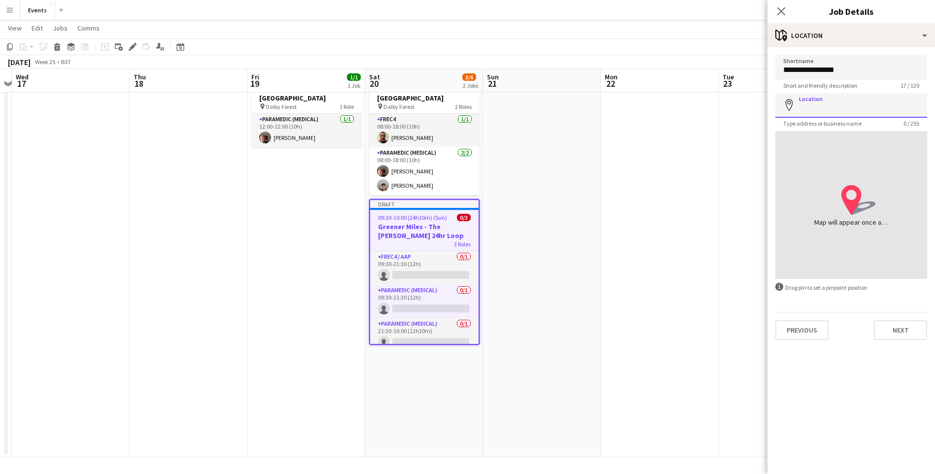
click at [817, 107] on input "Location" at bounding box center [852, 105] width 152 height 25
click at [843, 115] on input "Location" at bounding box center [852, 105] width 152 height 25
type input "**********"
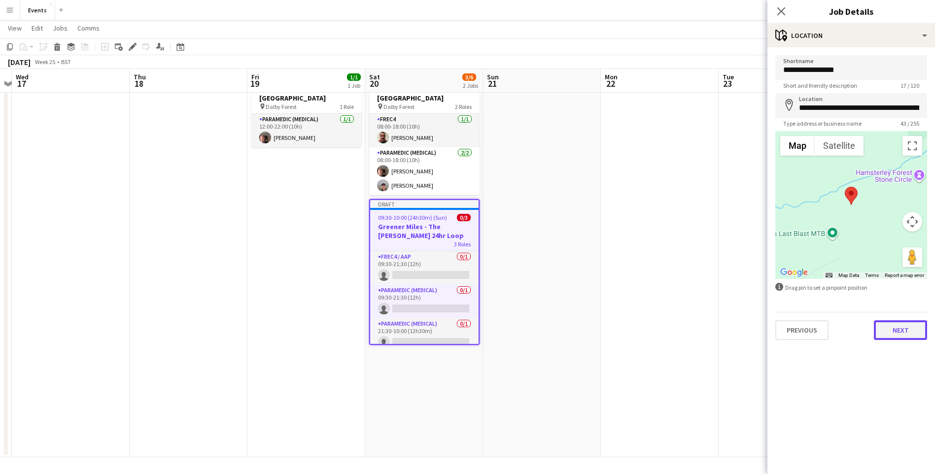
click at [894, 327] on button "Next" at bounding box center [900, 330] width 53 height 20
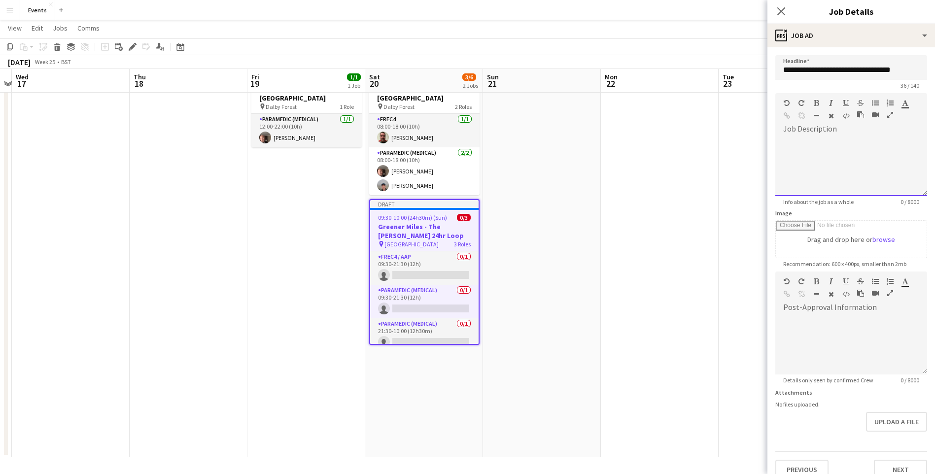
click at [847, 148] on div at bounding box center [852, 166] width 152 height 59
paste div
drag, startPoint x: 913, startPoint y: 152, endPoint x: 667, endPoint y: 107, distance: 250.1
click at [666, 106] on body "Menu Boards Boards Boards All jobs Status Workforce Workforce My Workforce Recr…" at bounding box center [467, 215] width 935 height 518
click at [905, 466] on button "Next" at bounding box center [900, 470] width 53 height 20
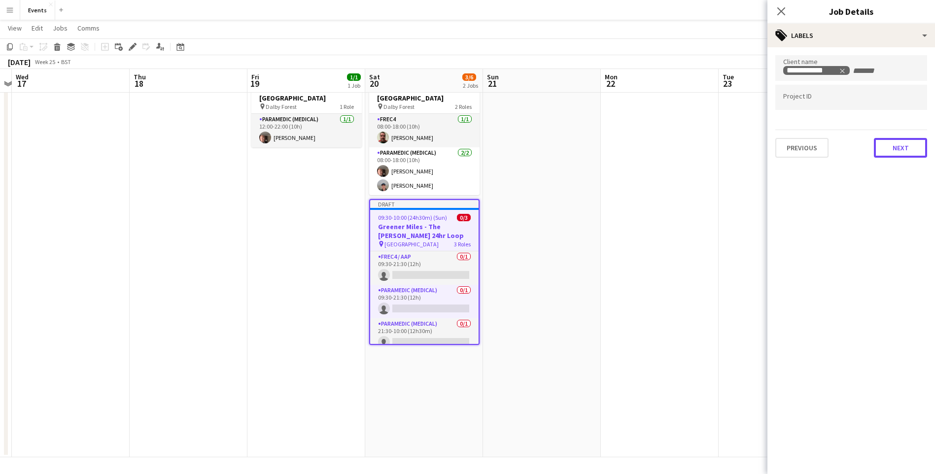
click at [910, 146] on button "Next" at bounding box center [900, 148] width 53 height 20
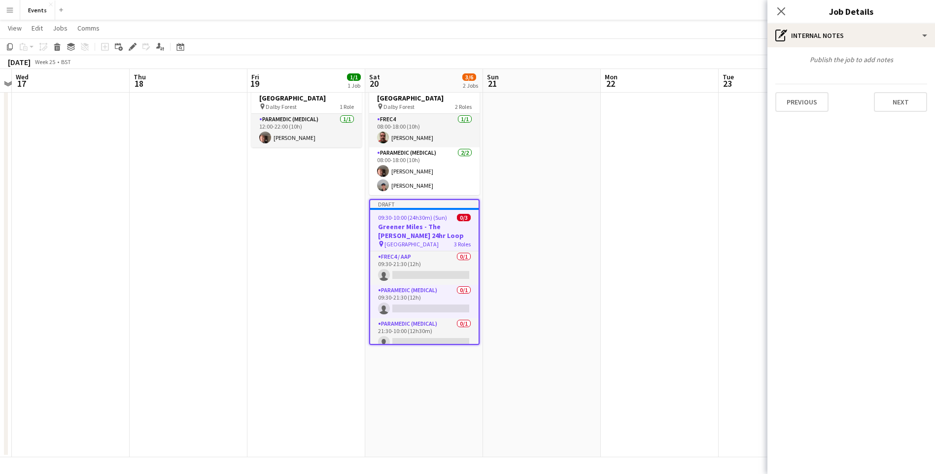
drag, startPoint x: 783, startPoint y: 11, endPoint x: 861, endPoint y: 121, distance: 135.4
click at [785, 10] on icon "Close pop-in" at bounding box center [782, 11] width 8 height 8
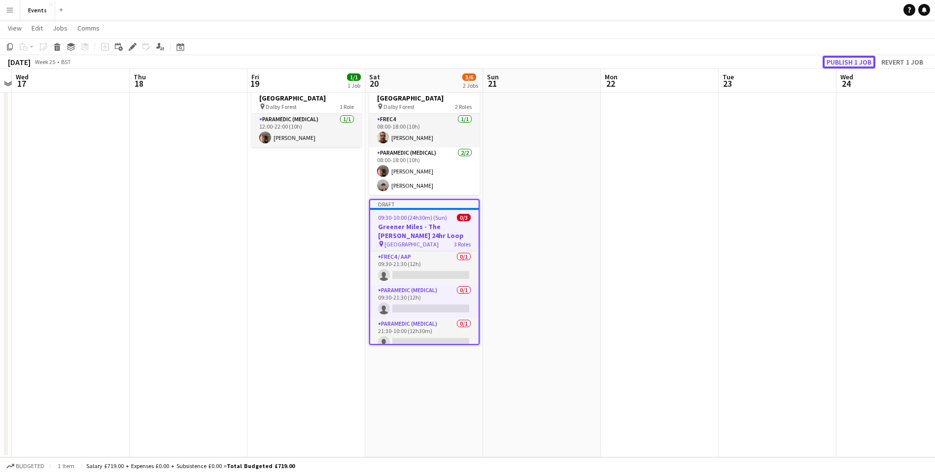
click at [865, 63] on button "Publish 1 job" at bounding box center [849, 62] width 53 height 13
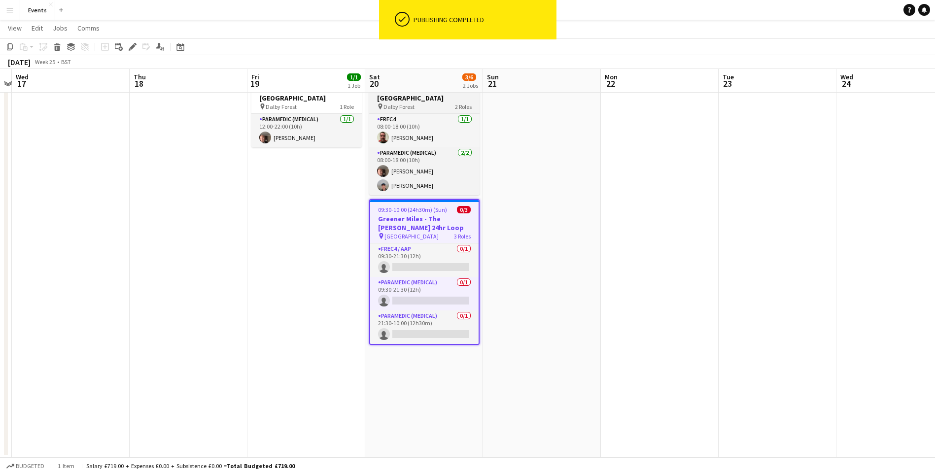
drag, startPoint x: 726, startPoint y: 114, endPoint x: 399, endPoint y: 101, distance: 326.7
click at [718, 116] on app-calendar-viewport "Sun 14 0/1 1 Job Mon 15 Tue 16 Wed 17 Thu 18 Fri 19 1/1 1 Job Sat 20 3/6 2 Jobs…" at bounding box center [467, 226] width 935 height 463
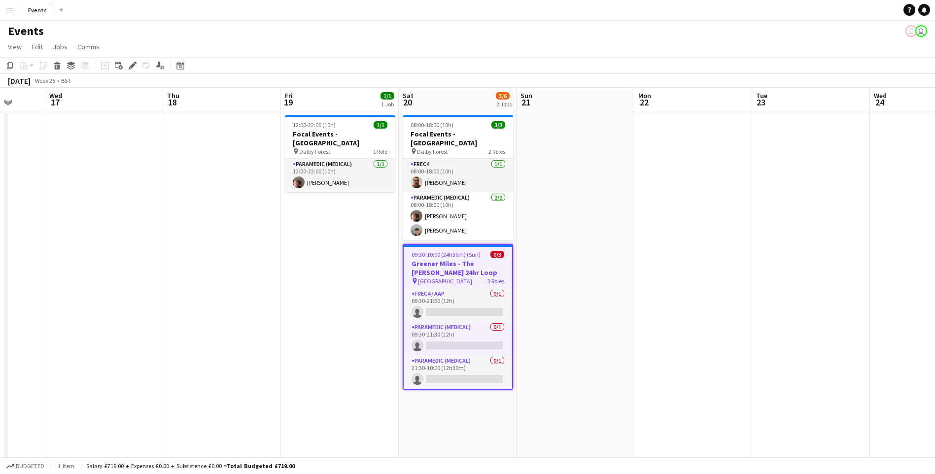
drag, startPoint x: 0, startPoint y: 306, endPoint x: 391, endPoint y: 260, distance: 393.2
click at [395, 263] on app-calendar-viewport "Sun 14 0/1 1 Job Mon 15 Tue 16 Wed 17 Thu 18 Fri 19 1/1 1 Job Sat 20 3/6 2 Jobs…" at bounding box center [467, 295] width 935 height 415
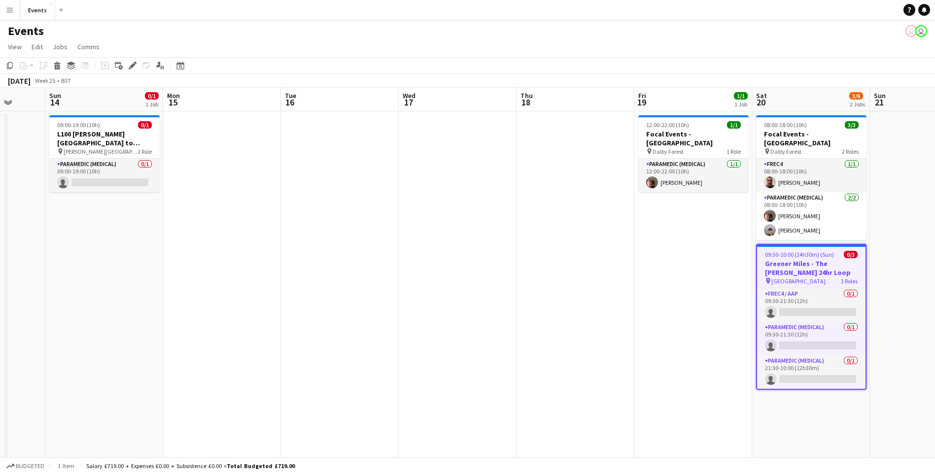
scroll to position [0, 307]
click at [179, 67] on icon at bounding box center [180, 66] width 3 height 3
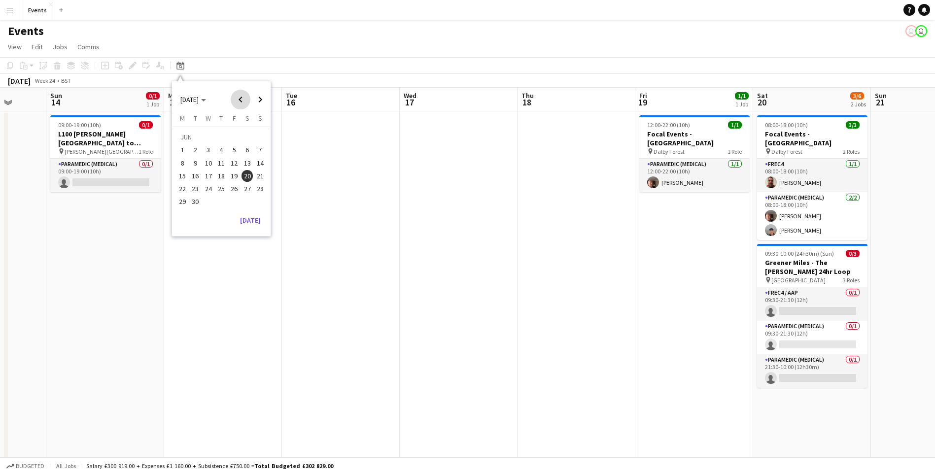
click at [241, 97] on span "Previous month" at bounding box center [241, 100] width 20 height 20
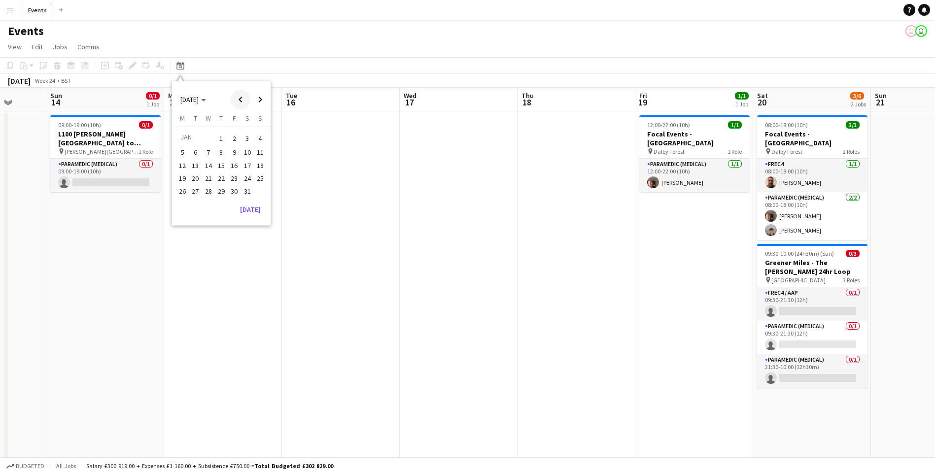
click at [241, 98] on span "Previous month" at bounding box center [241, 100] width 20 height 20
click at [265, 163] on span "14" at bounding box center [260, 163] width 12 height 12
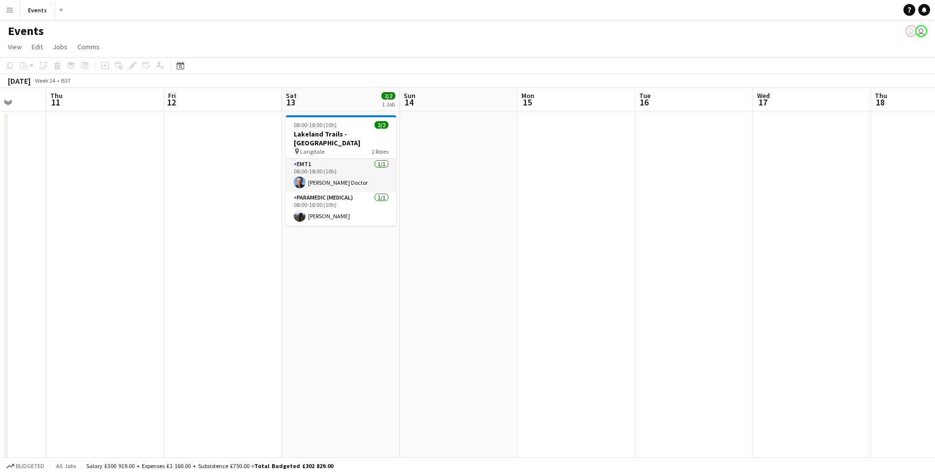
scroll to position [0, 339]
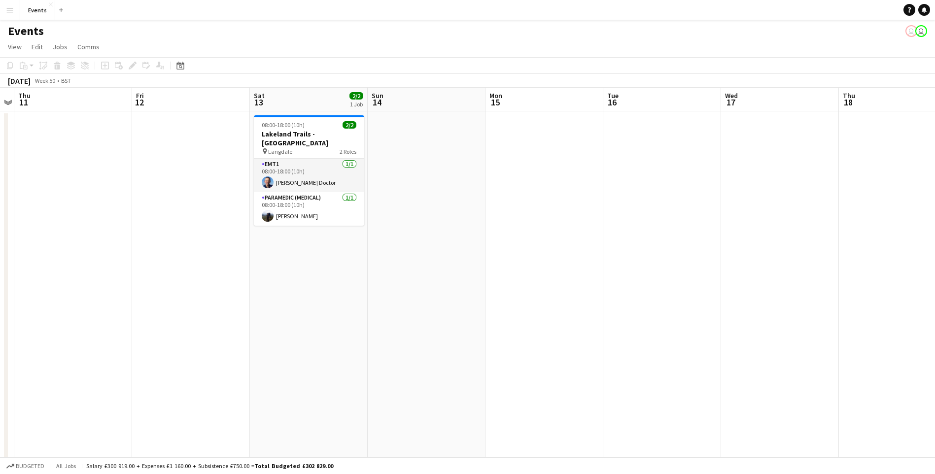
click at [448, 161] on app-date-cell at bounding box center [427, 306] width 118 height 391
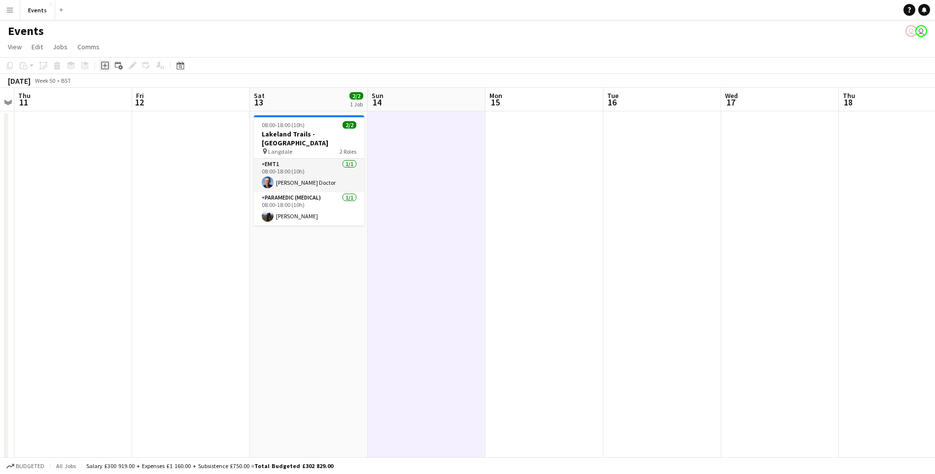
click at [108, 68] on icon "Add job" at bounding box center [105, 66] width 8 height 8
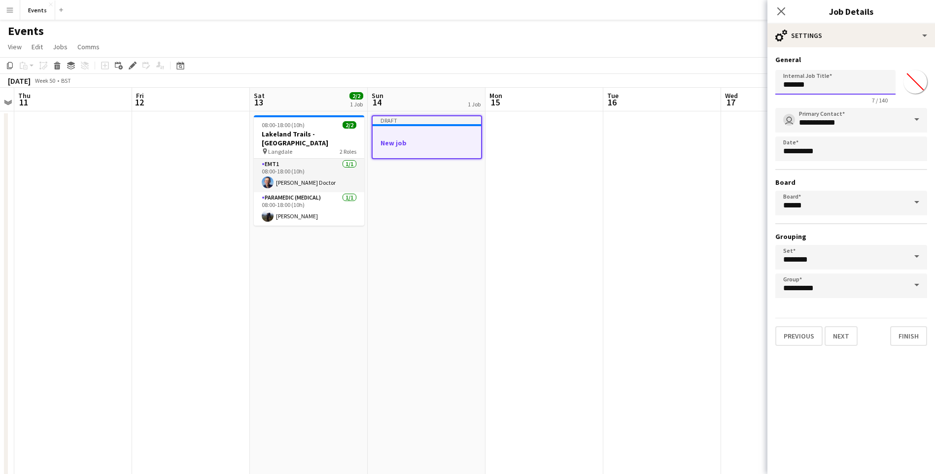
click at [839, 80] on input "*******" at bounding box center [836, 82] width 120 height 25
click at [839, 81] on input "*******" at bounding box center [836, 82] width 120 height 25
type input "**********"
click at [845, 335] on button "Next" at bounding box center [841, 336] width 33 height 20
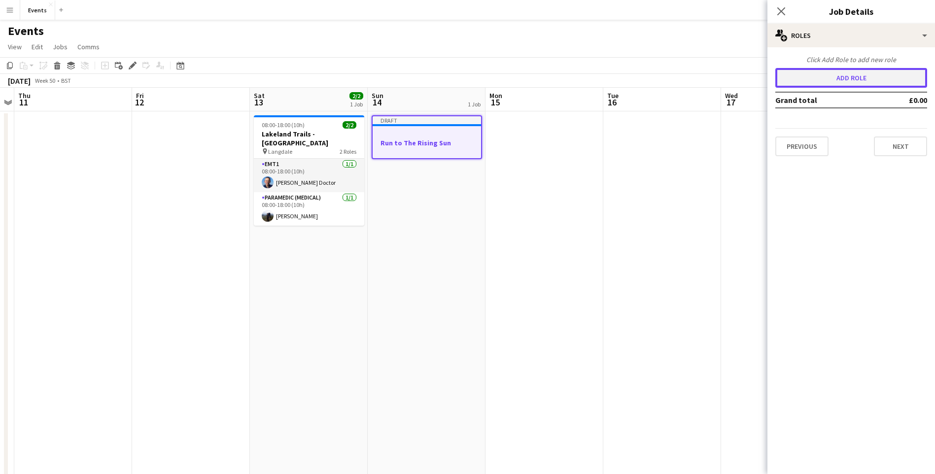
click at [857, 72] on button "Add role" at bounding box center [852, 78] width 152 height 20
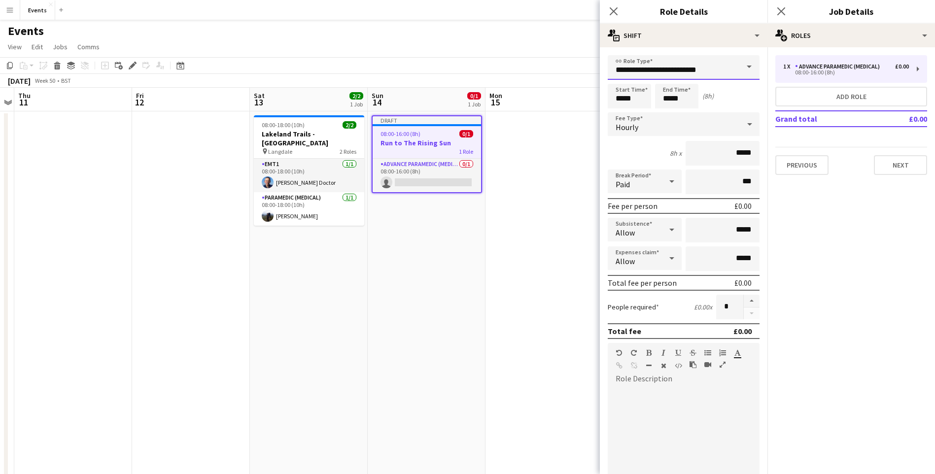
click at [681, 73] on input "**********" at bounding box center [684, 67] width 152 height 25
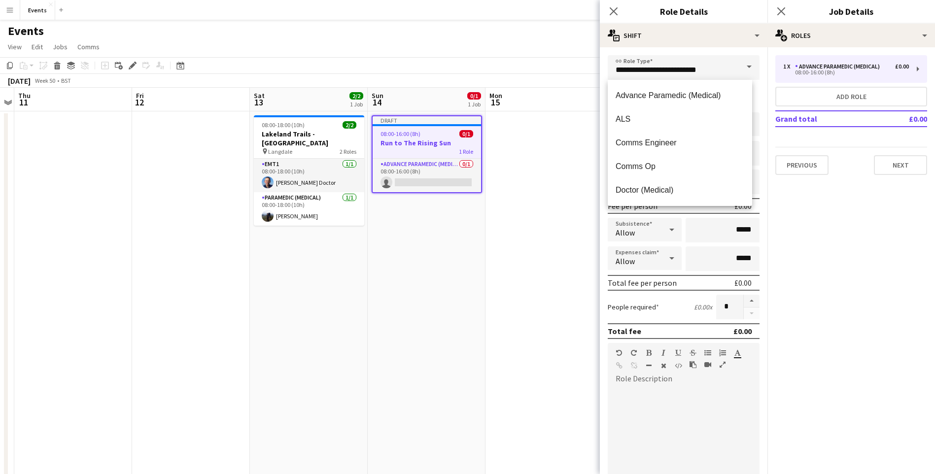
click at [747, 62] on span at bounding box center [749, 67] width 21 height 24
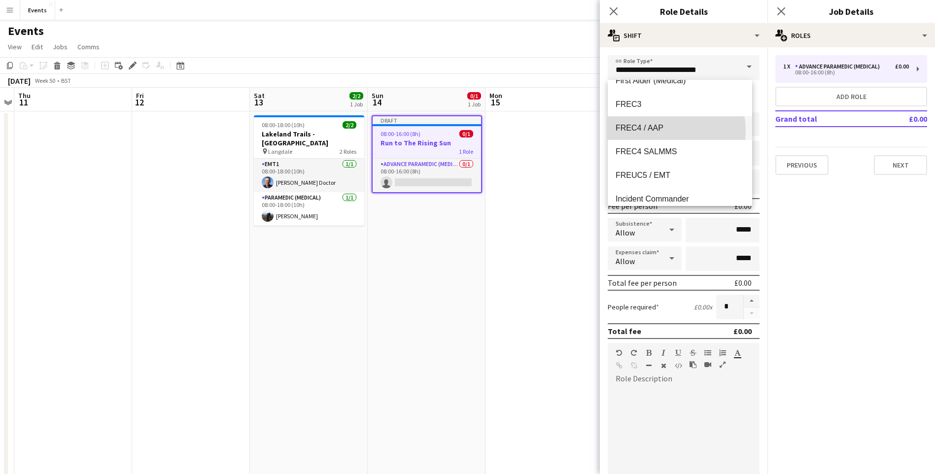
click at [656, 131] on span "FREC4 / AAP" at bounding box center [680, 127] width 129 height 9
type input "**********"
type input "*******"
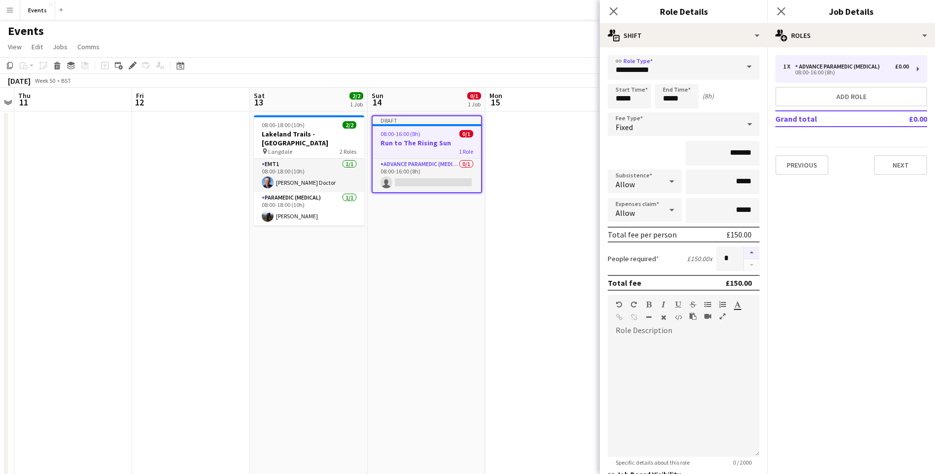
click at [744, 250] on button "button" at bounding box center [752, 253] width 16 height 13
type input "*"
drag, startPoint x: 638, startPoint y: 102, endPoint x: 605, endPoint y: 100, distance: 32.1
click at [605, 100] on form "**********" at bounding box center [684, 337] width 168 height 565
type input "*****"
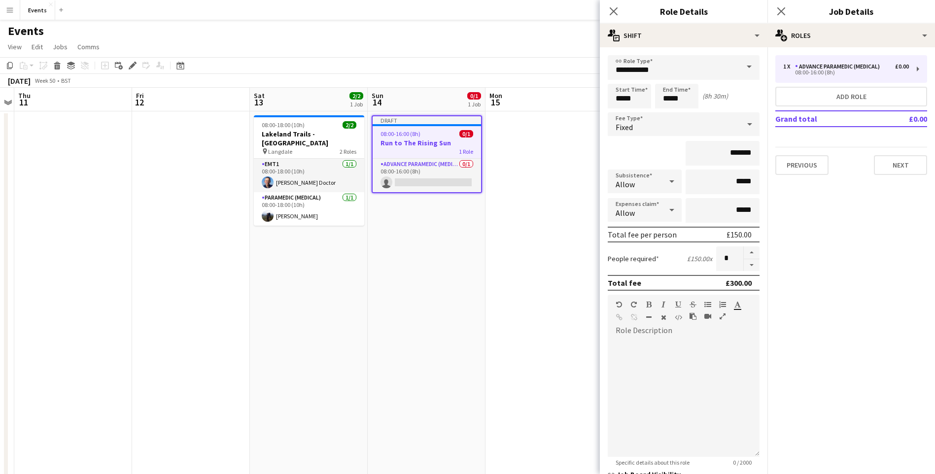
drag, startPoint x: 890, startPoint y: 266, endPoint x: 806, endPoint y: 237, distance: 88.6
click at [890, 265] on mat-expansion-panel "pencil3 General details 1 x Advance Paramedic (Medical) £0.00 08:00-16:00 (8h) …" at bounding box center [852, 260] width 168 height 427
click at [672, 103] on input "*****" at bounding box center [676, 96] width 43 height 25
click at [669, 100] on input "*****" at bounding box center [676, 96] width 43 height 25
drag, startPoint x: 670, startPoint y: 100, endPoint x: 624, endPoint y: 98, distance: 46.4
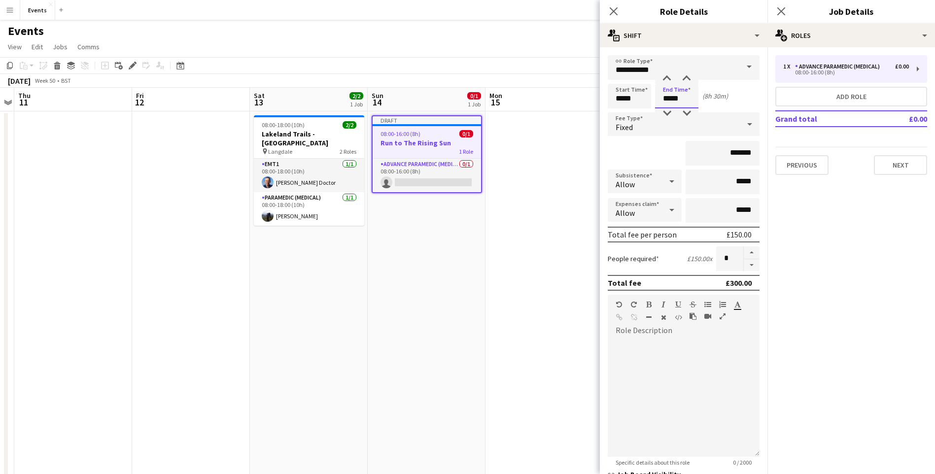
click at [624, 98] on div "Start Time ***** End Time ***** (8h 30m)" at bounding box center [684, 96] width 152 height 25
type input "*****"
click at [840, 296] on mat-expansion-panel "pencil3 General details 1 x Advance Paramedic (Medical) £0.00 08:00-16:00 (8h) …" at bounding box center [852, 260] width 168 height 427
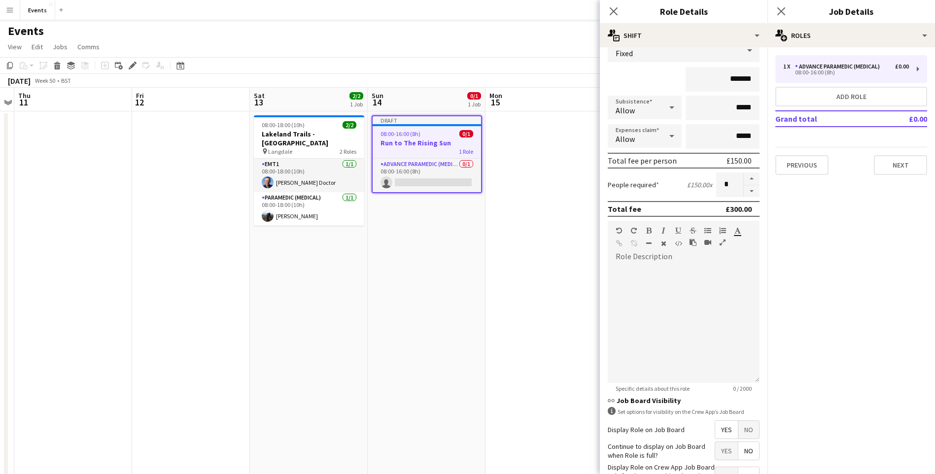
scroll to position [145, 0]
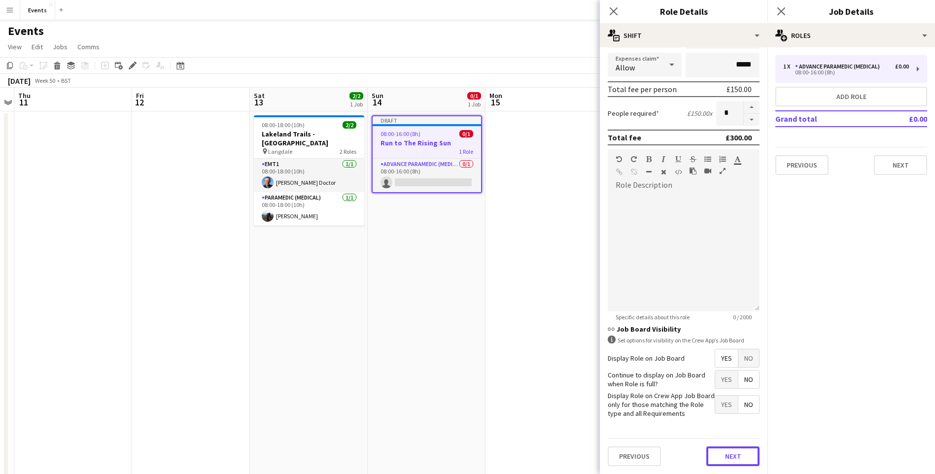
drag, startPoint x: 723, startPoint y: 458, endPoint x: 725, endPoint y: 421, distance: 37.1
click at [722, 457] on button "Next" at bounding box center [733, 457] width 53 height 20
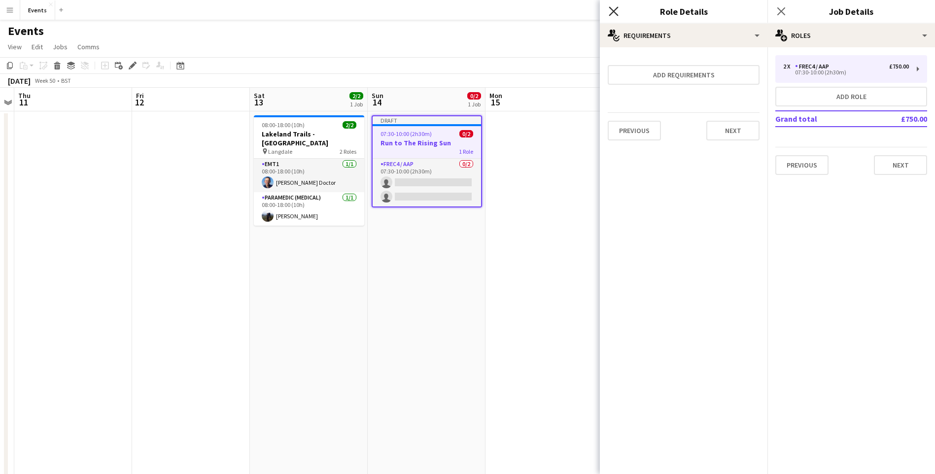
click at [608, 14] on div "Close pop-in" at bounding box center [614, 11] width 28 height 23
click at [611, 11] on icon "Close pop-in" at bounding box center [613, 10] width 9 height 9
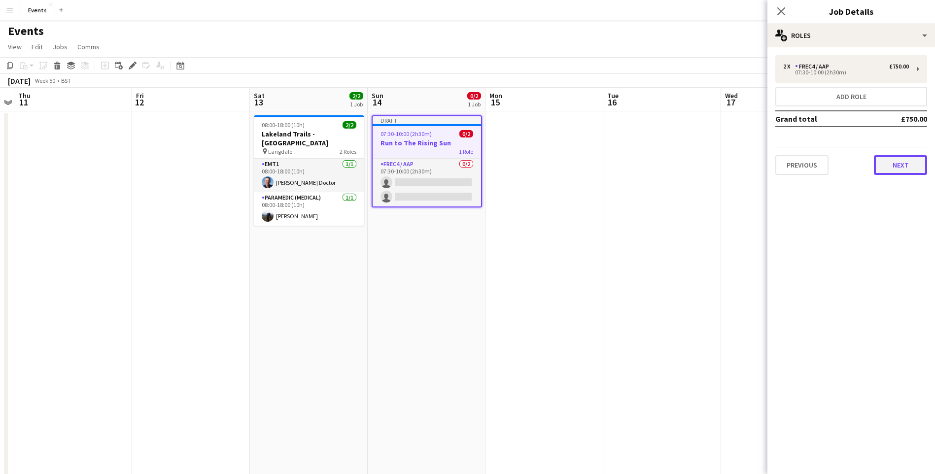
click at [895, 171] on button "Next" at bounding box center [900, 165] width 53 height 20
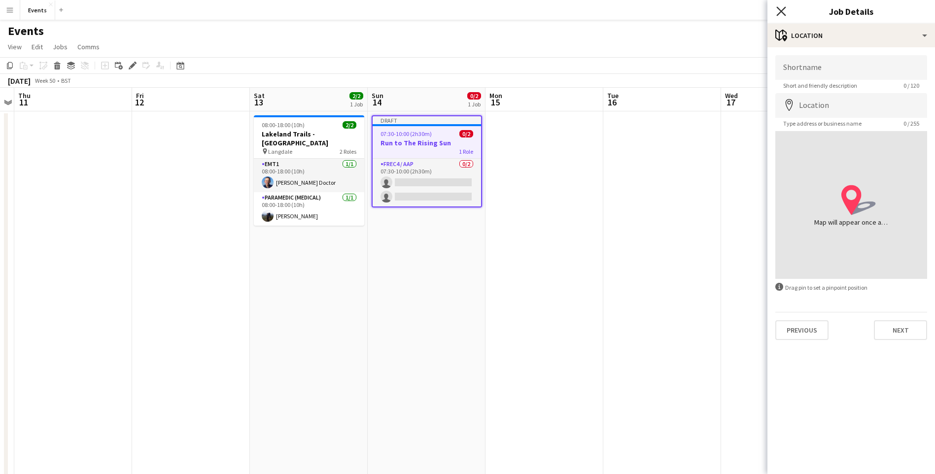
click at [781, 9] on icon "Close pop-in" at bounding box center [781, 10] width 9 height 9
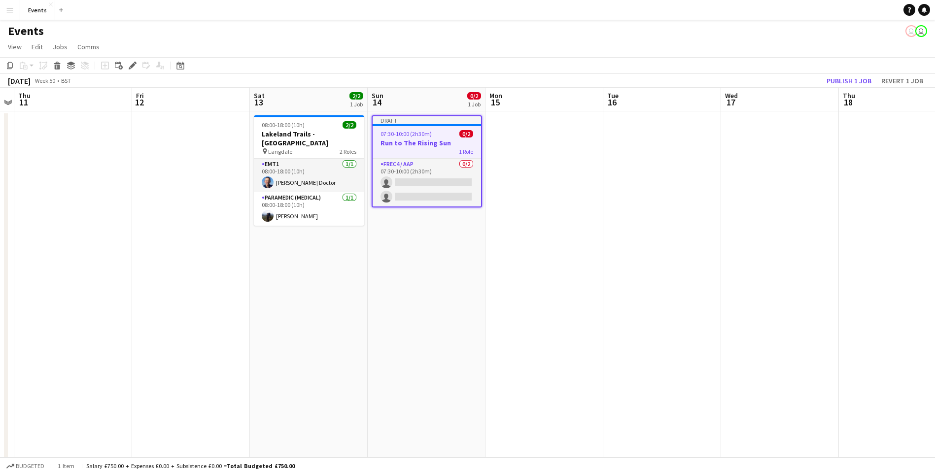
click at [415, 134] on span "07:30-10:00 (2h30m)" at bounding box center [406, 133] width 51 height 7
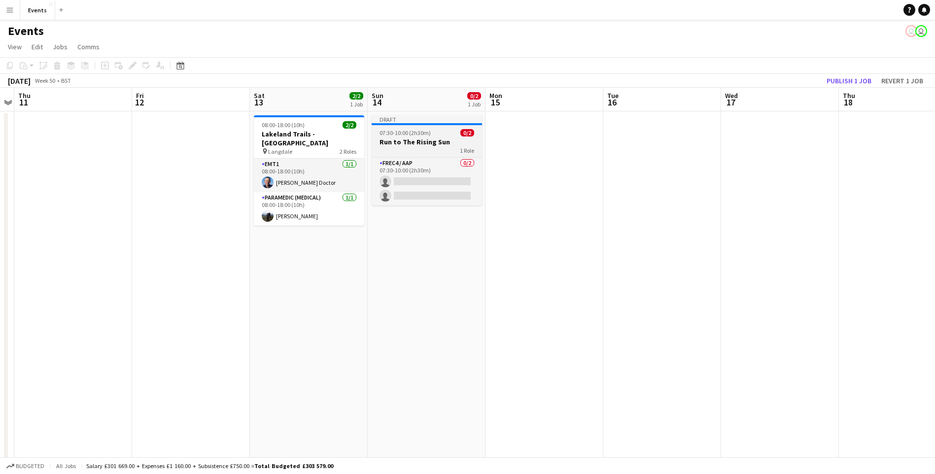
click at [415, 138] on h3 "Run to The Rising Sun" at bounding box center [427, 142] width 110 height 9
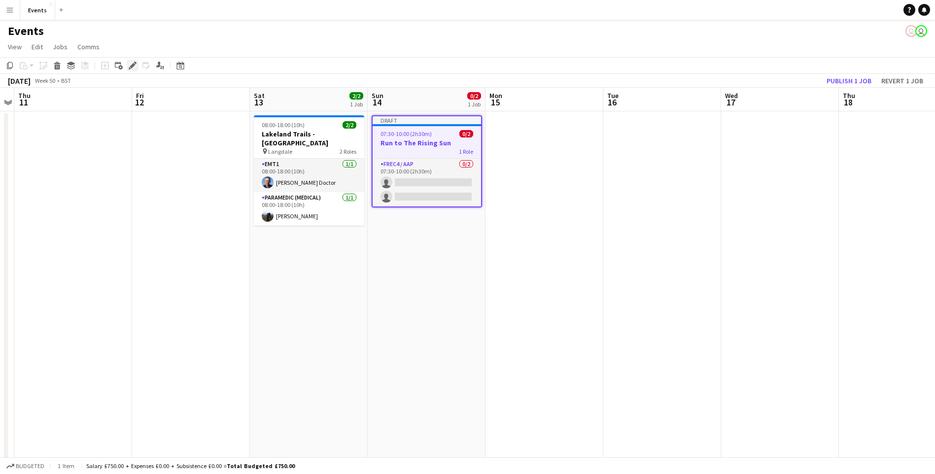
click at [131, 70] on icon "Edit" at bounding box center [133, 66] width 8 height 8
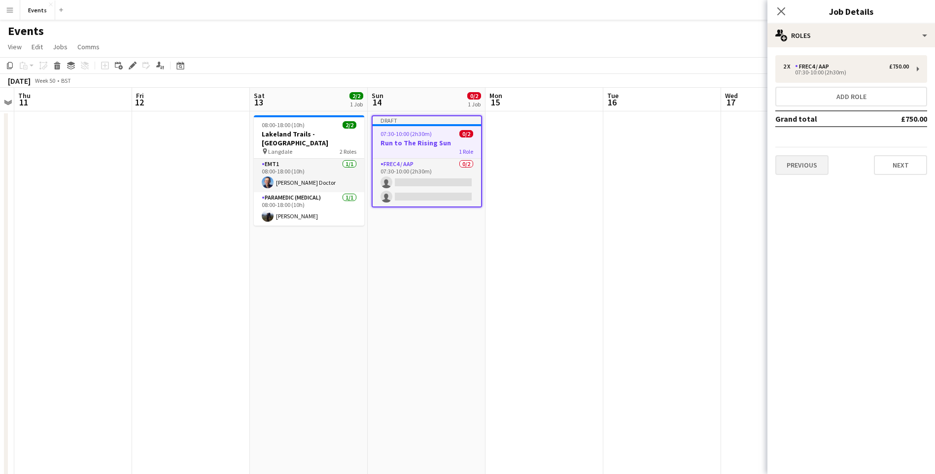
drag, startPoint x: 812, startPoint y: 150, endPoint x: 816, endPoint y: 159, distance: 9.9
click at [814, 153] on div "Previous Next" at bounding box center [852, 161] width 152 height 28
click at [816, 159] on button "Previous" at bounding box center [802, 165] width 53 height 20
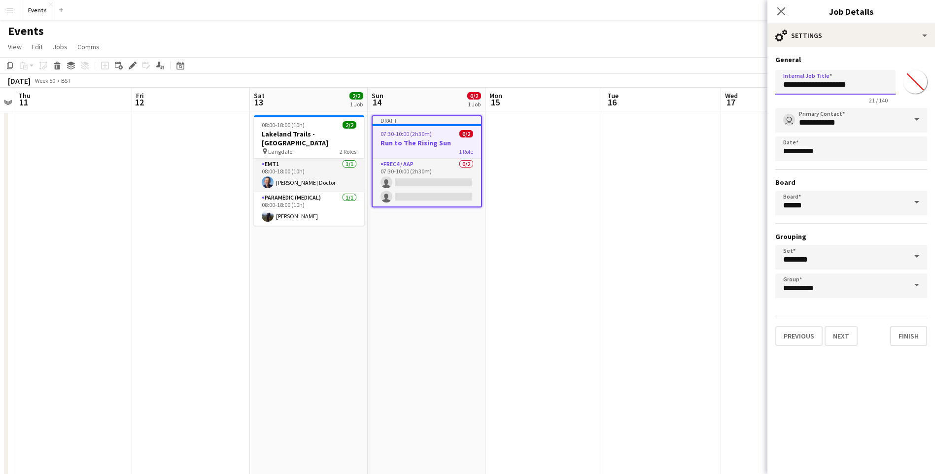
click at [782, 85] on input "**********" at bounding box center [836, 82] width 120 height 25
type input "**********"
click at [842, 344] on button "Next" at bounding box center [841, 336] width 33 height 20
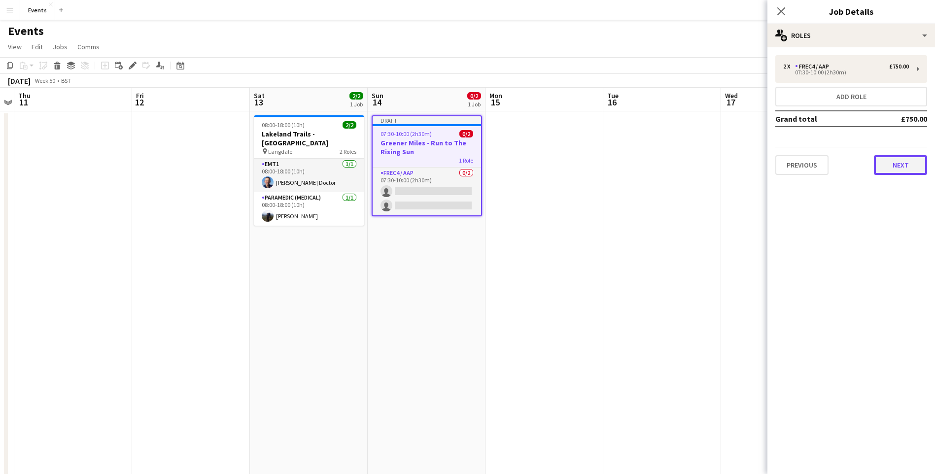
click at [890, 167] on button "Next" at bounding box center [900, 165] width 53 height 20
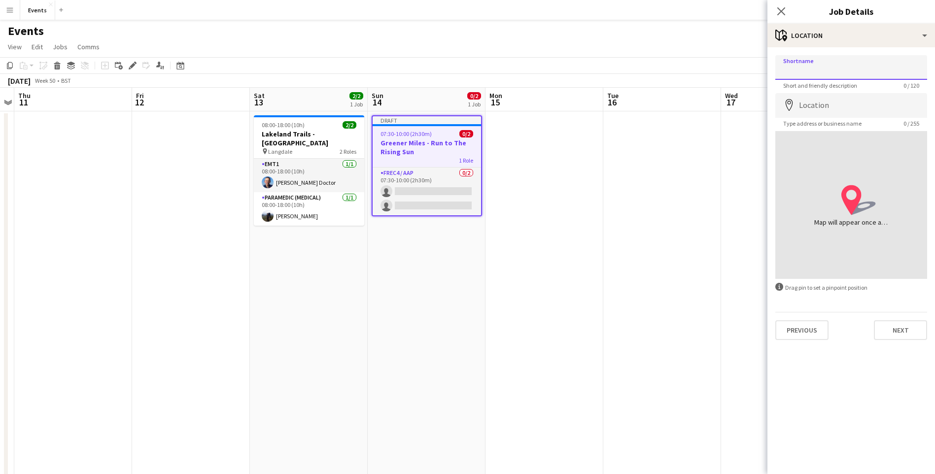
click at [857, 63] on input "Shortname" at bounding box center [852, 67] width 152 height 25
type input "**********"
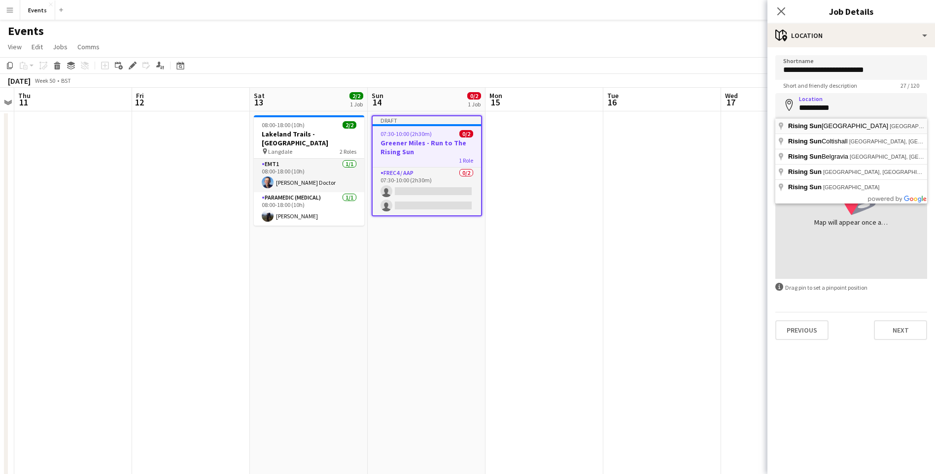
type input "**********"
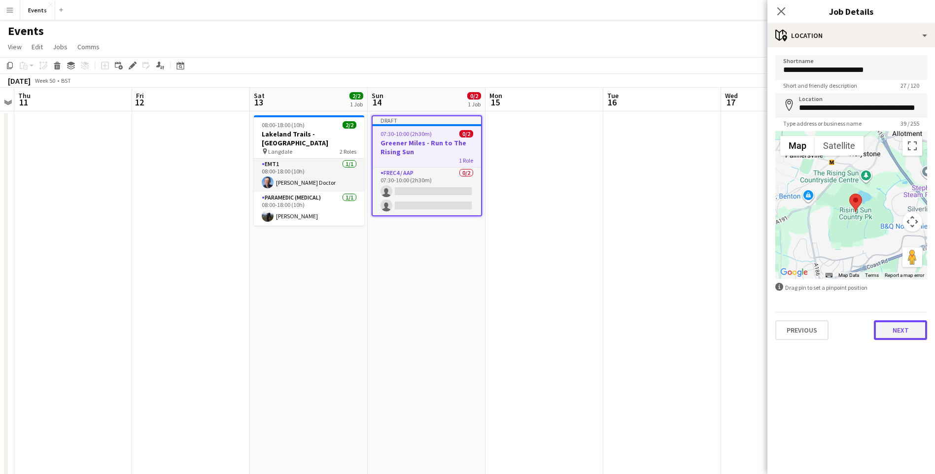
click at [898, 332] on button "Next" at bounding box center [900, 330] width 53 height 20
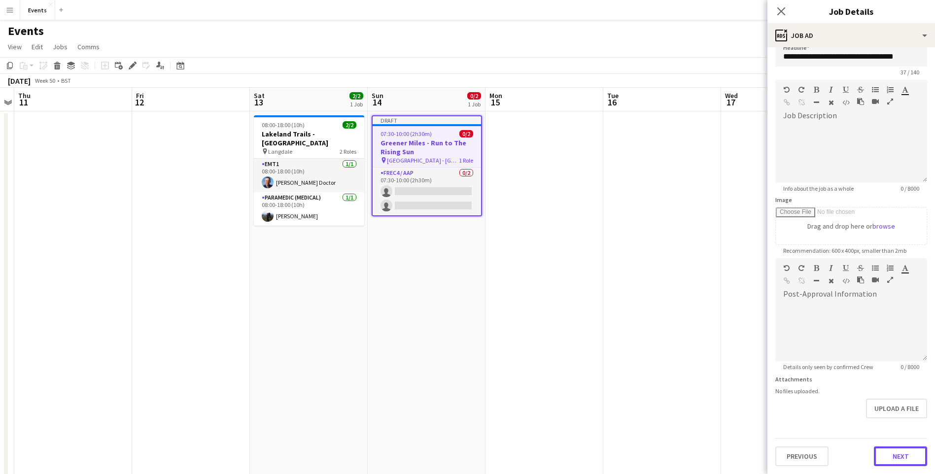
scroll to position [13, 0]
drag, startPoint x: 900, startPoint y: 425, endPoint x: 791, endPoint y: -36, distance: 473.8
click at [791, 0] on html "Menu Boards Boards Boards All jobs Status Workforce Workforce My Workforce Recr…" at bounding box center [467, 259] width 935 height 519
click at [800, 164] on div at bounding box center [852, 153] width 152 height 59
paste div
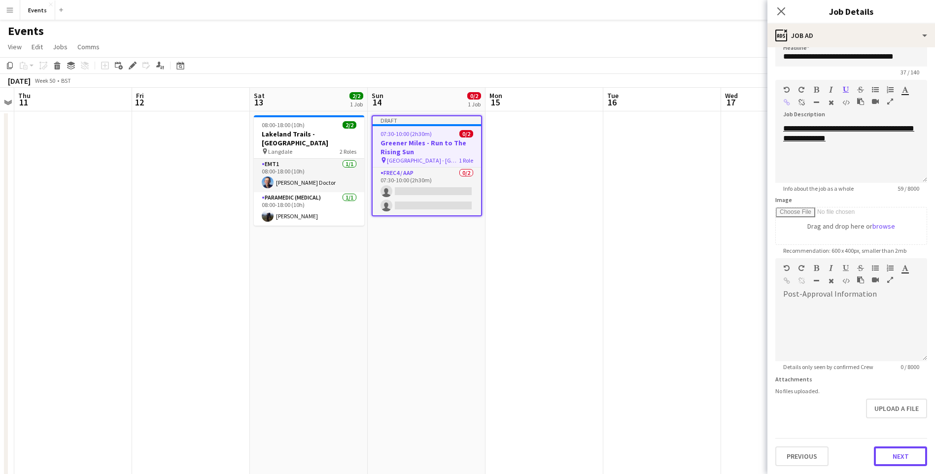
click at [898, 465] on button "Next" at bounding box center [900, 457] width 53 height 20
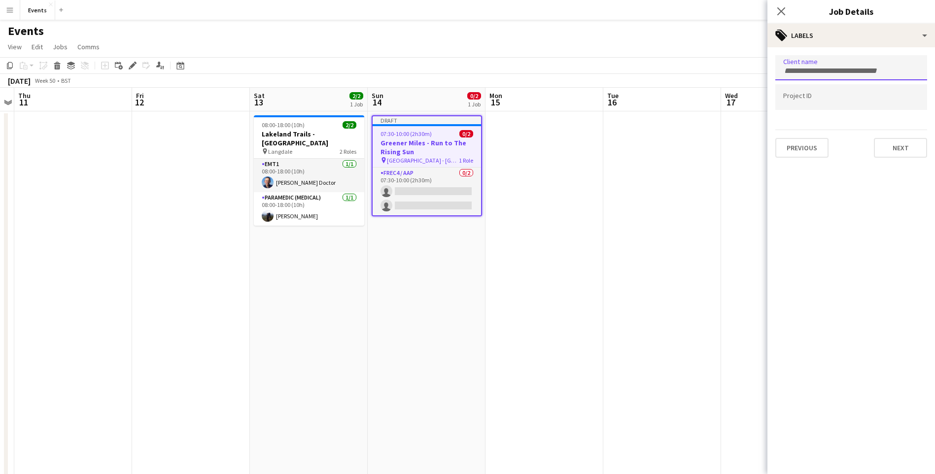
click at [827, 78] on div at bounding box center [852, 67] width 152 height 25
type input "*******"
click at [817, 105] on div "Greenermiles" at bounding box center [852, 98] width 152 height 24
click at [921, 161] on div "**********" at bounding box center [852, 106] width 168 height 118
click at [913, 151] on button "Next" at bounding box center [900, 148] width 53 height 20
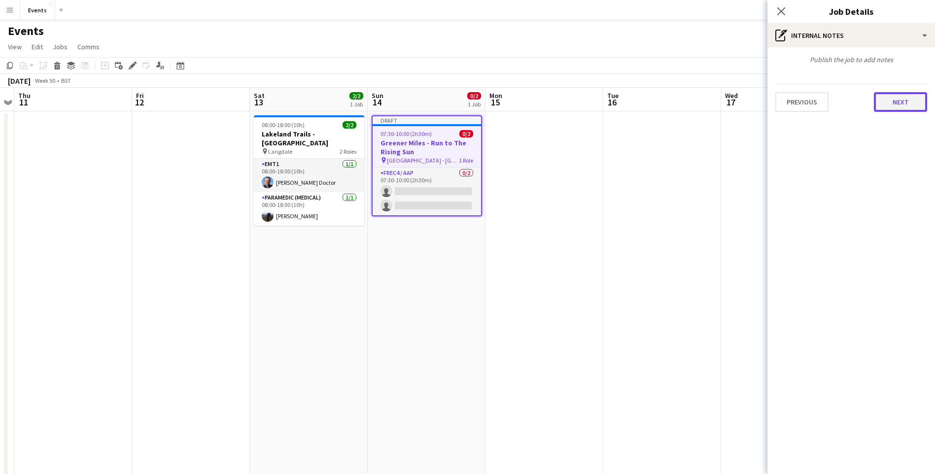
click at [910, 107] on button "Next" at bounding box center [900, 102] width 53 height 20
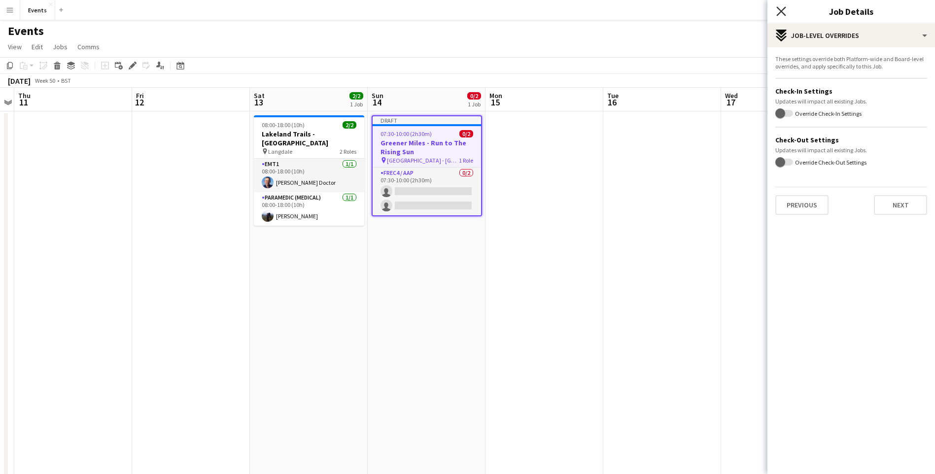
drag, startPoint x: 782, startPoint y: 13, endPoint x: 717, endPoint y: 120, distance: 125.7
click at [782, 13] on icon "Close pop-in" at bounding box center [782, 11] width 8 height 8
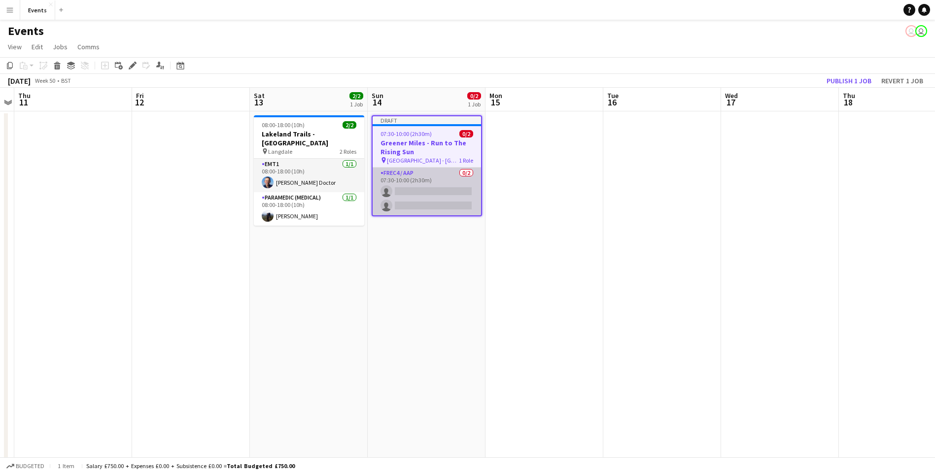
click at [413, 188] on app-card-role "FREC4 / AAP 0/2 07:30-10:00 (2h30m) single-neutral-actions single-neutral-actio…" at bounding box center [427, 192] width 108 height 48
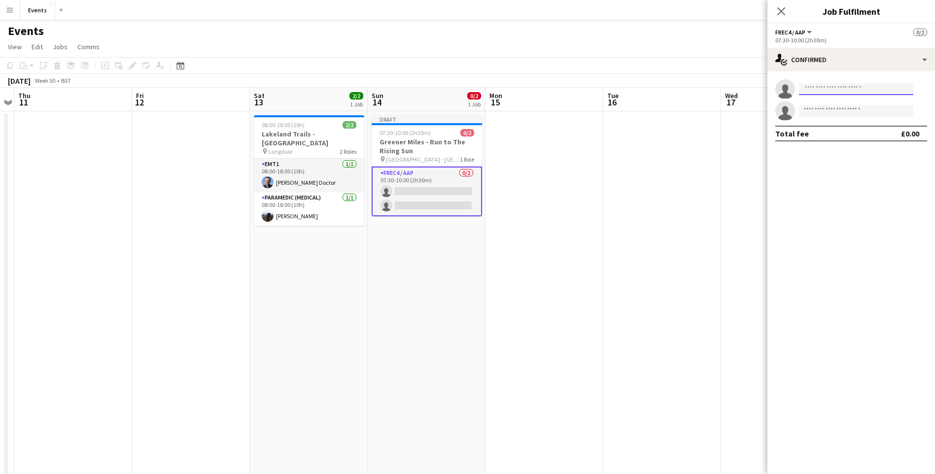
click at [849, 85] on input at bounding box center [856, 89] width 114 height 12
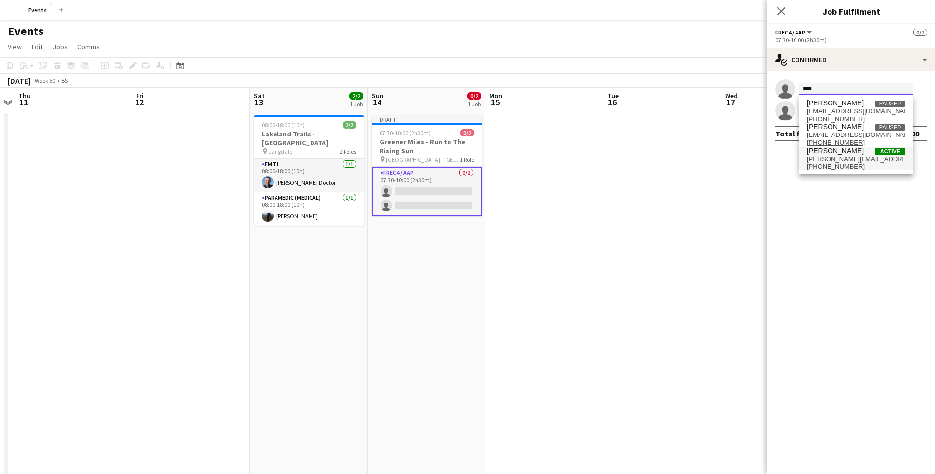
type input "****"
drag, startPoint x: 860, startPoint y: 158, endPoint x: 840, endPoint y: 159, distance: 19.8
click at [858, 158] on span "[PERSON_NAME][EMAIL_ADDRESS][DOMAIN_NAME]" at bounding box center [856, 159] width 99 height 8
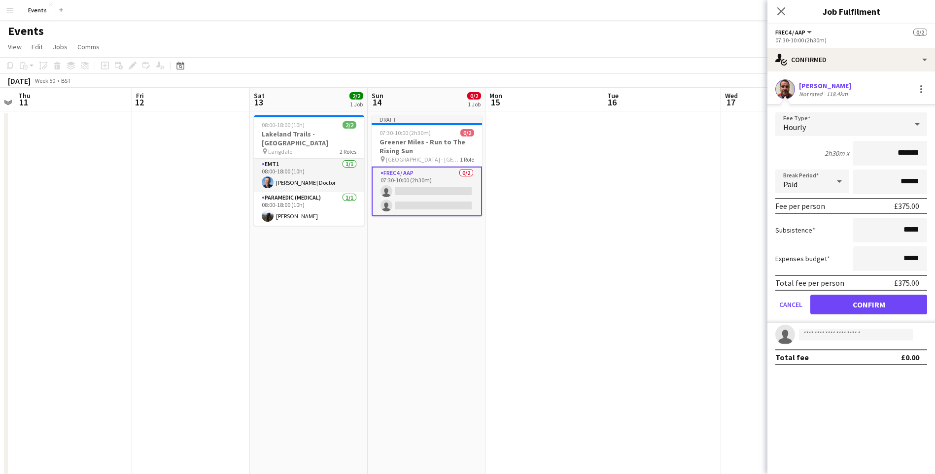
click at [819, 102] on app-applicant-card "[PERSON_NAME] Not rated 118.4km Fee Type Hourly 2h30m x ******* Break Period Pa…" at bounding box center [852, 201] width 168 height 244
click at [869, 310] on button "Confirm" at bounding box center [869, 305] width 117 height 20
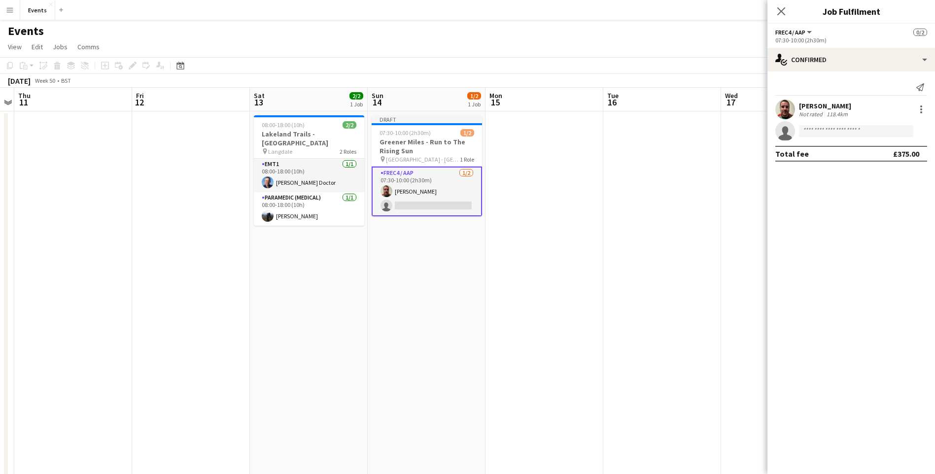
click at [411, 208] on app-card-role "FREC4 / AAP [DATE] 07:30-10:00 (2h30m) [PERSON_NAME] single-neutral-actions" at bounding box center [427, 192] width 110 height 50
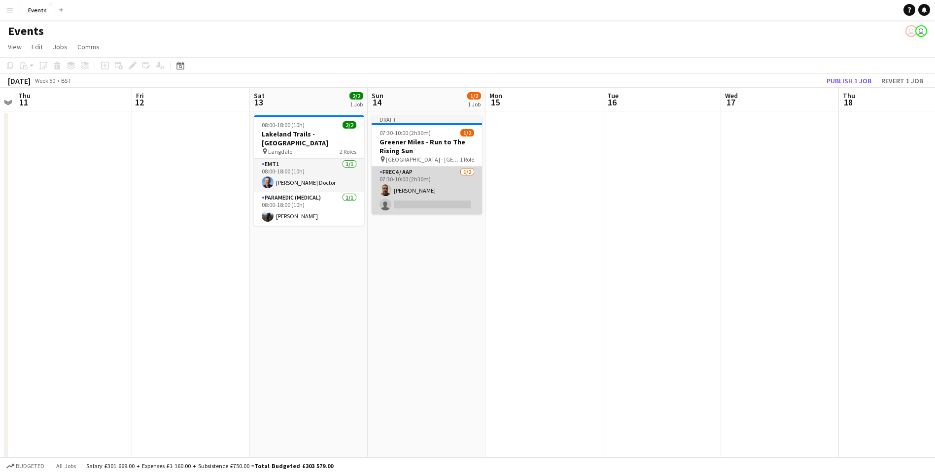
click at [442, 207] on app-card-role "FREC4 / AAP [DATE] 07:30-10:00 (2h30m) [PERSON_NAME] single-neutral-actions" at bounding box center [427, 191] width 110 height 48
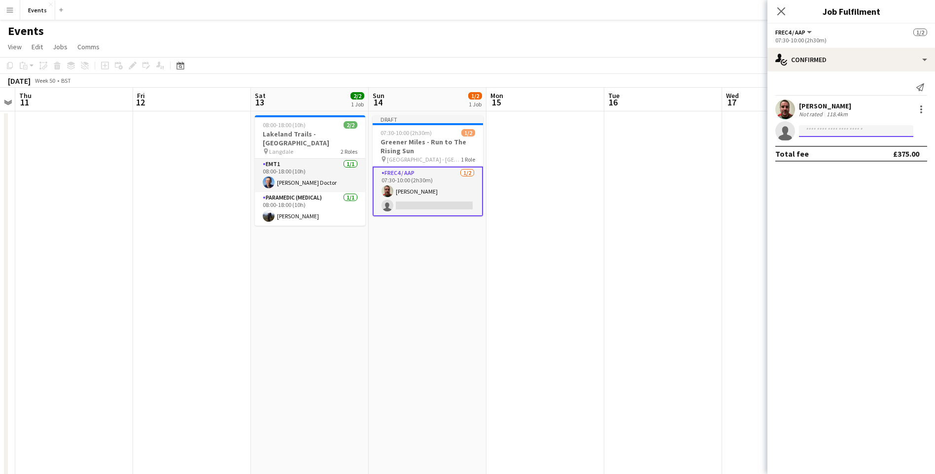
click at [864, 128] on input at bounding box center [856, 131] width 114 height 12
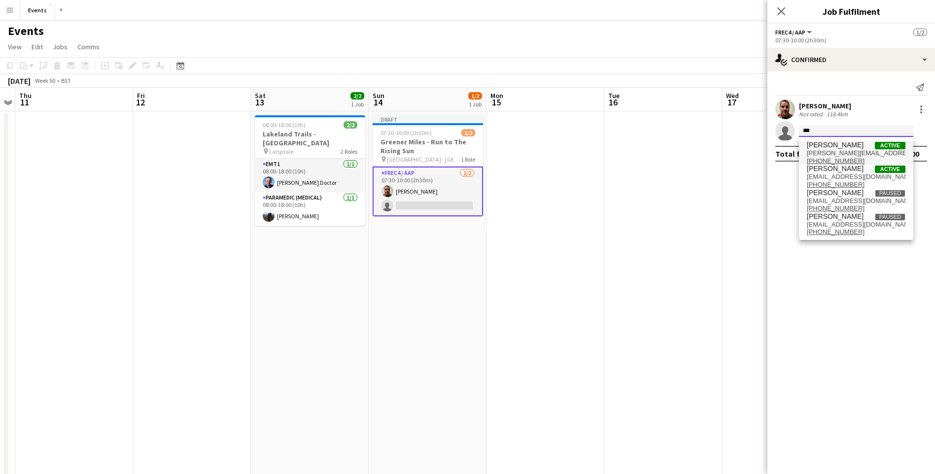
type input "***"
click at [851, 149] on span "[PERSON_NAME]" at bounding box center [835, 145] width 57 height 8
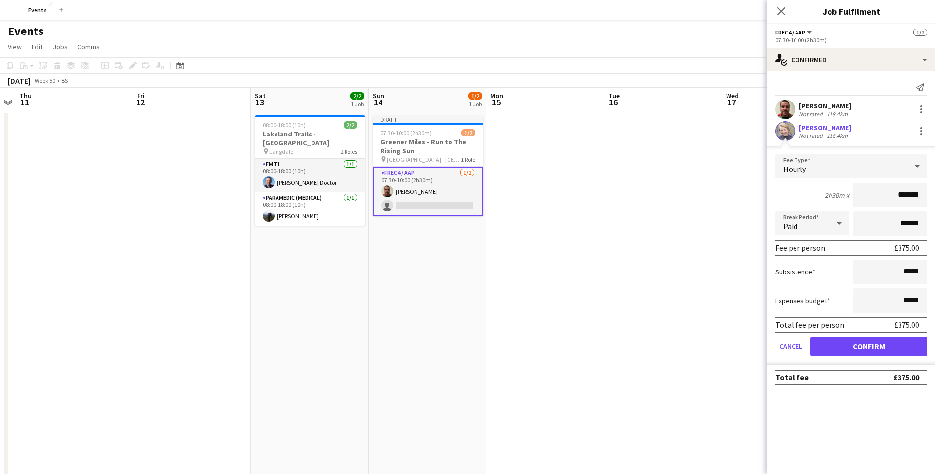
click at [885, 359] on form "Fee Type Hourly 2h30m x ******* Break Period Paid ****** Fee per person £375.00…" at bounding box center [852, 259] width 168 height 211
click at [884, 355] on button "Confirm" at bounding box center [869, 347] width 117 height 20
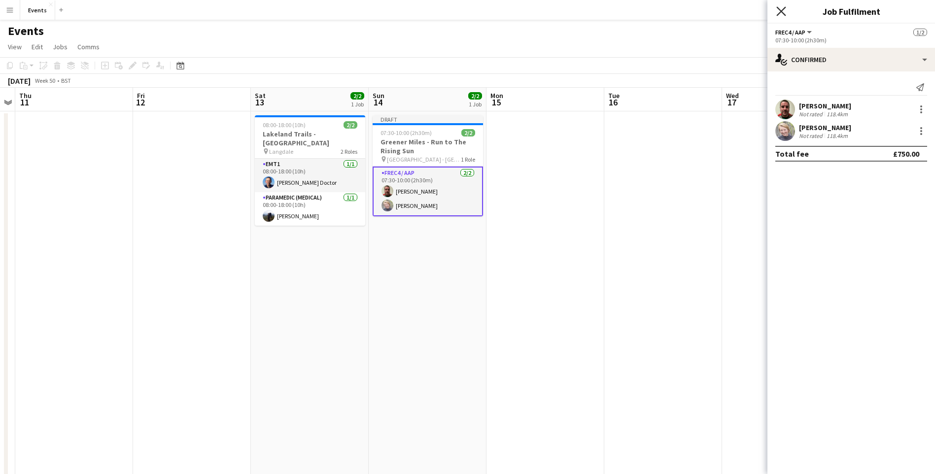
click at [782, 12] on icon at bounding box center [781, 10] width 9 height 9
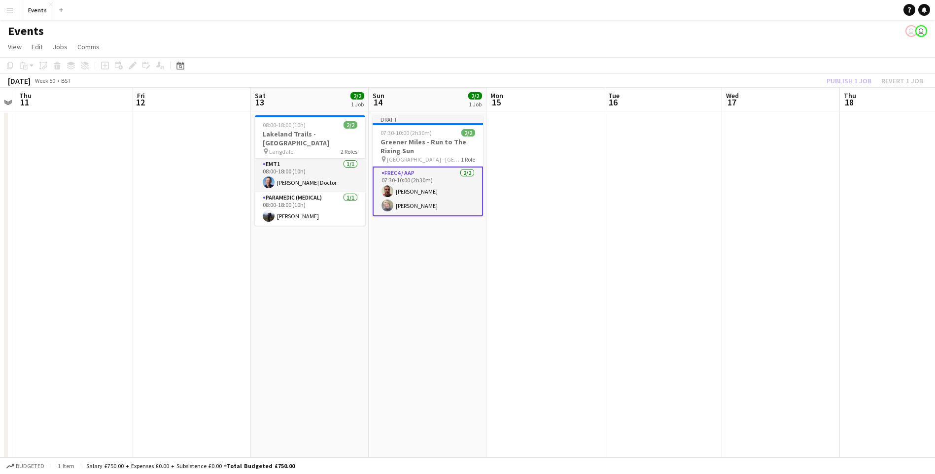
drag, startPoint x: 570, startPoint y: 309, endPoint x: 571, endPoint y: 254, distance: 54.7
click at [571, 304] on app-date-cell at bounding box center [546, 306] width 118 height 391
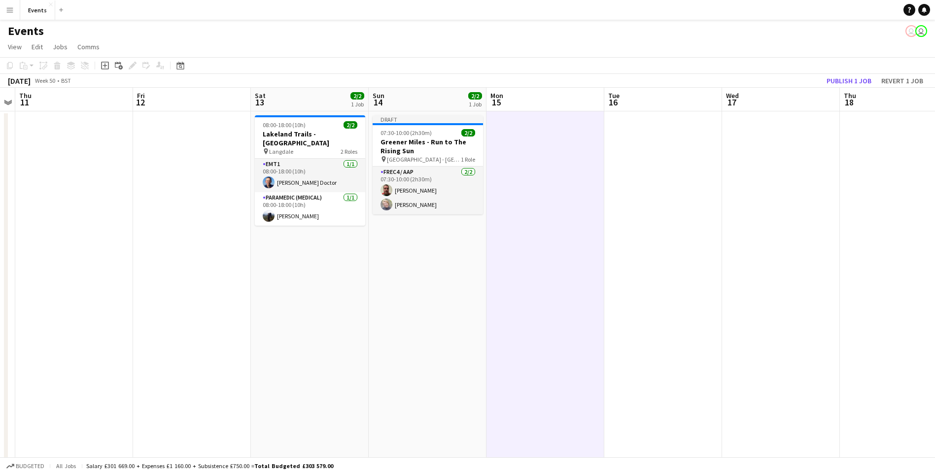
scroll to position [0, 338]
drag, startPoint x: 849, startPoint y: 73, endPoint x: 847, endPoint y: 80, distance: 7.3
click at [848, 77] on div "Copy Paste Paste Ctrl+V Paste with crew Ctrl+Shift+V Paste linked Job [GEOGRAPH…" at bounding box center [467, 72] width 935 height 31
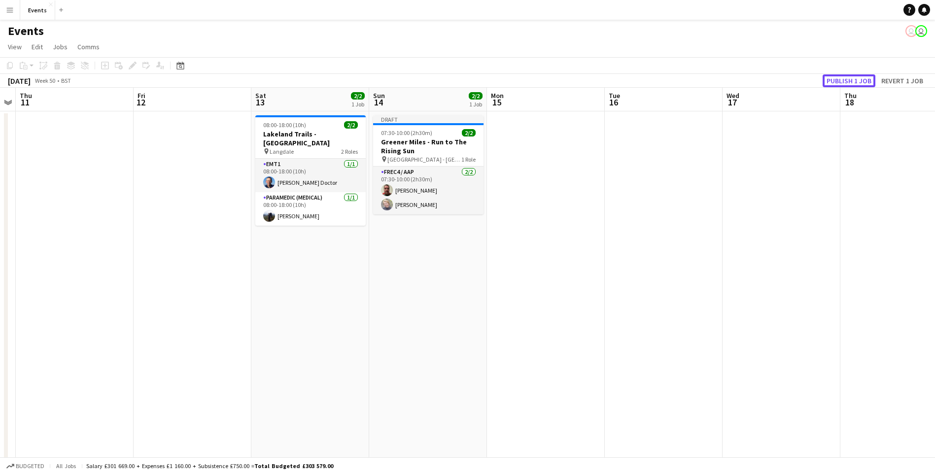
click at [845, 80] on button "Publish 1 job" at bounding box center [849, 80] width 53 height 13
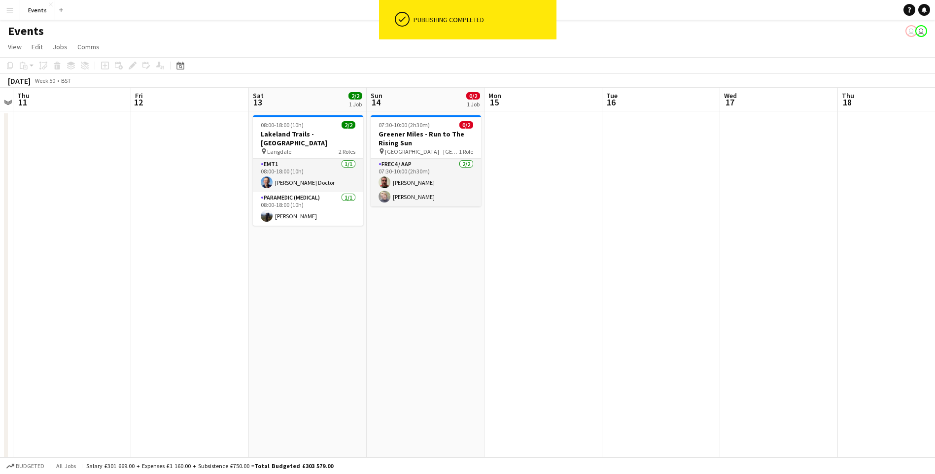
scroll to position [0, 350]
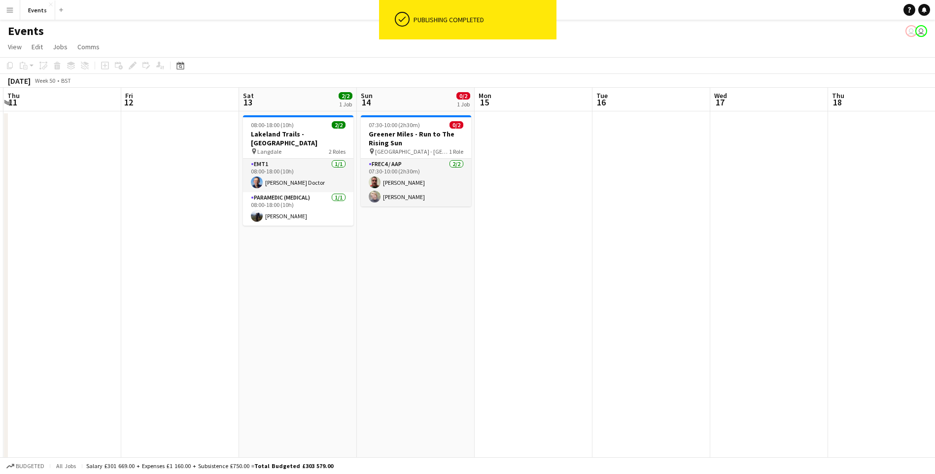
click at [627, 335] on app-date-cell at bounding box center [652, 306] width 118 height 391
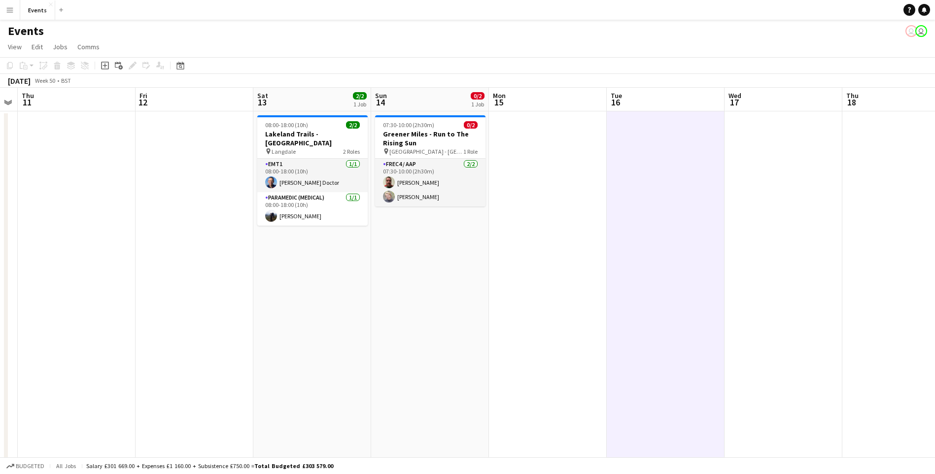
scroll to position [0, 330]
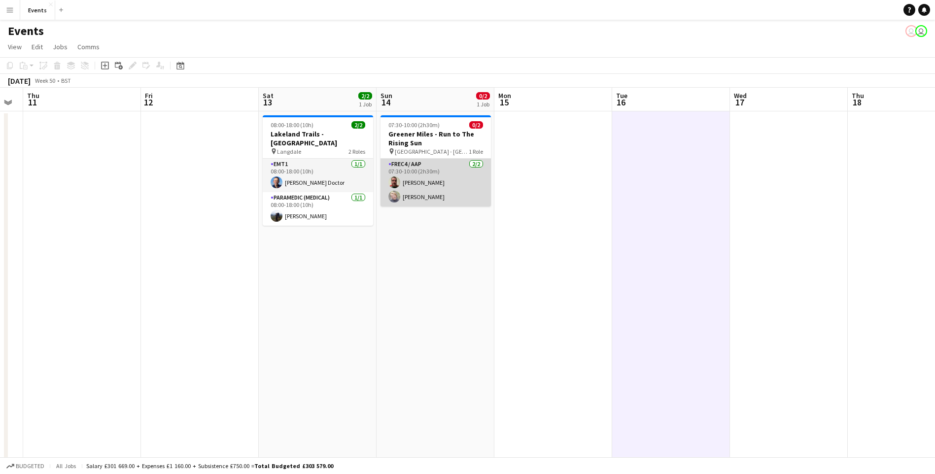
click at [477, 174] on app-card-role "FREC4 / AAP [DATE] 07:30-10:00 (2h30m) [PERSON_NAME] [PERSON_NAME]" at bounding box center [436, 183] width 110 height 48
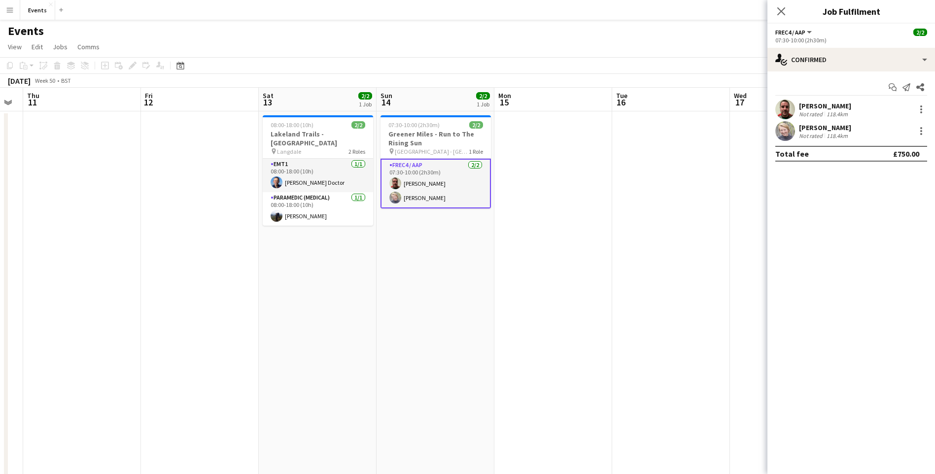
click at [654, 322] on app-date-cell at bounding box center [671, 306] width 118 height 391
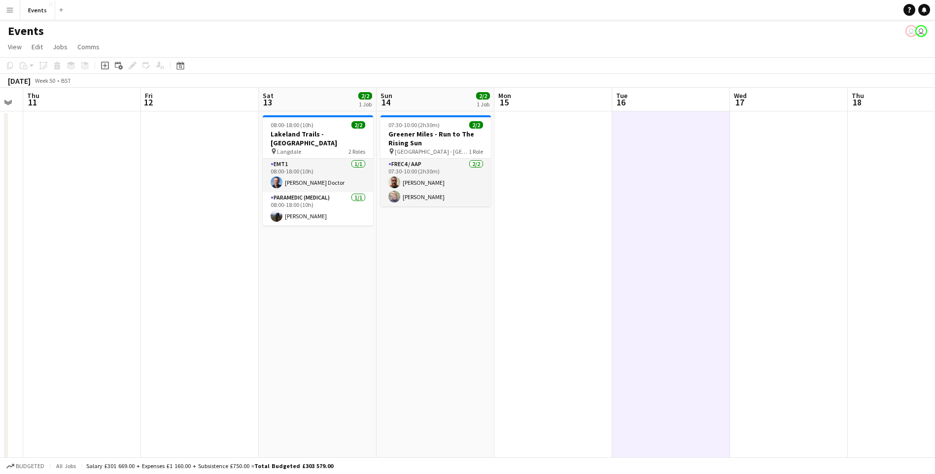
drag, startPoint x: 180, startPoint y: 69, endPoint x: 187, endPoint y: 76, distance: 10.5
click at [180, 69] on icon "Date picker" at bounding box center [181, 66] width 8 height 8
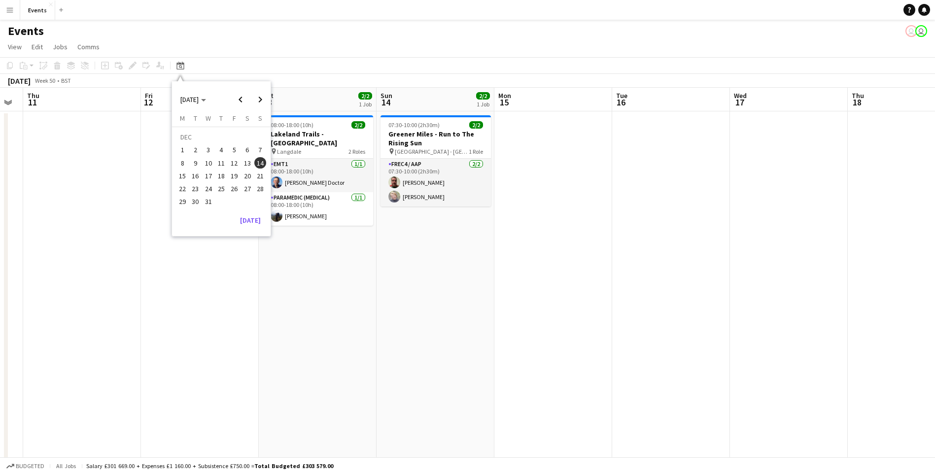
click at [278, 317] on app-date-cell "08:00-18:00 (10h) 2/2 Lakeland Trails - [GEOGRAPHIC_DATA] pin Langdale 2 Roles …" at bounding box center [318, 306] width 118 height 391
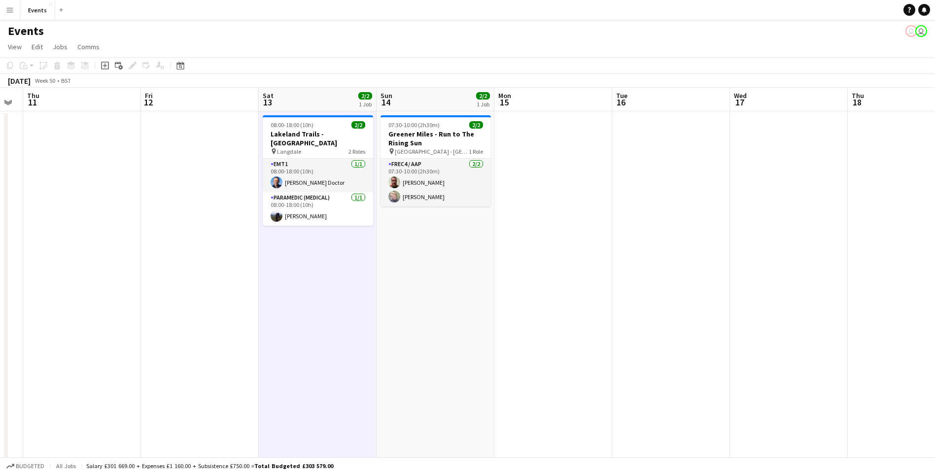
scroll to position [0, 328]
click at [403, 345] on app-date-cell "07:30-10:00 (2h30m) 2/2 Greener Miles - Run to The Rising Sun pin [GEOGRAPHIC_D…" at bounding box center [438, 306] width 118 height 391
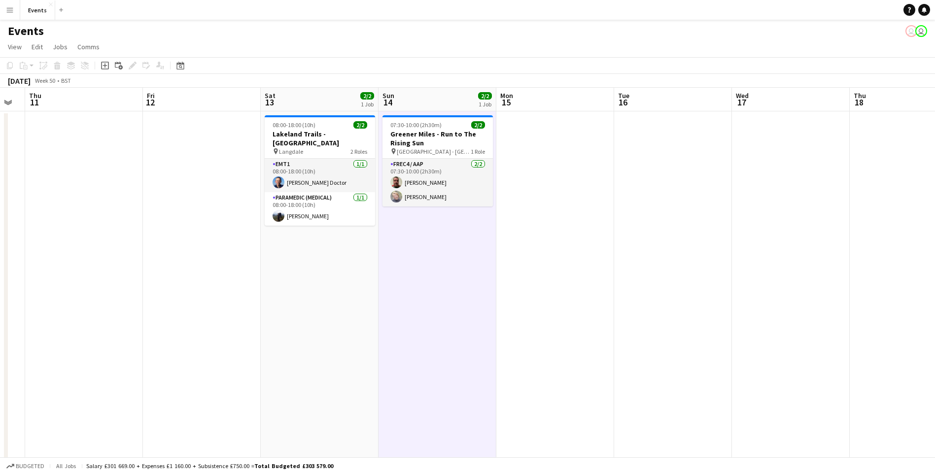
click at [278, 326] on app-date-cell "08:00-18:00 (10h) 2/2 Lakeland Trails - [GEOGRAPHIC_DATA] pin Langdale 2 Roles …" at bounding box center [320, 306] width 118 height 391
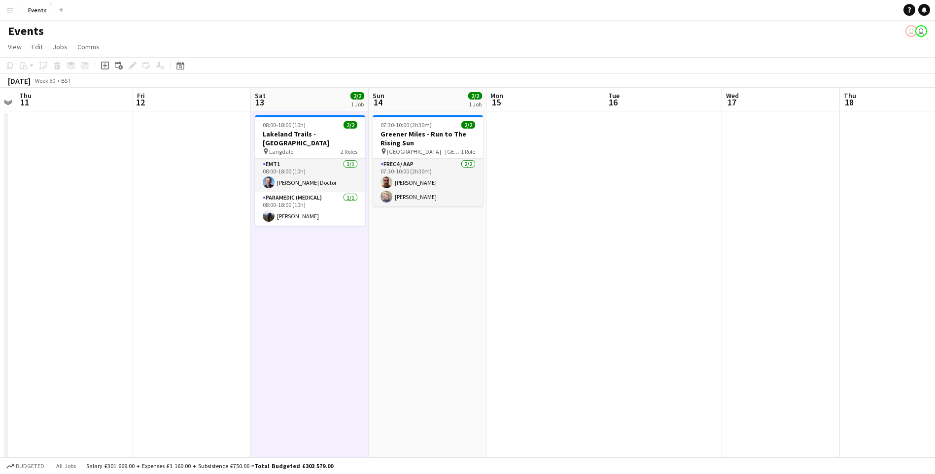
scroll to position [0, 336]
click at [195, 208] on app-date-cell at bounding box center [195, 306] width 118 height 391
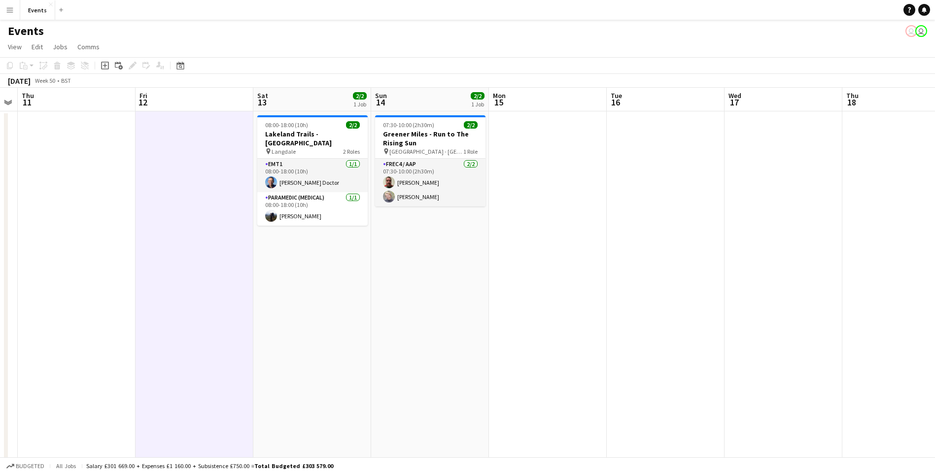
scroll to position [0, 337]
click at [93, 143] on app-date-cell at bounding box center [75, 306] width 118 height 391
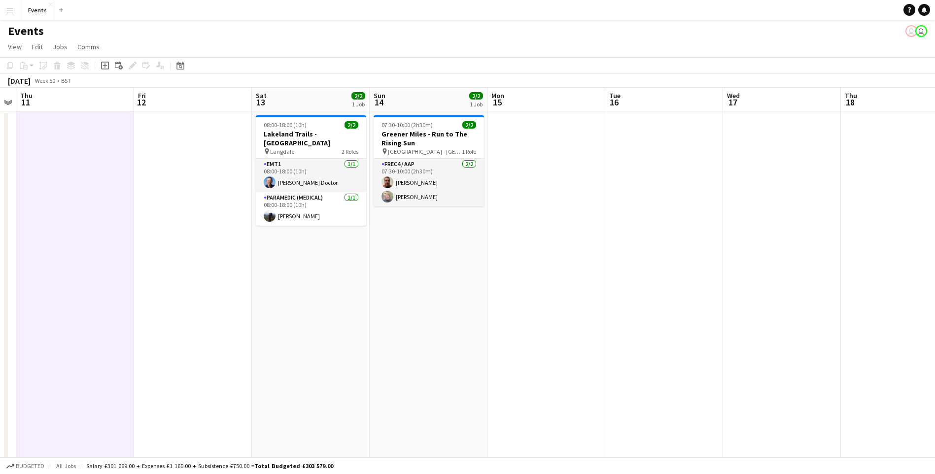
drag, startPoint x: 71, startPoint y: 85, endPoint x: 72, endPoint y: 79, distance: 6.1
click at [71, 84] on div "[DATE] Week 50 • BST" at bounding box center [39, 81] width 79 height 14
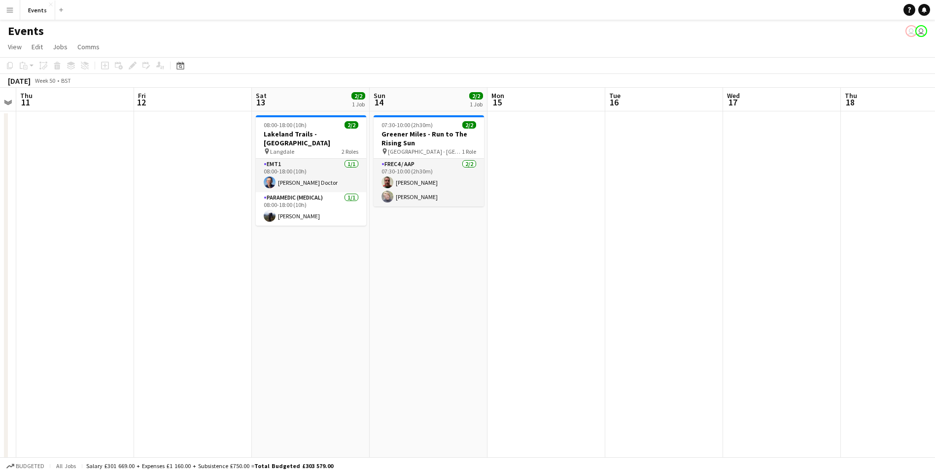
click at [57, 79] on span "Week 50" at bounding box center [45, 80] width 25 height 7
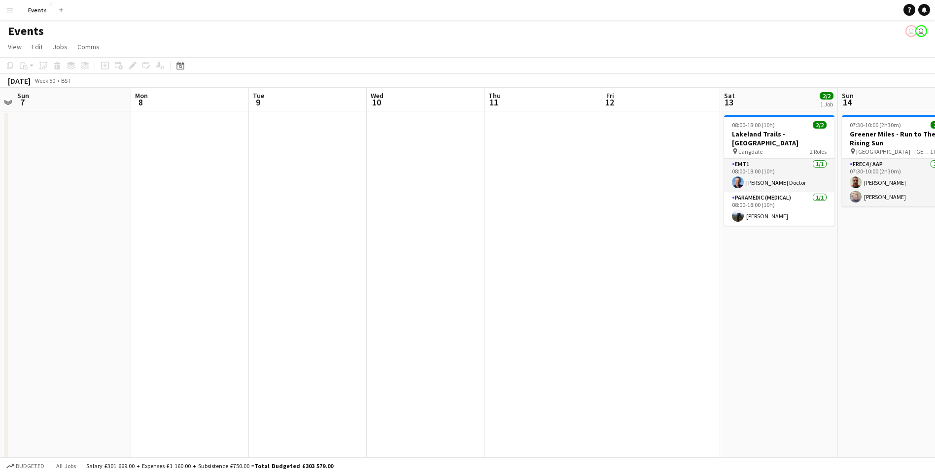
drag, startPoint x: 206, startPoint y: 197, endPoint x: 640, endPoint y: 249, distance: 437.1
click at [652, 249] on app-calendar-viewport "Fri 5 Sat 6 Sun 7 Mon 8 Tue 9 Wed 10 Thu 11 Fri 12 Sat 13 2/2 1 Job Sun 14 2/2 …" at bounding box center [467, 295] width 935 height 415
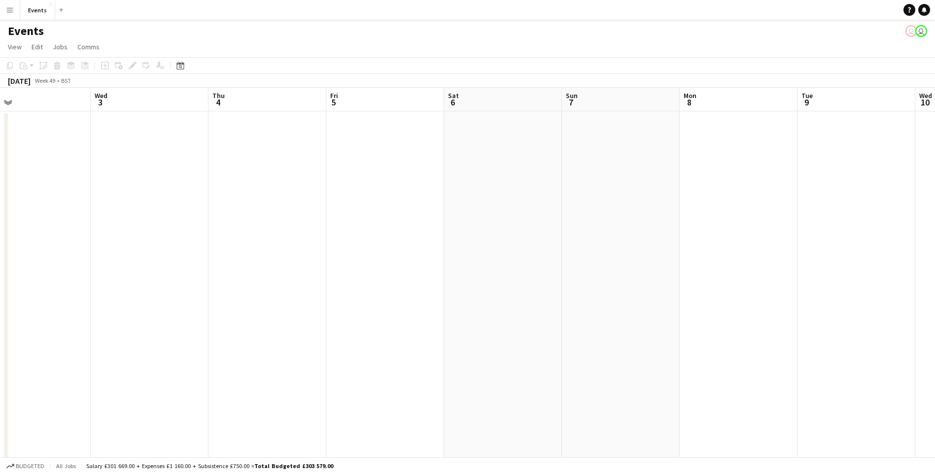
drag, startPoint x: 255, startPoint y: 276, endPoint x: 688, endPoint y: 304, distance: 433.4
click at [687, 304] on app-calendar-viewport "Sun 30 Mon 1 Tue 2 Wed 3 Thu 4 Fri 5 Sat 6 Sun 7 Mon 8 Tue 9 Wed 10 Thu 11 Fri …" at bounding box center [467, 295] width 935 height 415
drag, startPoint x: 401, startPoint y: 313, endPoint x: 708, endPoint y: 297, distance: 306.6
click at [708, 297] on app-calendar-viewport "Fri 28 Sat 29 Sun 30 Mon 1 Tue 2 Wed 3 Thu 4 Fri 5 Sat 6 Sun 7 Mon 8 Tue 9 Wed …" at bounding box center [467, 295] width 935 height 415
drag, startPoint x: 314, startPoint y: 275, endPoint x: 749, endPoint y: 262, distance: 435.6
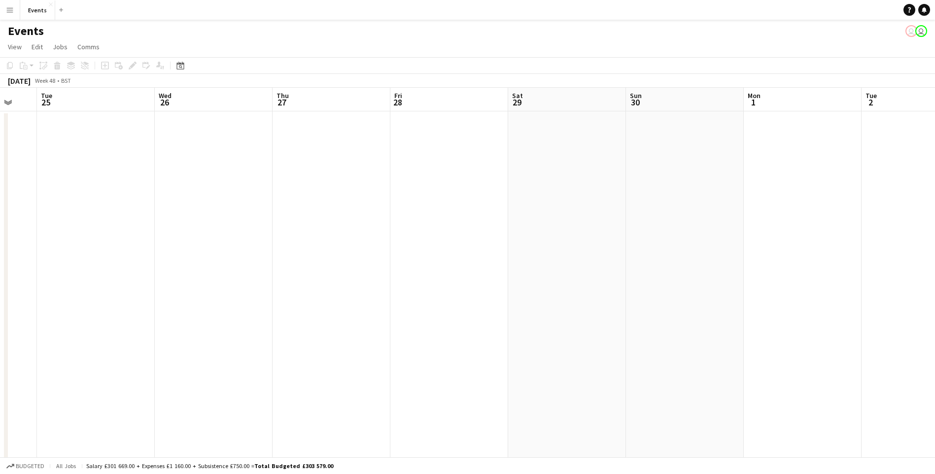
click at [749, 262] on app-calendar-viewport "Sun 23 Mon 24 Tue 25 Wed 26 Thu 27 Fri 28 Sat 29 Sun 30 Mon 1 Tue 2 Wed 3 Thu 4…" at bounding box center [467, 295] width 935 height 415
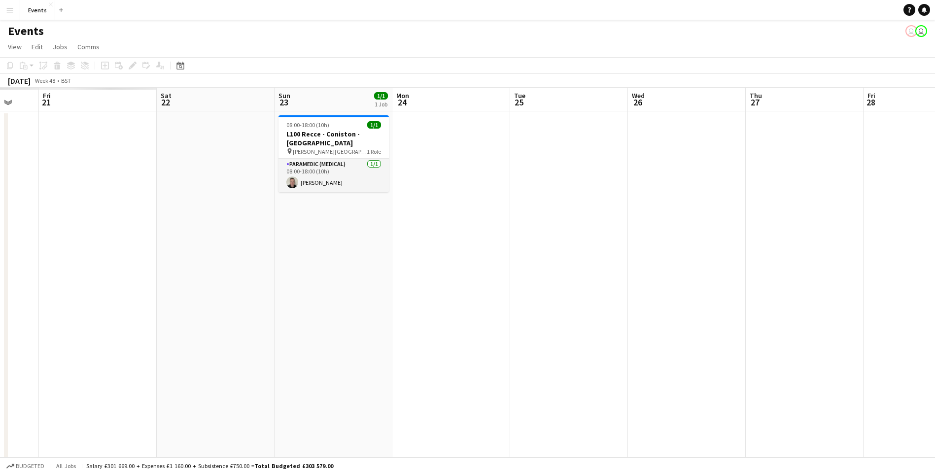
scroll to position [0, 237]
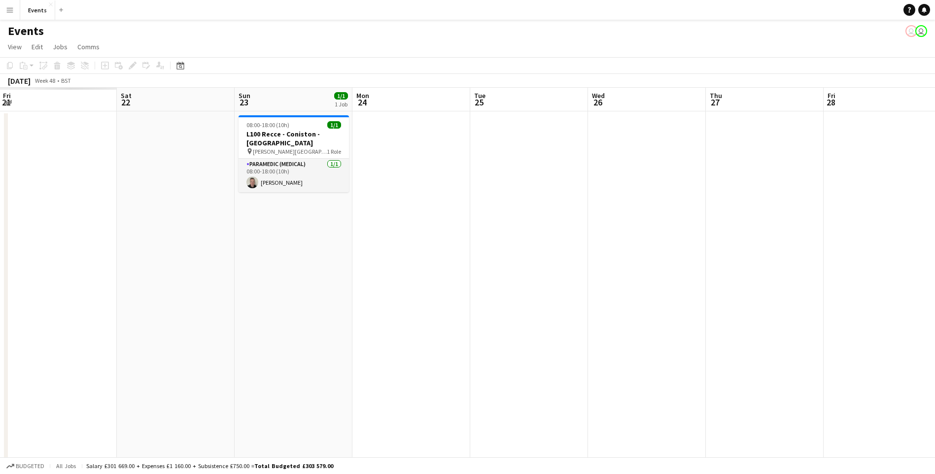
drag, startPoint x: 575, startPoint y: 263, endPoint x: 839, endPoint y: 224, distance: 267.1
click at [839, 224] on app-calendar-viewport "Wed 19 Thu 20 Fri 21 Sat 22 Sun 23 1/1 1 Job Mon 24 Tue 25 Wed 26 Thu 27 Fri 28…" at bounding box center [467, 295] width 935 height 415
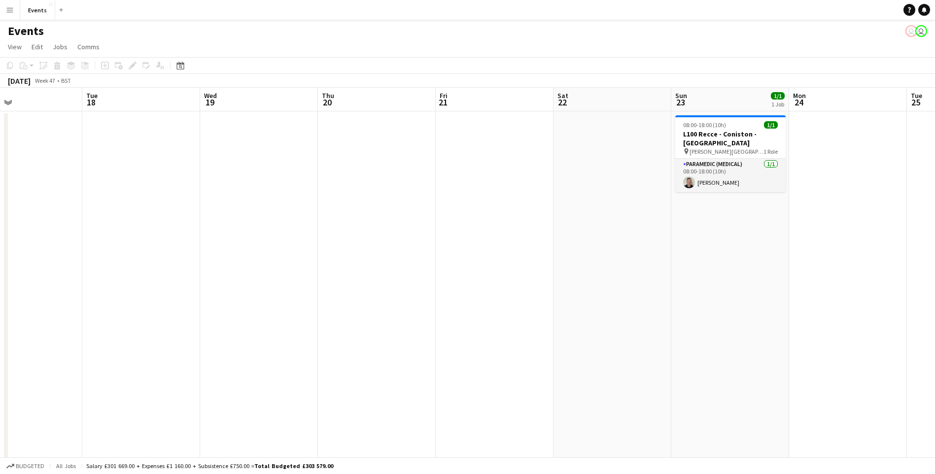
scroll to position [0, 222]
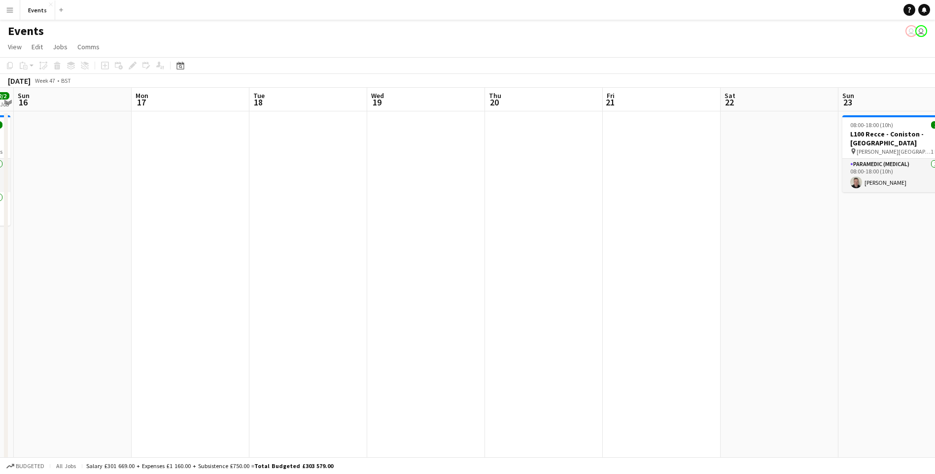
drag, startPoint x: 436, startPoint y: 267, endPoint x: 836, endPoint y: 325, distance: 404.6
click at [935, 291] on html "Menu Boards Boards Boards All jobs Status Workforce Workforce My Workforce Recr…" at bounding box center [467, 259] width 935 height 519
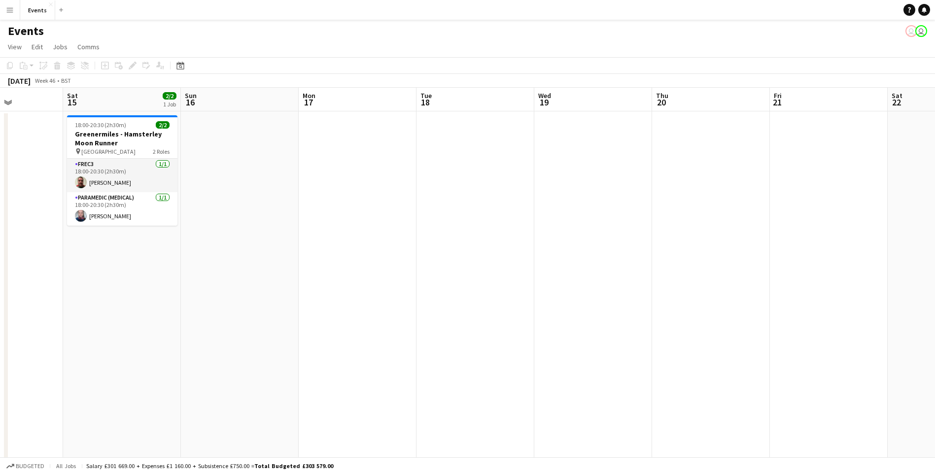
scroll to position [0, 247]
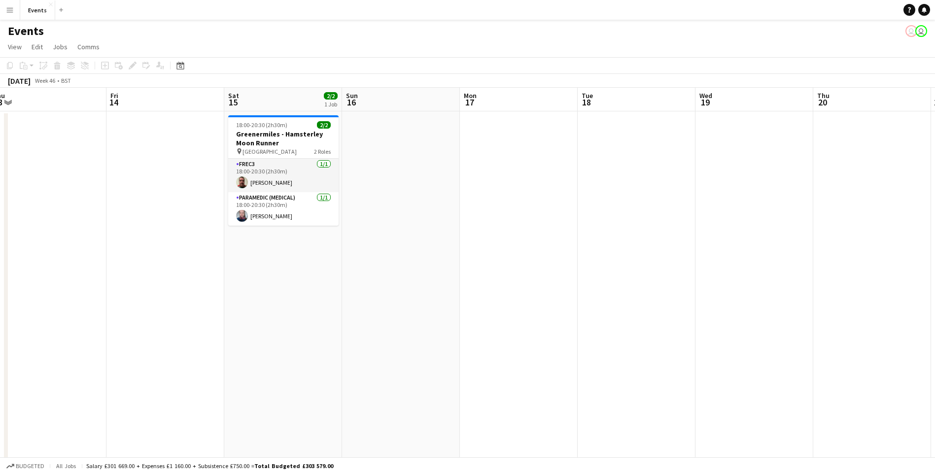
drag, startPoint x: 412, startPoint y: 238, endPoint x: 739, endPoint y: 204, distance: 328.2
click at [739, 204] on app-calendar-viewport "Tue 11 Wed 12 Thu 13 Fri 14 Sat 15 2/2 1 Job Sun 16 Mon 17 Tue 18 Wed 19 Thu 20…" at bounding box center [467, 295] width 935 height 415
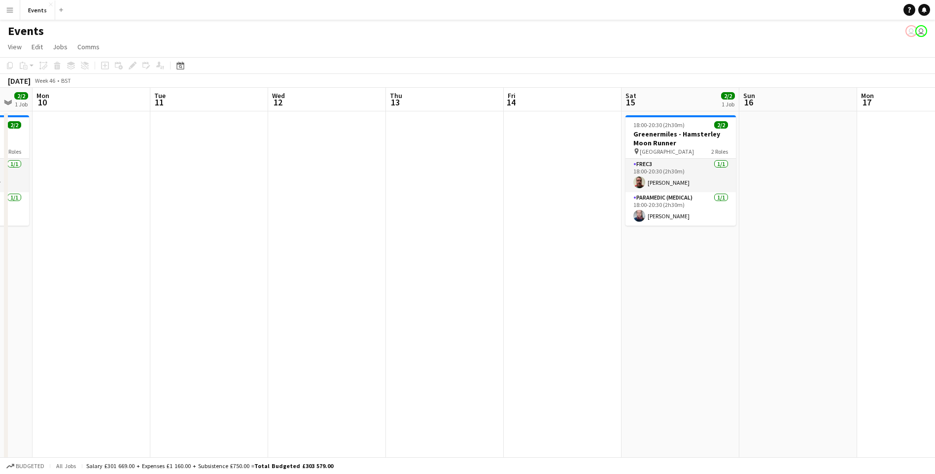
drag, startPoint x: 274, startPoint y: 350, endPoint x: 961, endPoint y: 203, distance: 703.3
click at [935, 203] on html "Menu Boards Boards Boards All jobs Status Workforce Workforce My Workforce Recr…" at bounding box center [467, 259] width 935 height 519
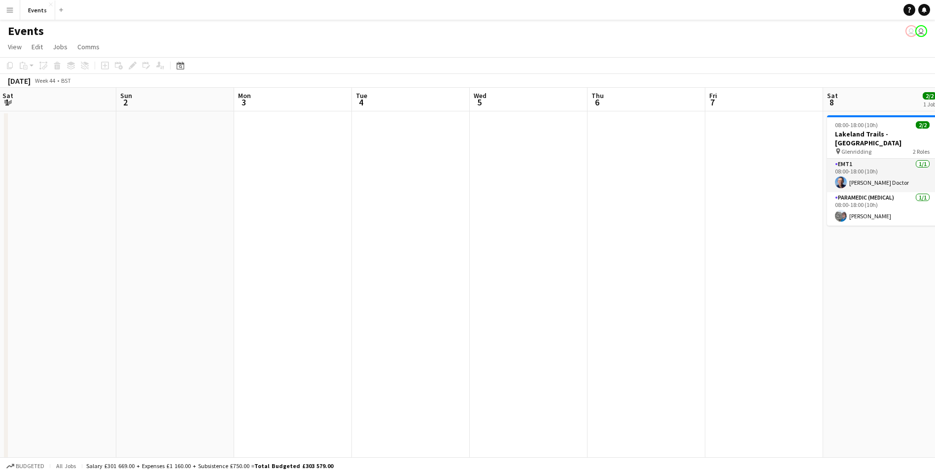
drag, startPoint x: 92, startPoint y: 308, endPoint x: 883, endPoint y: 255, distance: 792.6
click at [883, 255] on app-calendar-viewport "Thu 30 Fri 31 Sat 1 Sun 2 Mon 3 Tue 4 Wed 5 Thu 6 Fri 7 Sat 8 2/2 1 Job Sun 9 2…" at bounding box center [467, 295] width 935 height 415
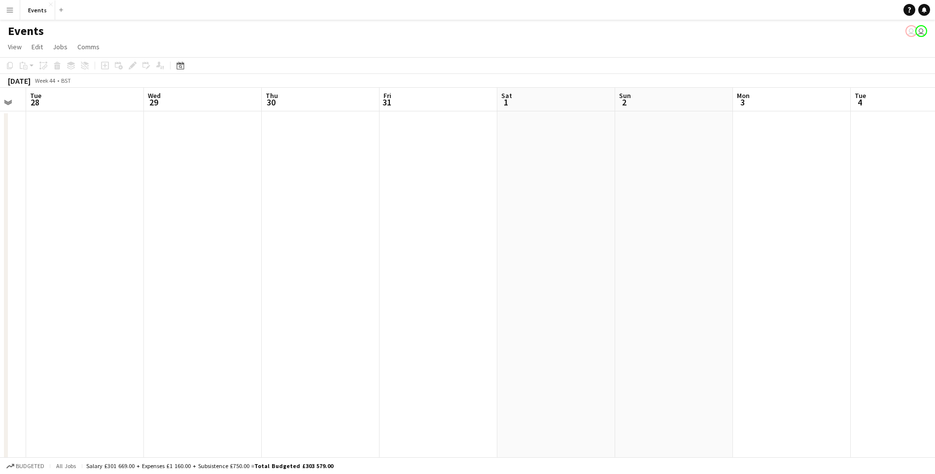
scroll to position [0, 309]
drag, startPoint x: 36, startPoint y: 172, endPoint x: 433, endPoint y: 143, distance: 398.0
click at [433, 143] on app-calendar-viewport "Sun 26 Mon 27 Tue 28 Wed 29 Thu 30 Fri 31 Sat 1 Sun 2 Mon 3 Tue 4 Wed 5 Thu 6 F…" at bounding box center [467, 295] width 935 height 415
click at [35, 138] on app-calendar-viewport "Sun 26 Mon 27 Tue 28 Wed 29 Thu 30 Fri 31 Sat 1 Sun 2 Mon 3 Tue 4 Wed 5 Thu 6 F…" at bounding box center [467, 295] width 935 height 415
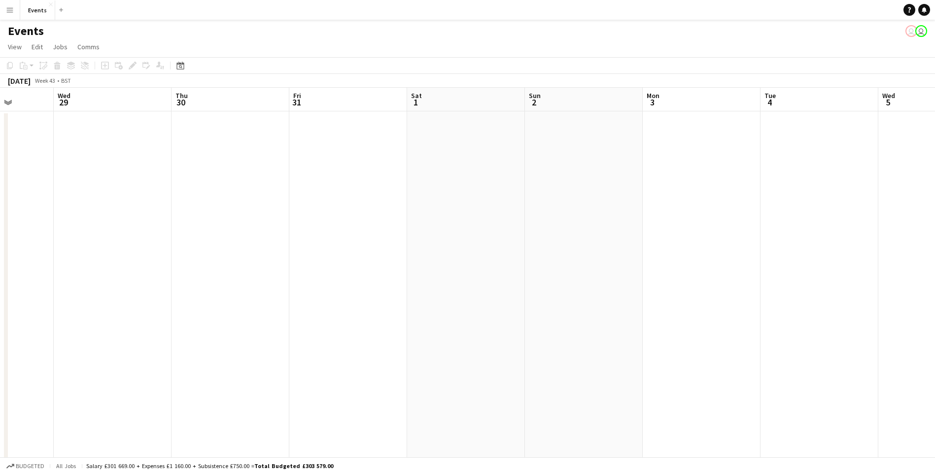
drag, startPoint x: 44, startPoint y: 135, endPoint x: 51, endPoint y: 320, distance: 185.0
click at [51, 320] on app-calendar-viewport "Sun 26 Mon 27 Tue 28 Wed 29 Thu 30 Fri 31 Sat 1 Sun 2 Mon 3 Tue 4 Wed 5 Thu 6 F…" at bounding box center [467, 295] width 935 height 415
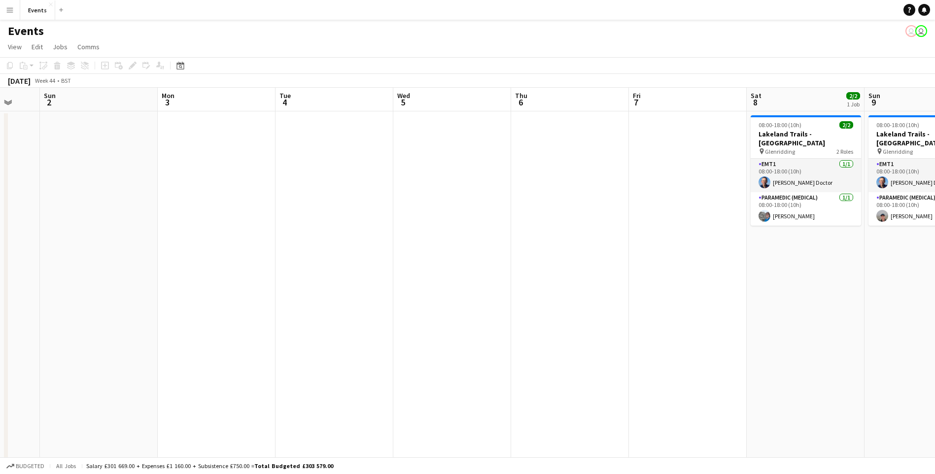
drag, startPoint x: 538, startPoint y: 282, endPoint x: 130, endPoint y: 259, distance: 408.4
click at [0, 261] on html "Menu Boards Boards Boards All jobs Status Workforce Workforce My Workforce Recr…" at bounding box center [467, 259] width 935 height 519
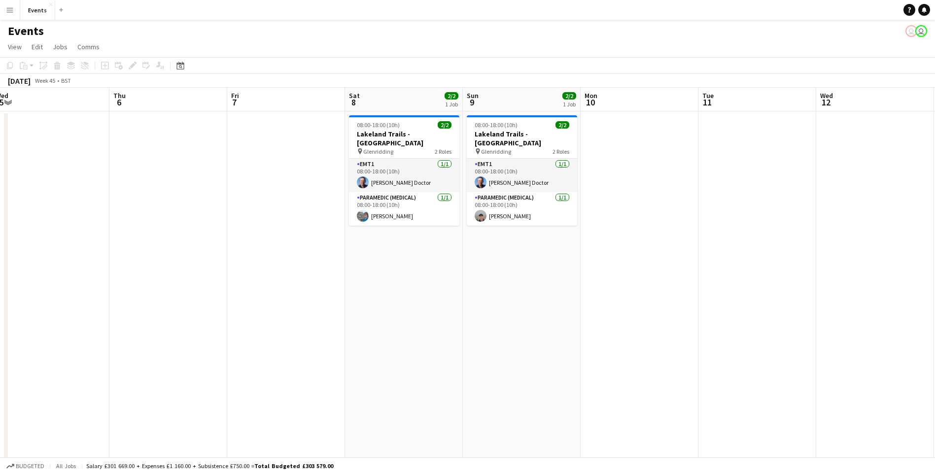
scroll to position [0, 363]
drag, startPoint x: 654, startPoint y: 399, endPoint x: 251, endPoint y: 429, distance: 404.0
click at [251, 429] on app-calendar-viewport "Sun 2 Mon 3 Tue 4 Wed 5 Thu 6 Fri 7 Sat 8 2/2 1 Job Sun 9 2/2 1 Job Mon 10 Tue …" at bounding box center [467, 295] width 935 height 415
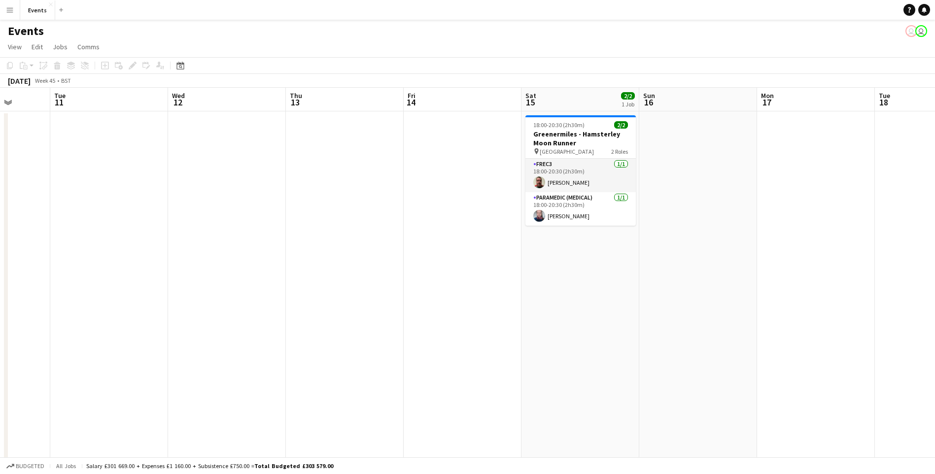
drag, startPoint x: 662, startPoint y: 316, endPoint x: 20, endPoint y: 251, distance: 645.2
click at [20, 251] on app-calendar-viewport "Sat 8 2/2 1 Job Sun 9 2/2 1 Job Mon 10 Tue 11 Wed 12 Thu 13 Fri 14 Sat 15 2/2 1…" at bounding box center [467, 295] width 935 height 415
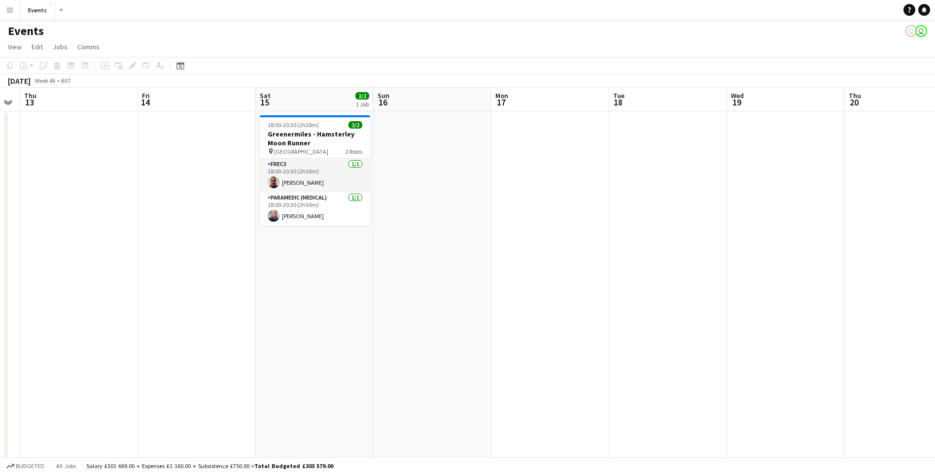
drag, startPoint x: 431, startPoint y: 346, endPoint x: 164, endPoint y: 321, distance: 268.9
click at [164, 321] on app-calendar-viewport "Mon 10 Tue 11 Wed 12 Thu 13 Fri 14 Sat 15 2/2 1 Job Sun 16 Mon 17 Tue 18 Wed 19…" at bounding box center [467, 295] width 935 height 415
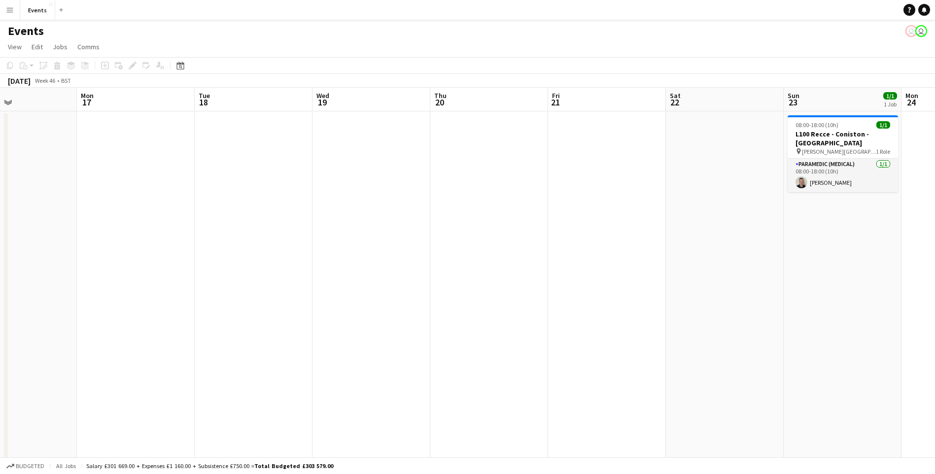
drag, startPoint x: 439, startPoint y: 226, endPoint x: 171, endPoint y: 133, distance: 284.3
click at [35, 116] on app-calendar-viewport "Fri 14 Sat 15 2/2 1 Job Sun 16 Mon 17 Tue 18 Wed 19 Thu 20 Fri 21 Sat 22 Sun 23…" at bounding box center [467, 295] width 935 height 415
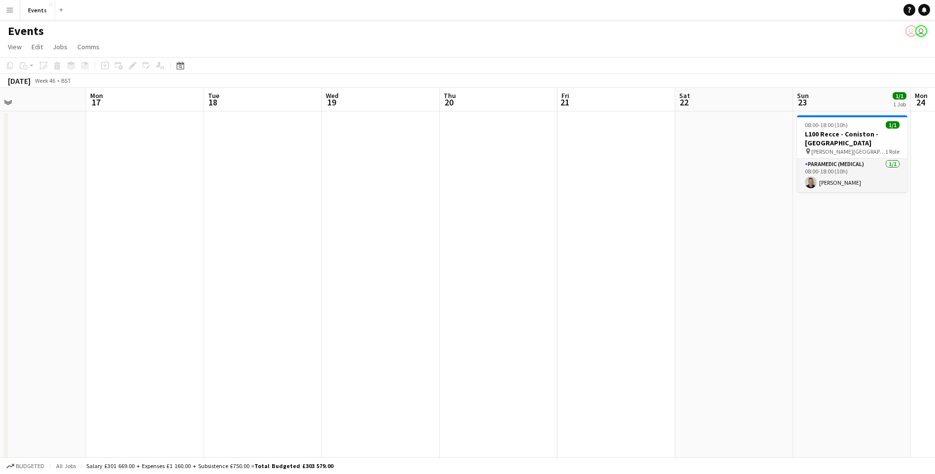
drag, startPoint x: 548, startPoint y: 79, endPoint x: 9, endPoint y: 255, distance: 566.6
click at [9, 255] on app-calendar "Copy Paste Paste Ctrl+V Paste with crew Ctrl+Shift+V Paste linked Job [GEOGRAPH…" at bounding box center [467, 279] width 935 height 445
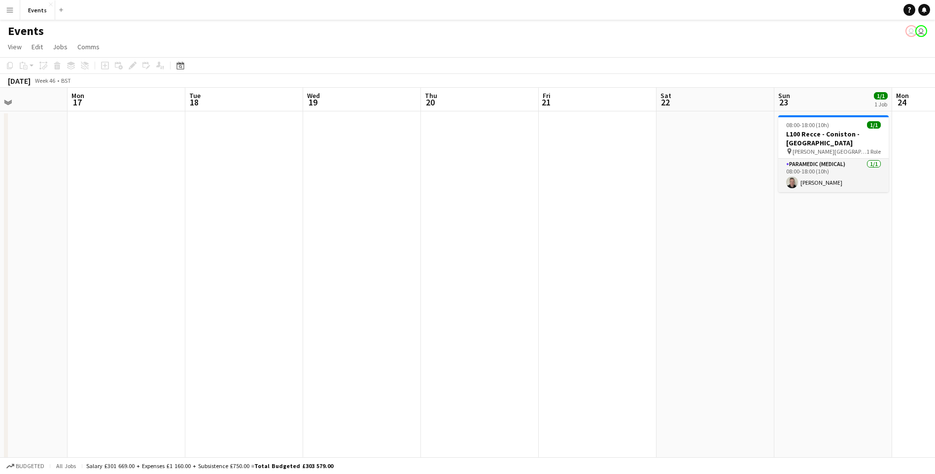
scroll to position [0, 288]
click at [466, 57] on app-page-menu "View Day view expanded Day view collapsed Month view Date picker Jump to [DATE]…" at bounding box center [467, 47] width 935 height 19
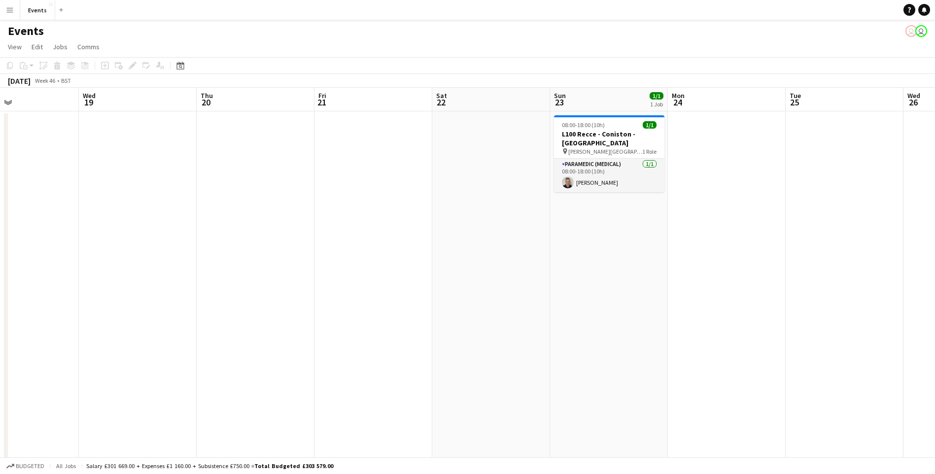
drag, startPoint x: 672, startPoint y: 364, endPoint x: 450, endPoint y: 318, distance: 226.8
click at [450, 318] on app-calendar-viewport "Sun 16 Mon 17 Tue 18 Wed 19 Thu 20 Fri 21 Sat 22 Sun 23 1/1 1 Job Mon 24 Tue 25…" at bounding box center [467, 295] width 935 height 415
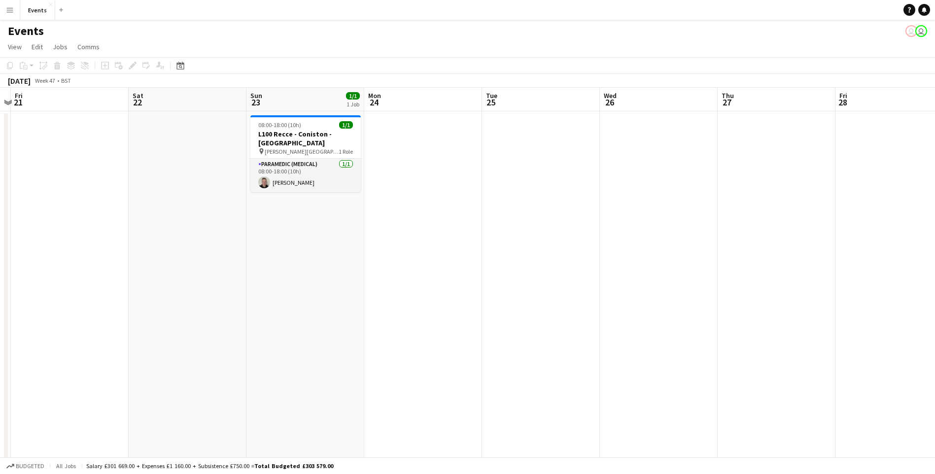
click at [395, 310] on app-calendar-viewport "Tue 18 Wed 19 Thu 20 Fri 21 Sat 22 Sun 23 1/1 1 Job Mon 24 Tue 25 Wed 26 Thu 27…" at bounding box center [467, 295] width 935 height 415
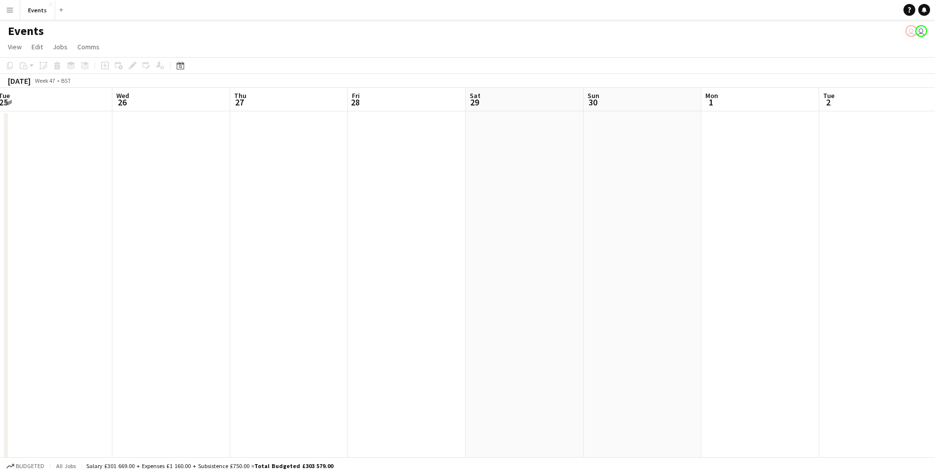
drag, startPoint x: 771, startPoint y: 298, endPoint x: 534, endPoint y: 294, distance: 237.2
click at [286, 282] on app-calendar-viewport "Sat 22 Sun 23 1/1 1 Job Mon 24 Tue 25 Wed 26 Thu 27 Fri 28 Sat 29 Sun 30 Mon 1 …" at bounding box center [467, 295] width 935 height 415
drag, startPoint x: 764, startPoint y: 303, endPoint x: 276, endPoint y: 280, distance: 488.7
click at [265, 278] on app-calendar-viewport "Wed 26 Thu 27 Fri 28 Sat 29 Sun 30 Mon 1 Tue 2 Wed 3 Thu 4 Fri 5 Sat 6 Sun 7 Mo…" at bounding box center [467, 295] width 935 height 415
drag, startPoint x: 503, startPoint y: 301, endPoint x: 141, endPoint y: 281, distance: 362.9
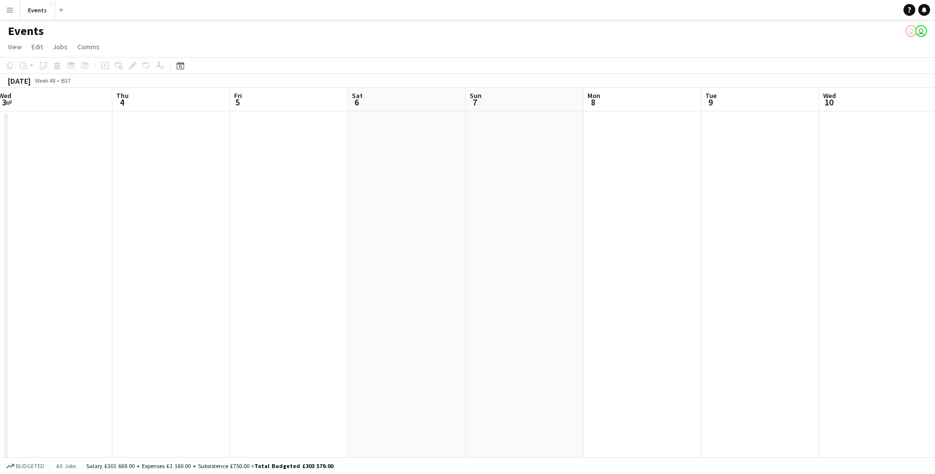
click at [141, 281] on app-calendar-viewport "Sun 30 Mon 1 Tue 2 Wed 3 Thu 4 Fri 5 Sat 6 Sun 7 Mon 8 Tue 9 Wed 10 Thu 11 Fri …" at bounding box center [467, 295] width 935 height 415
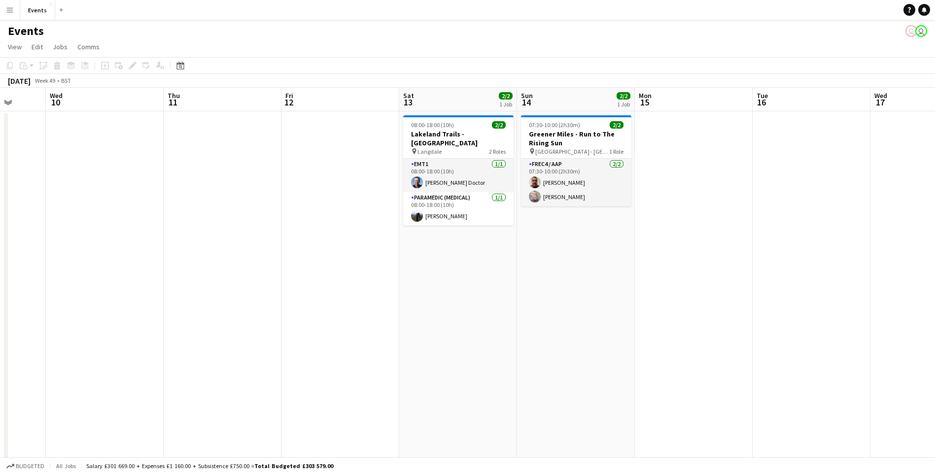
drag, startPoint x: 641, startPoint y: 293, endPoint x: 103, endPoint y: 253, distance: 539.5
click at [103, 253] on app-calendar-viewport "Sun 7 Mon 8 Tue 9 Wed 10 Thu 11 Fri 12 Sat 13 2/2 1 Job Sun 14 2/2 1 Job Mon 15…" at bounding box center [467, 295] width 935 height 415
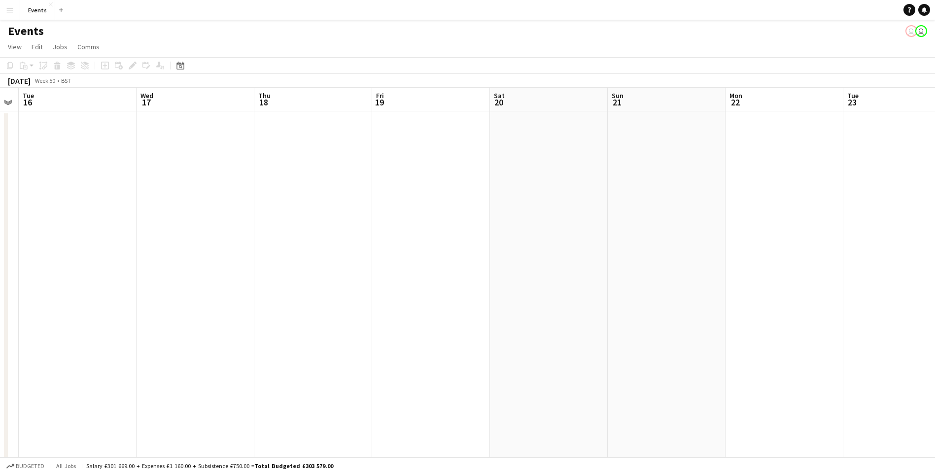
drag, startPoint x: 768, startPoint y: 307, endPoint x: 36, endPoint y: 280, distance: 732.7
click at [34, 277] on app-calendar-viewport "Sat 13 2/2 1 Job Sun 14 2/2 1 Job Mon 15 Tue 16 Wed 17 Thu 18 Fri 19 Sat 20 Sun…" at bounding box center [467, 295] width 935 height 415
drag, startPoint x: 793, startPoint y: 308, endPoint x: 202, endPoint y: 307, distance: 591.7
click at [202, 307] on app-calendar-viewport "Thu 18 Fri 19 Sat 20 Sun 21 Mon 22 Tue 23 Wed 24 Thu 25 Fri 26 Sat 27 Sun 28 Mo…" at bounding box center [467, 295] width 935 height 415
drag, startPoint x: 665, startPoint y: 295, endPoint x: 169, endPoint y: 319, distance: 496.1
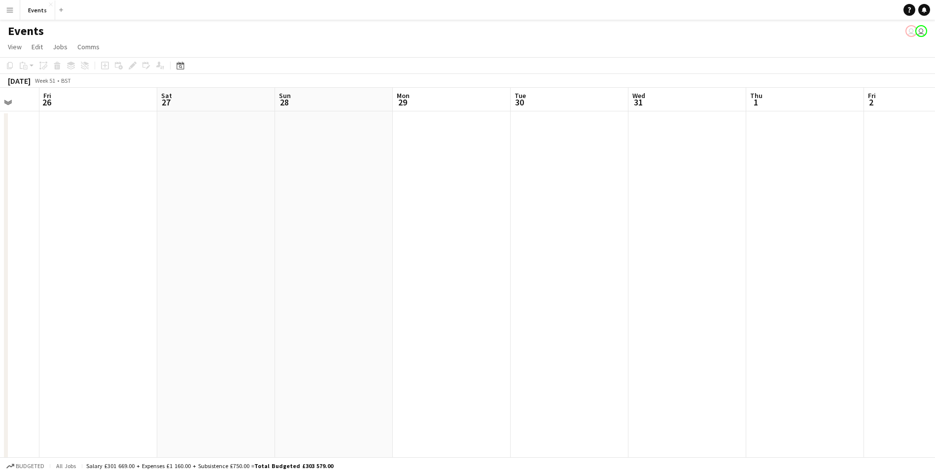
click at [169, 319] on app-calendar-viewport "Tue 23 Wed 24 Thu 25 Fri 26 Sat 27 Sun 28 Mon 29 Tue 30 Wed 31 Thu 1 Fri 2 Sat …" at bounding box center [467, 295] width 935 height 415
drag, startPoint x: 610, startPoint y: 309, endPoint x: 213, endPoint y: 350, distance: 399.5
click at [184, 342] on app-calendar-viewport "Sat 27 Sun 28 Mon 29 Tue 30 Wed 31 Thu 1 Fri 2 Sat 3 Sun 4 Mon 5 Tue 6 Wed 7 Th…" at bounding box center [467, 295] width 935 height 415
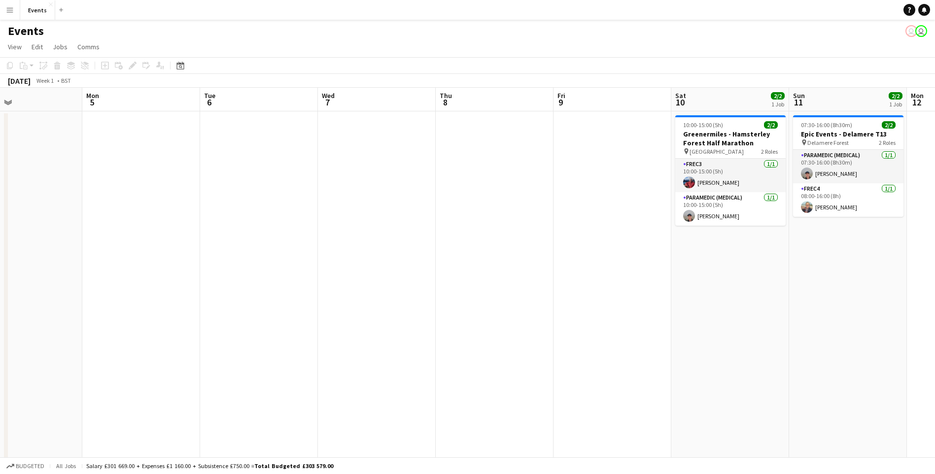
drag, startPoint x: 796, startPoint y: 359, endPoint x: 221, endPoint y: 344, distance: 575.1
click at [194, 339] on app-calendar-viewport "Thu 1 Fri 2 Sat 3 Sun 4 Mon 5 Tue 6 Wed 7 Thu 8 Fri 9 Sat 10 2/2 1 Job Sun 11 2…" at bounding box center [467, 295] width 935 height 415
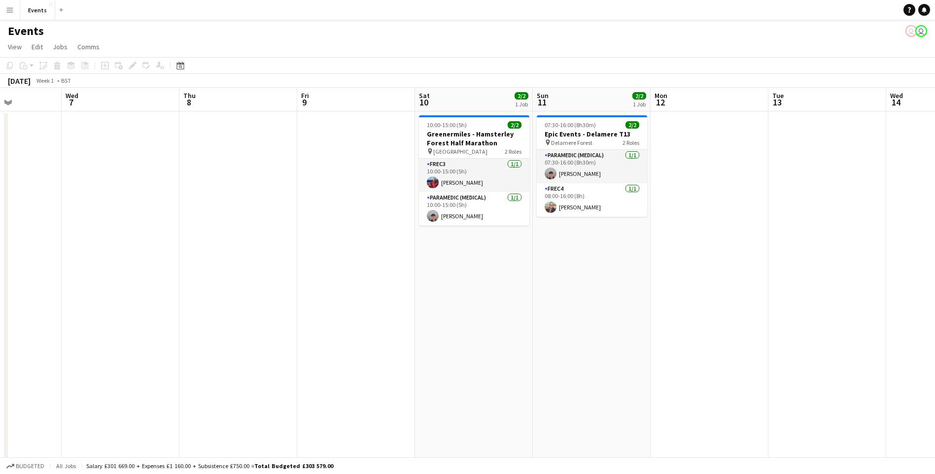
scroll to position [0, 294]
drag, startPoint x: 518, startPoint y: 348, endPoint x: 295, endPoint y: 350, distance: 222.4
click at [295, 350] on app-calendar-viewport "Sun 4 Mon 5 Tue 6 Wed 7 Thu 8 Fri 9 Sat 10 2/2 1 Job Sun 11 2/2 1 Job Mon 12 Tu…" at bounding box center [467, 295] width 935 height 415
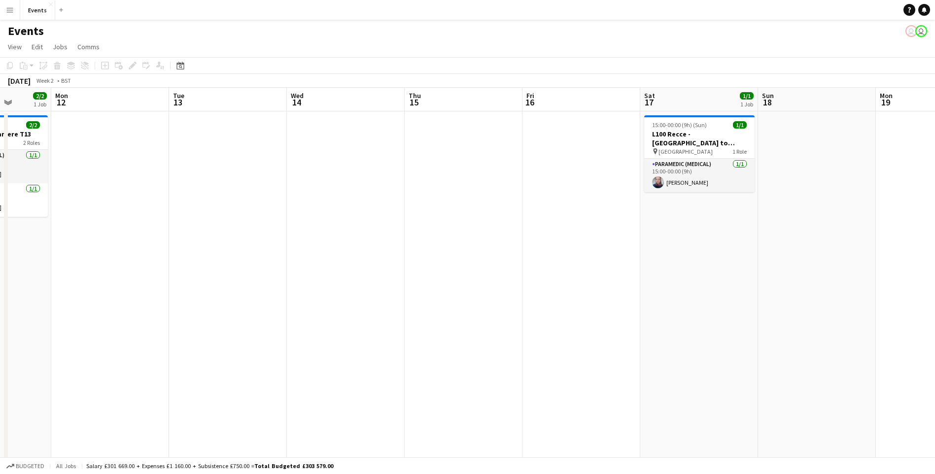
drag, startPoint x: 675, startPoint y: 290, endPoint x: 295, endPoint y: 296, distance: 379.7
click at [80, 251] on app-calendar-viewport "Fri 9 Sat 10 2/2 1 Job Sun 11 2/2 1 Job Mon 12 Tue 13 Wed 14 Thu 15 Fri 16 Sat …" at bounding box center [467, 295] width 935 height 415
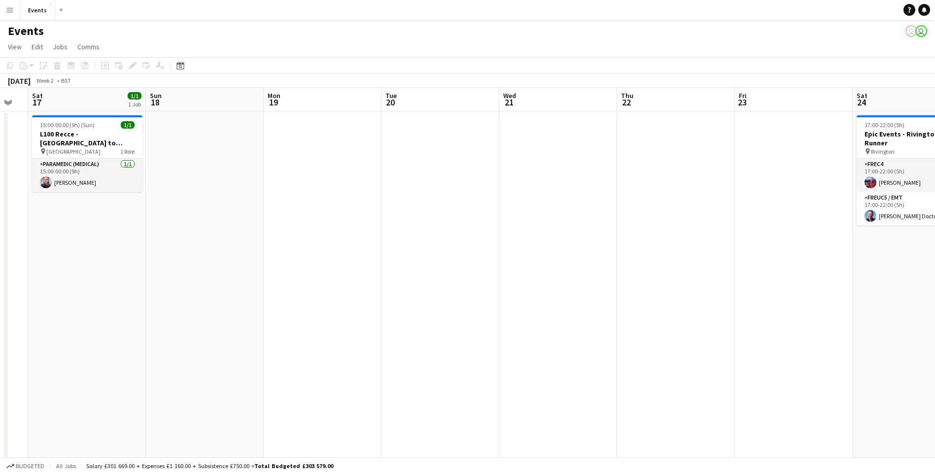
drag, startPoint x: 766, startPoint y: 304, endPoint x: 186, endPoint y: 254, distance: 582.4
click at [186, 254] on app-calendar-viewport "Wed 14 Thu 15 Fri 16 Sat 17 1/1 1 Job Sun 18 Mon 19 Tue 20 Wed 21 Thu 22 Fri 23…" at bounding box center [467, 295] width 935 height 415
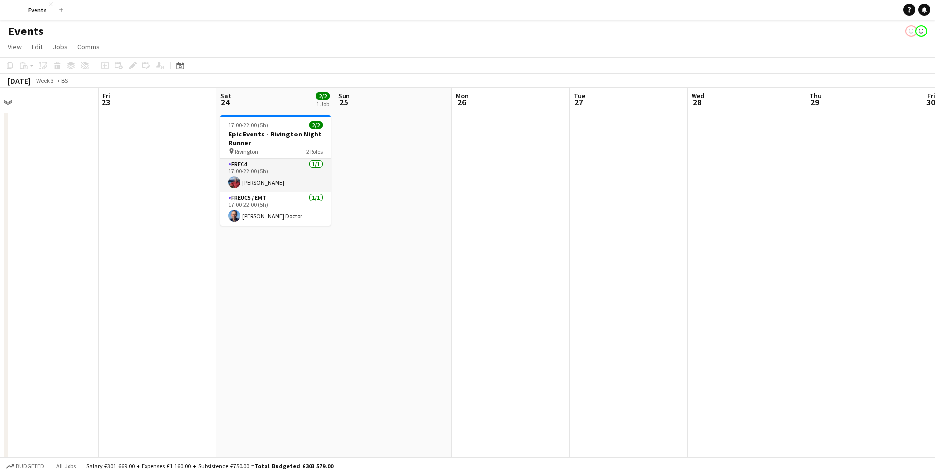
scroll to position [0, 319]
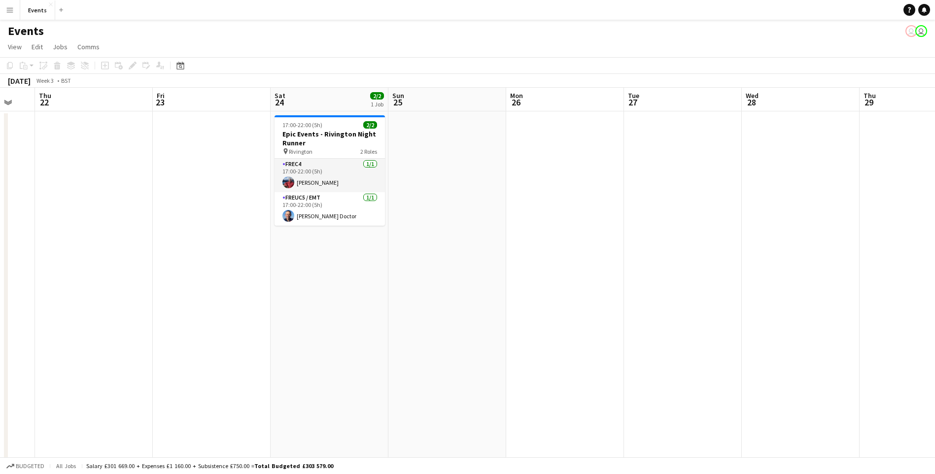
drag, startPoint x: 819, startPoint y: 289, endPoint x: 238, endPoint y: 264, distance: 581.9
click at [237, 263] on app-calendar-viewport "Mon 19 Tue 20 Wed 21 Thu 22 Fri 23 Sat 24 2/2 1 Job Sun 25 Mon 26 Tue 27 Wed 28…" at bounding box center [467, 295] width 935 height 415
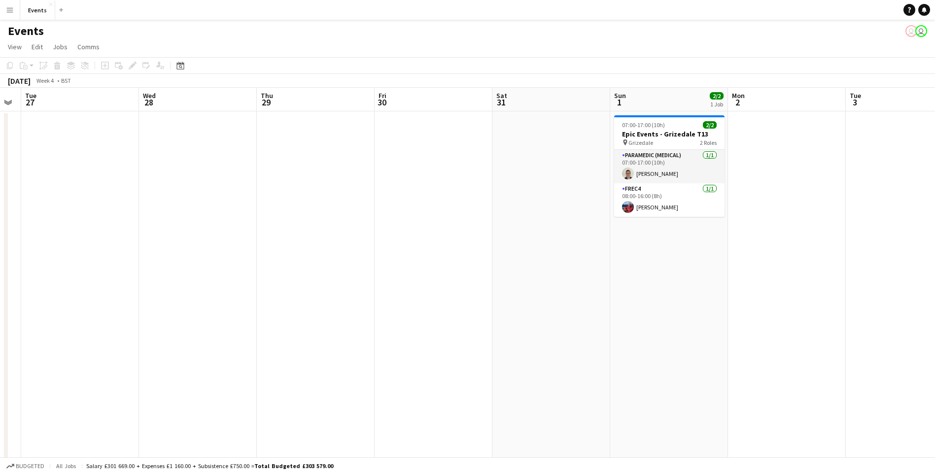
scroll to position [0, 339]
drag, startPoint x: 800, startPoint y: 271, endPoint x: 227, endPoint y: 318, distance: 574.9
click at [190, 304] on app-calendar-viewport "Sat 24 2/2 1 Job Sun 25 Mon 26 Tue 27 Wed 28 Thu 29 Fri 30 Sat 31 Sun 1 2/2 1 J…" at bounding box center [467, 295] width 935 height 415
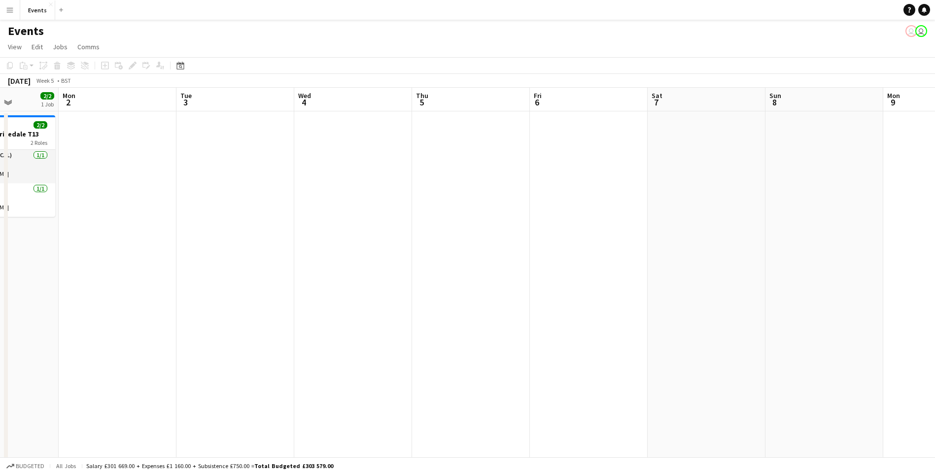
drag, startPoint x: 786, startPoint y: 293, endPoint x: 178, endPoint y: 254, distance: 608.7
click at [178, 254] on app-calendar-viewport "Fri 30 Sat 31 Sun 1 2/2 1 Job Mon 2 Tue 3 Wed 4 Thu 5 Fri 6 Sat 7 Sun 8 Mon 9 T…" at bounding box center [467, 295] width 935 height 415
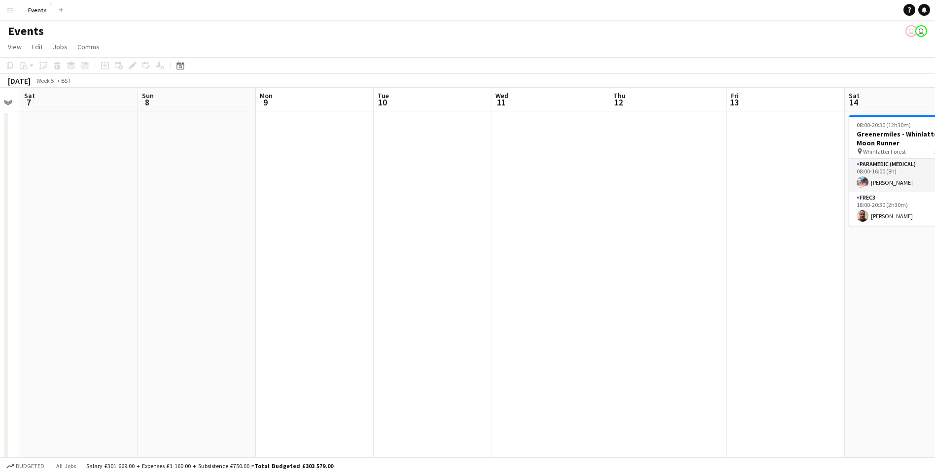
drag, startPoint x: 622, startPoint y: 266, endPoint x: 158, endPoint y: 253, distance: 463.7
click at [146, 247] on app-calendar-viewport "Wed 4 Thu 5 Fri 6 Sat 7 Sun 8 Mon 9 Tue 10 Wed 11 Thu 12 Fri 13 Sat 14 2/2 1 Jo…" at bounding box center [467, 295] width 935 height 415
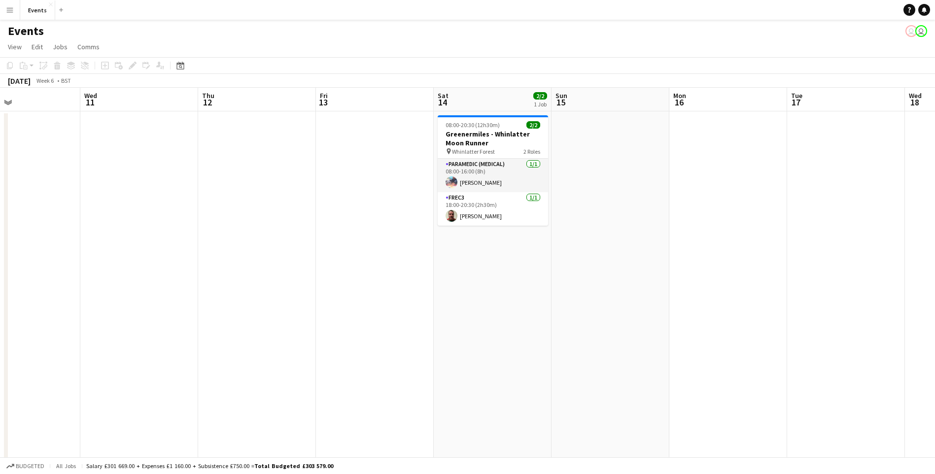
drag, startPoint x: 753, startPoint y: 269, endPoint x: 342, endPoint y: 219, distance: 414.2
click at [342, 219] on app-calendar-viewport "Sat 7 Sun 8 Mon 9 Tue 10 Wed 11 Thu 12 Fri 13 Sat 14 2/2 1 Job Sun 15 Mon 16 Tu…" at bounding box center [467, 295] width 935 height 415
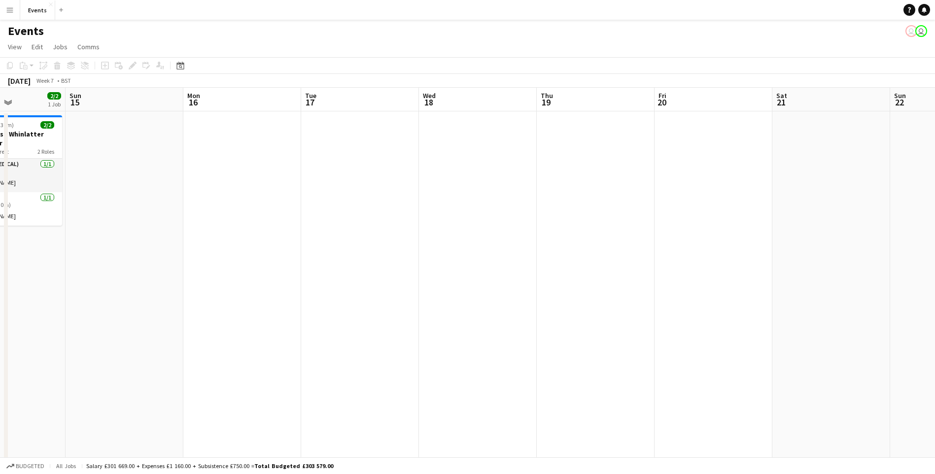
drag, startPoint x: 705, startPoint y: 278, endPoint x: 154, endPoint y: 225, distance: 553.3
click at [154, 224] on app-calendar-viewport "Thu 12 Fri 13 Sat 14 2/2 1 Job Sun 15 Mon 16 Tue 17 Wed 18 Thu 19 Fri 20 Sat 21…" at bounding box center [467, 295] width 935 height 415
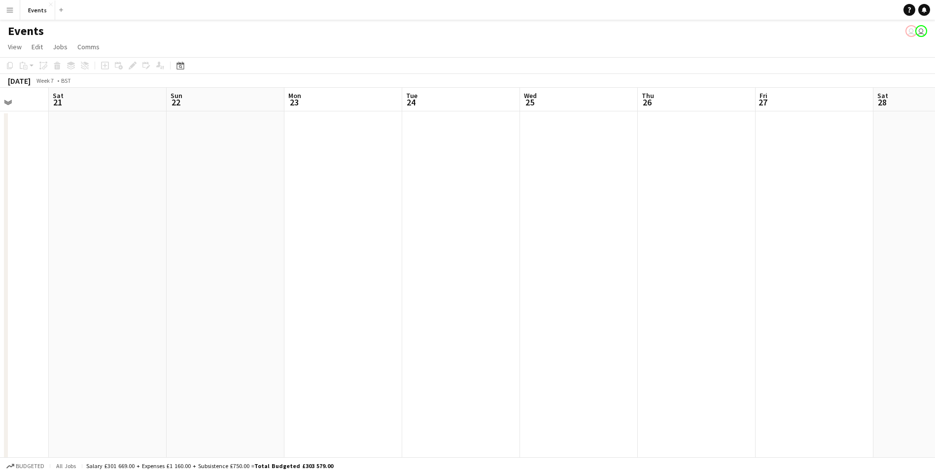
drag, startPoint x: 714, startPoint y: 247, endPoint x: 103, endPoint y: 219, distance: 612.0
click at [103, 219] on app-calendar-viewport "Wed 18 Thu 19 Fri 20 Sat 21 Sun 22 Mon 23 Tue 24 Wed 25 Thu 26 Fri 27 Sat 28 Su…" at bounding box center [467, 295] width 935 height 415
drag, startPoint x: 744, startPoint y: 208, endPoint x: 912, endPoint y: 180, distance: 170.4
click at [912, 180] on app-calendar-viewport "Tue 17 Wed 18 Thu 19 Fri 20 Sat 21 Sun 22 Mon 23 Tue 24 Wed 25 Thu 26 Fri 27 Sa…" at bounding box center [467, 295] width 935 height 415
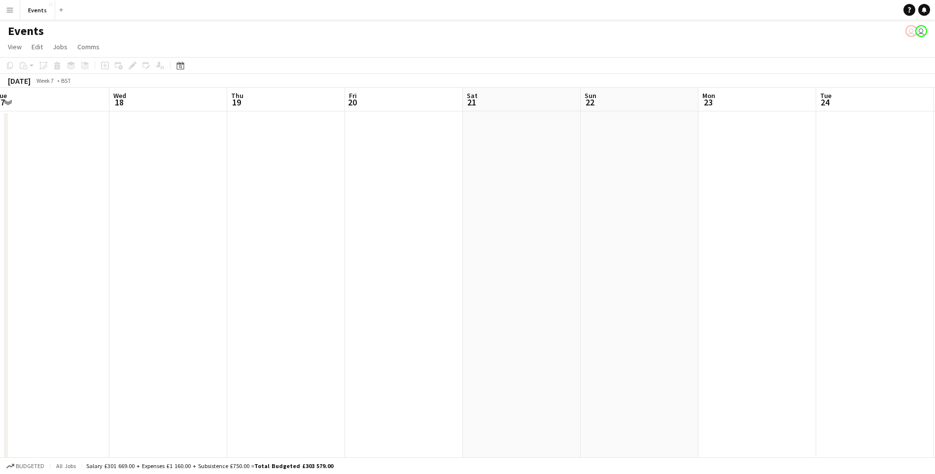
drag, startPoint x: 515, startPoint y: 207, endPoint x: 640, endPoint y: 217, distance: 125.2
click at [637, 217] on app-calendar-viewport "Sat 14 2/2 1 Job Sun 15 Mon 16 Tue 17 Wed 18 Thu 19 Fri 20 Sat 21 Sun 22 Mon 23…" at bounding box center [467, 295] width 935 height 415
drag, startPoint x: 843, startPoint y: 232, endPoint x: 571, endPoint y: 259, distance: 273.0
click at [504, 259] on app-calendar-viewport "Tue 17 Wed 18 Thu 19 Fri 20 Sat 21 Sun 22 Mon 23 Tue 24 Wed 25 Thu 26 Fri 27 Sa…" at bounding box center [467, 295] width 935 height 415
drag, startPoint x: 843, startPoint y: 234, endPoint x: 481, endPoint y: 246, distance: 362.6
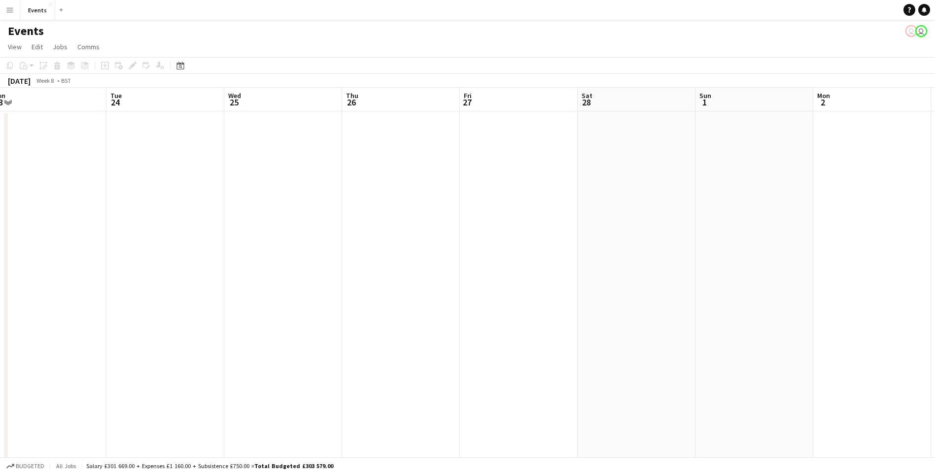
click at [481, 246] on app-calendar-viewport "Fri 20 Sat 21 Sun 22 Mon 23 Tue 24 Wed 25 Thu 26 Fri 27 Sat 28 Sun 1 Mon 2 Tue …" at bounding box center [467, 295] width 935 height 415
drag, startPoint x: 818, startPoint y: 240, endPoint x: 461, endPoint y: 248, distance: 357.1
click at [461, 247] on app-calendar-viewport "Mon 23 Tue 24 Wed 25 Thu 26 Fri 27 Sat 28 Sun 1 Mon 2 Tue 3 Wed 4 Thu 5 Fri 6 S…" at bounding box center [467, 295] width 935 height 415
drag, startPoint x: 813, startPoint y: 233, endPoint x: 455, endPoint y: 263, distance: 359.3
click at [459, 255] on app-calendar-viewport "Thu 26 Fri 27 Sat 28 Sun 1 Mon 2 Tue 3 Wed 4 Thu 5 Fri 6 Sat 7 Sun 8 Mon 9 Tue …" at bounding box center [467, 295] width 935 height 415
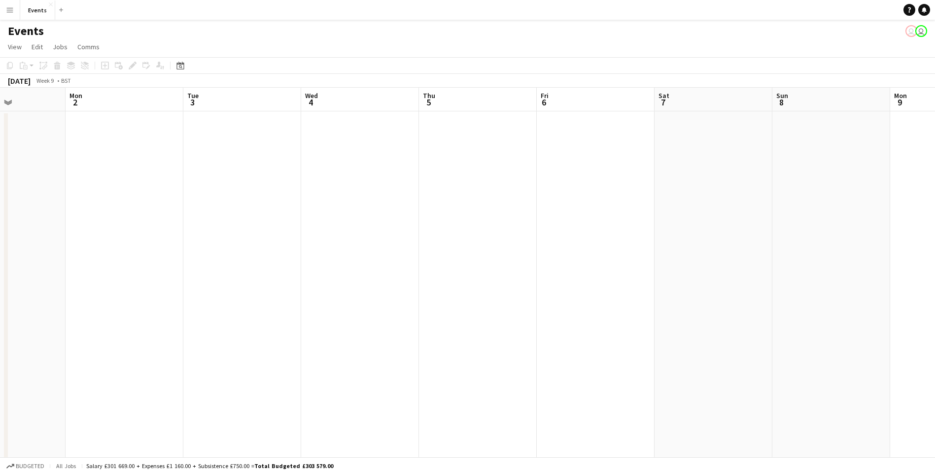
scroll to position [0, 286]
click at [337, 236] on app-calendar-viewport "Tue 3 Wed 4 Thu 5 Fri 6 Sat 7 Sun 8 Mon 9 Tue 10 Wed 11 Thu 12 Fri 13 Sat 14 3/…" at bounding box center [467, 295] width 935 height 415
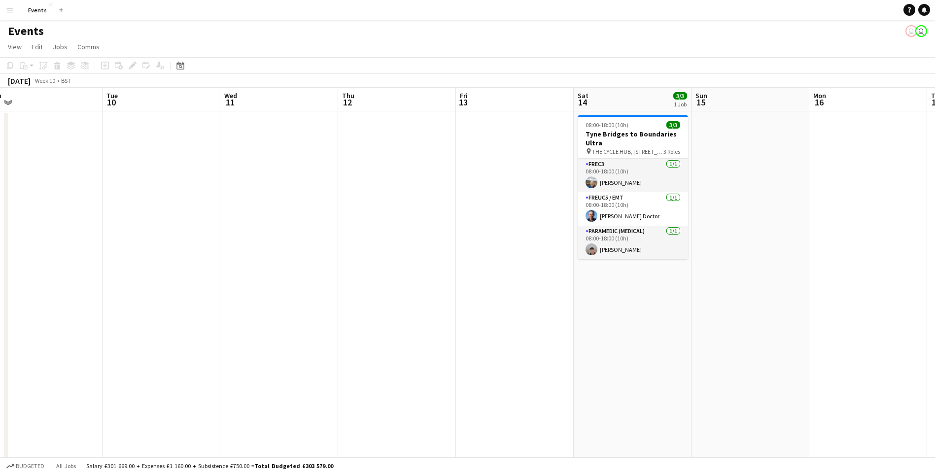
scroll to position [0, 376]
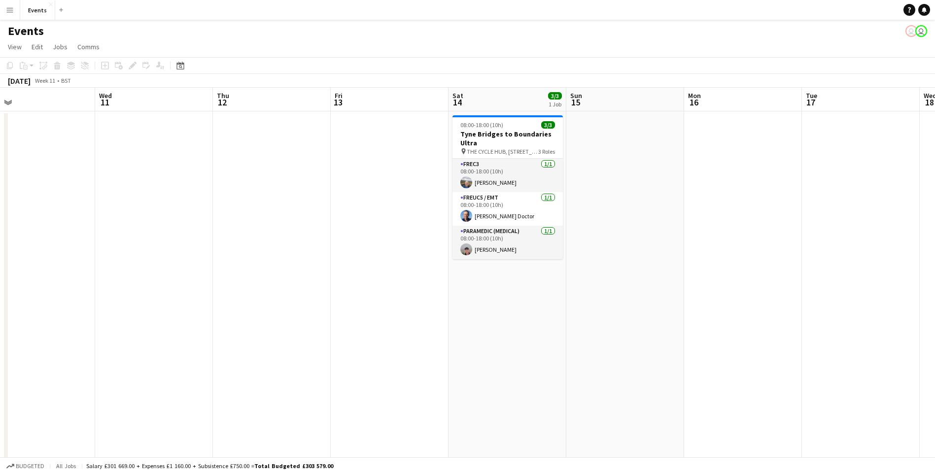
click at [314, 261] on app-calendar-viewport "Sat 7 Sun 8 Mon 9 Tue 10 Wed 11 Thu 12 Fri 13 Sat 14 3/3 1 Job Sun 15 Mon 16 Tu…" at bounding box center [467, 295] width 935 height 415
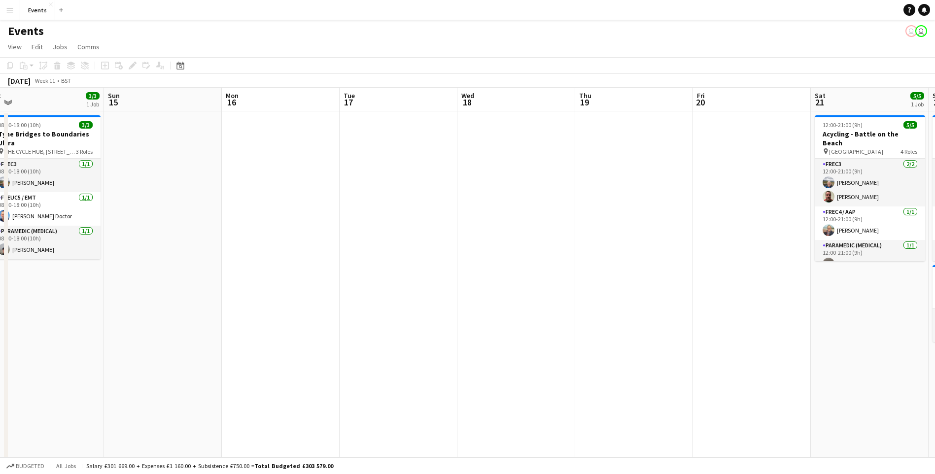
click at [205, 313] on app-calendar-viewport "Wed 11 Thu 12 Fri 13 Sat 14 3/3 1 Job Sun 15 Mon 16 Tue 17 Wed 18 Thu 19 Fri 20…" at bounding box center [467, 295] width 935 height 415
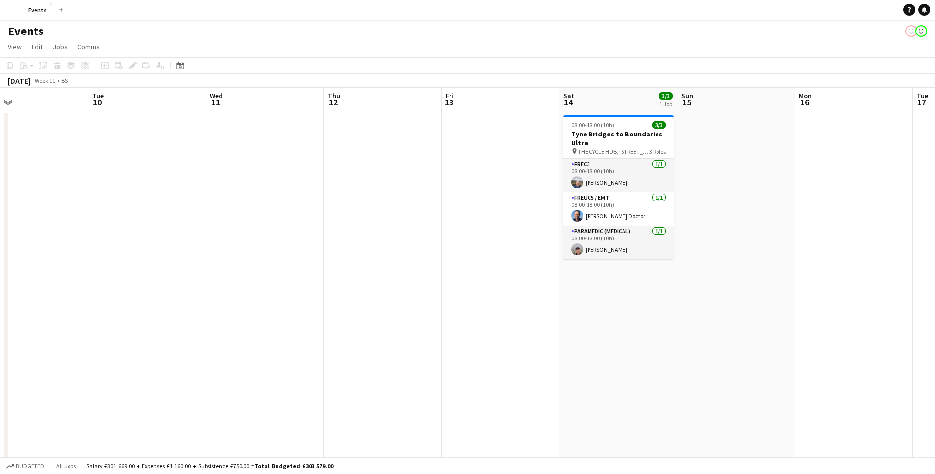
click at [893, 244] on app-calendar-viewport "Sat 7 Sun 8 Mon 9 Tue 10 Wed 11 Thu 12 Fri 13 Sat 14 3/3 1 Job Sun 15 Mon 16 Tu…" at bounding box center [467, 295] width 935 height 415
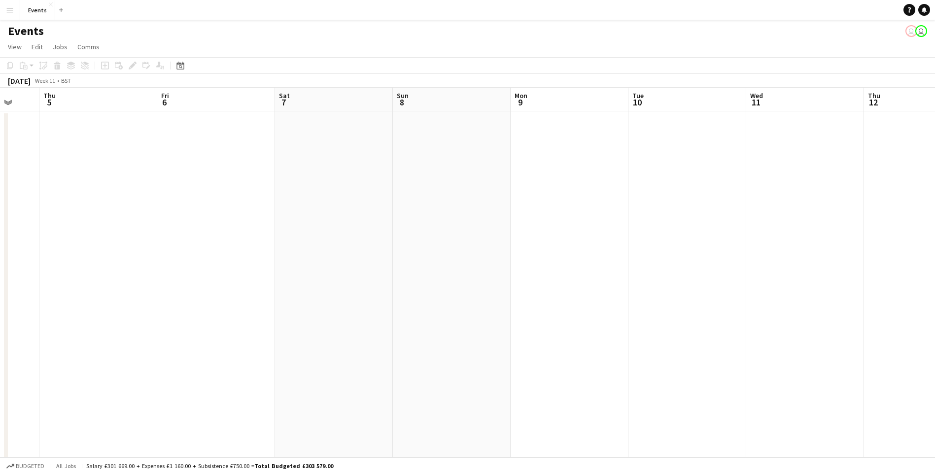
scroll to position [0, 235]
click at [870, 249] on app-calendar-viewport "Mon 2 Tue 3 Wed 4 Thu 5 Fri 6 Sat 7 Sun 8 Mon 9 Tue 10 Wed 11 Thu 12 Fri 13 Sat…" at bounding box center [467, 295] width 935 height 415
